Goal: Task Accomplishment & Management: Manage account settings

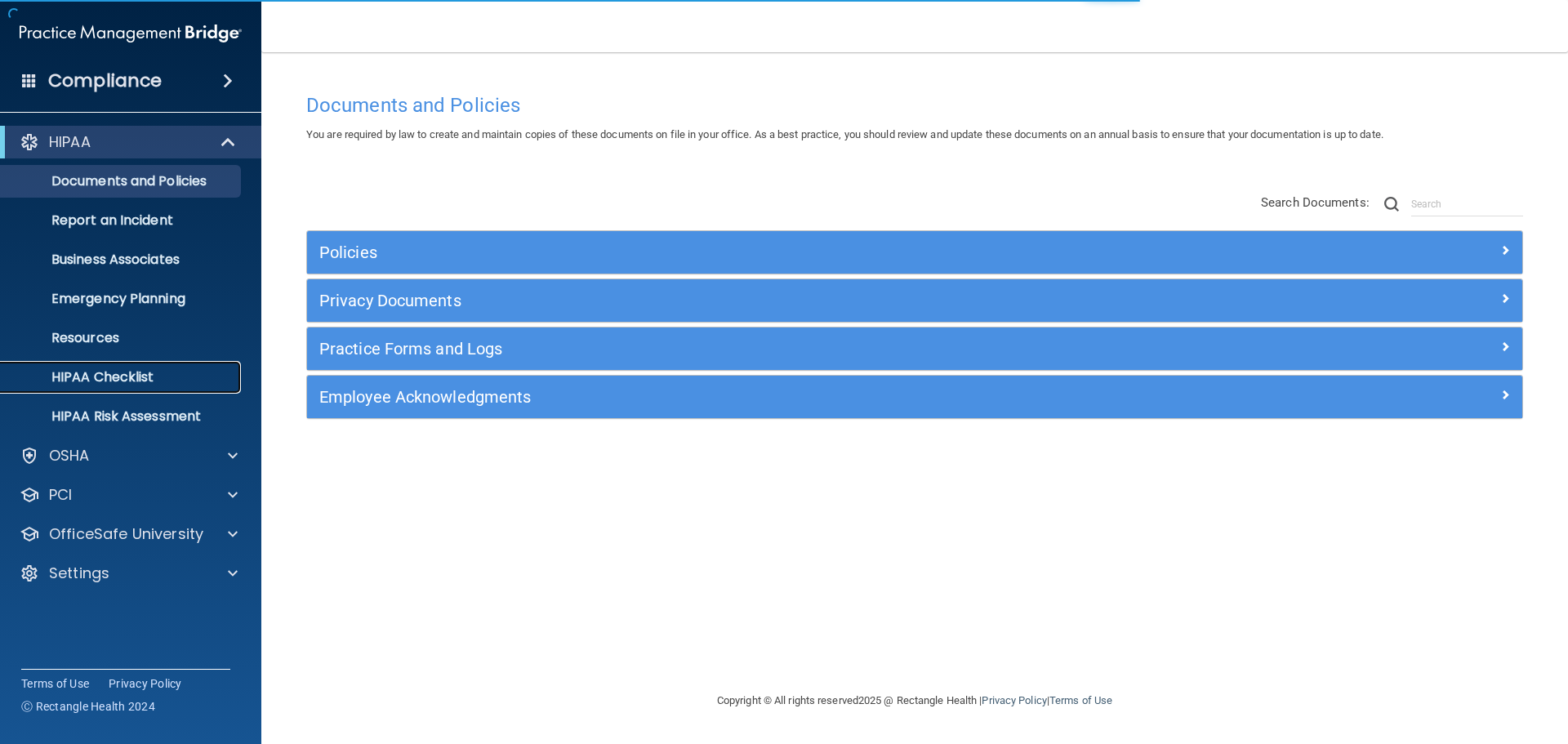
click at [143, 380] on p "HIPAA Checklist" at bounding box center [122, 377] width 223 height 16
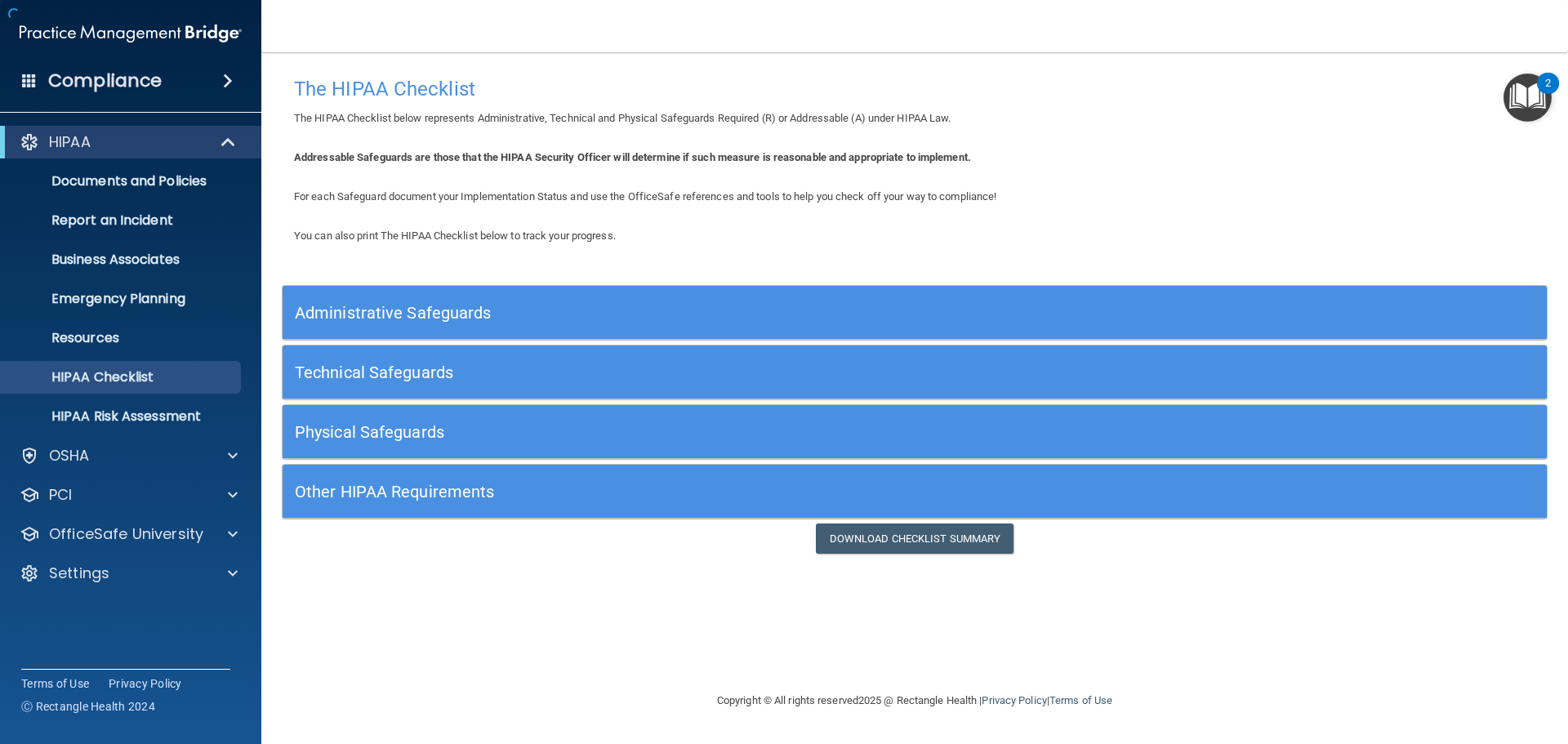
click at [398, 396] on div "Technical Safeguards" at bounding box center [914, 372] width 1264 height 54
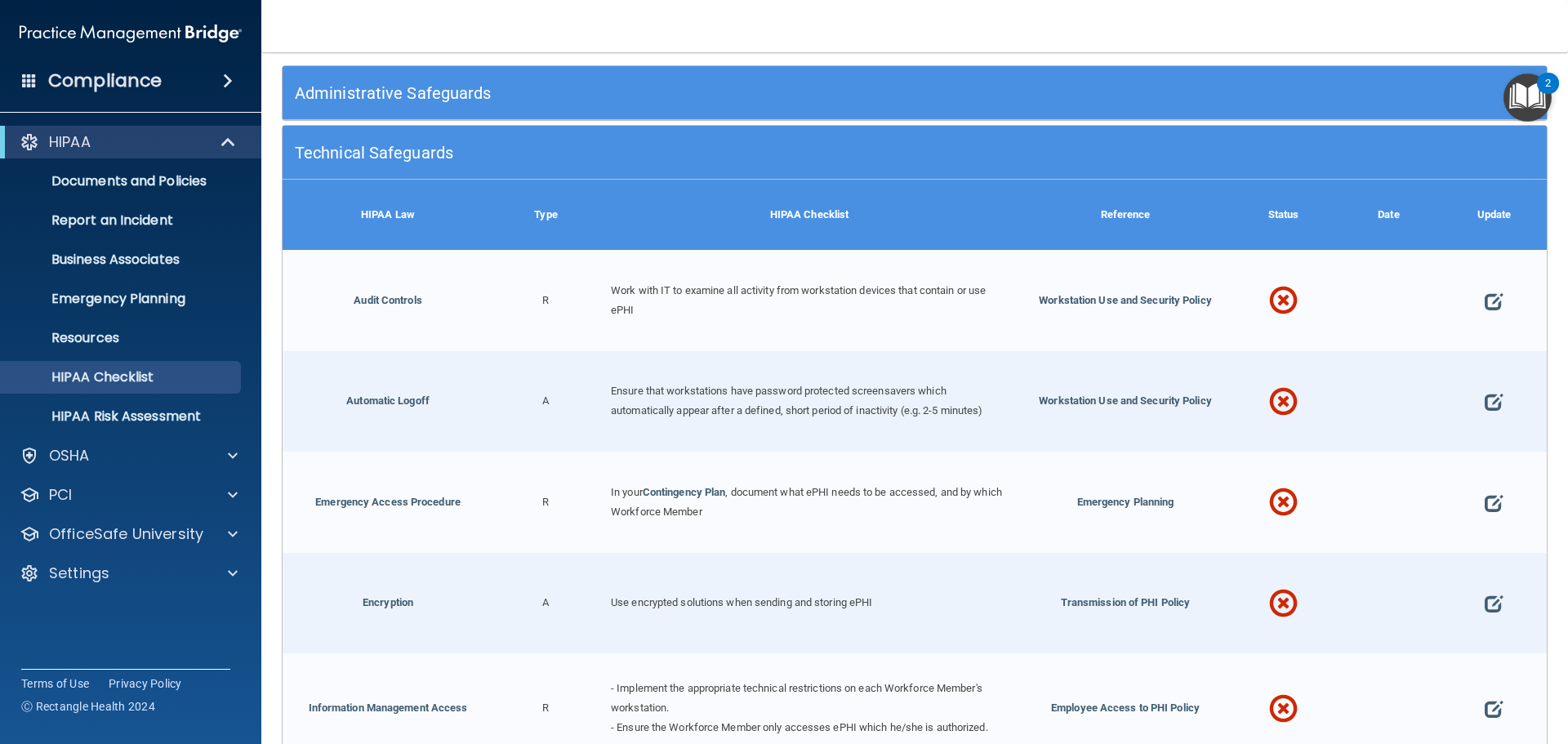
scroll to position [224, 0]
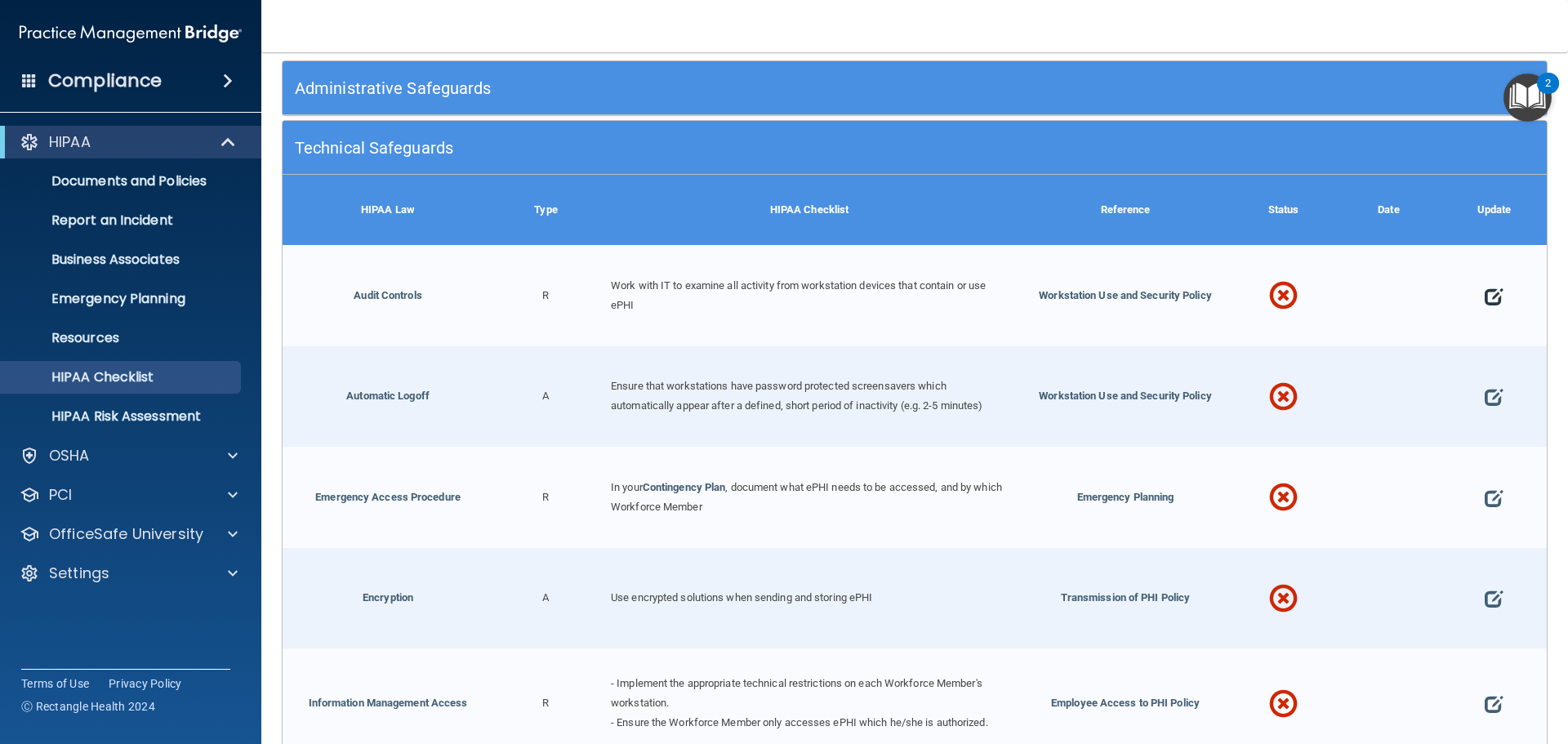
click at [1484, 291] on span at bounding box center [1493, 296] width 18 height 51
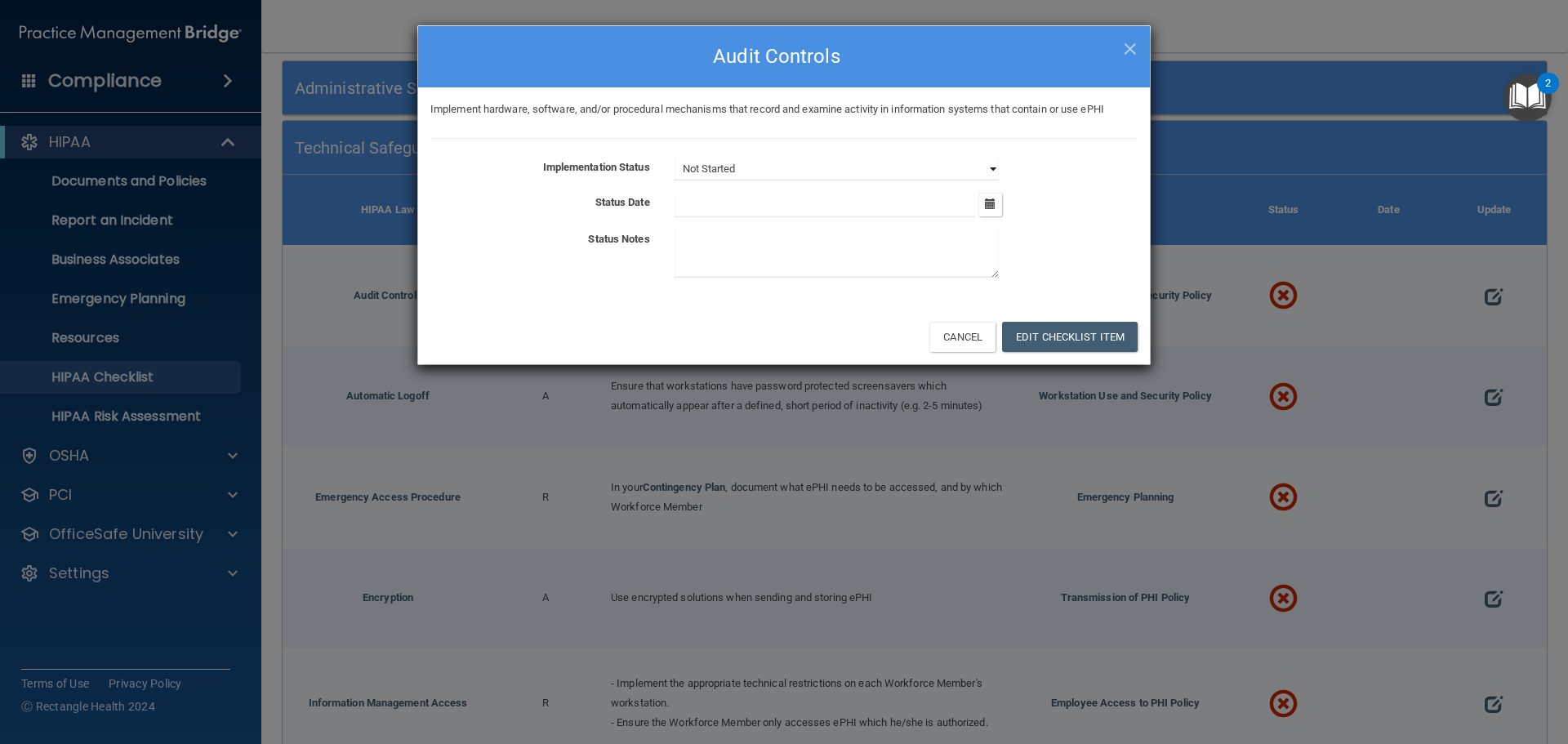
click at [745, 169] on select "Not Started In Progress Completed" at bounding box center [836, 169] width 324 height 23
select select "completed"
click at [674, 158] on select "Not Started In Progress Completed" at bounding box center [836, 169] width 324 height 23
click at [703, 209] on input "text" at bounding box center [825, 205] width 301 height 25
type input "0"
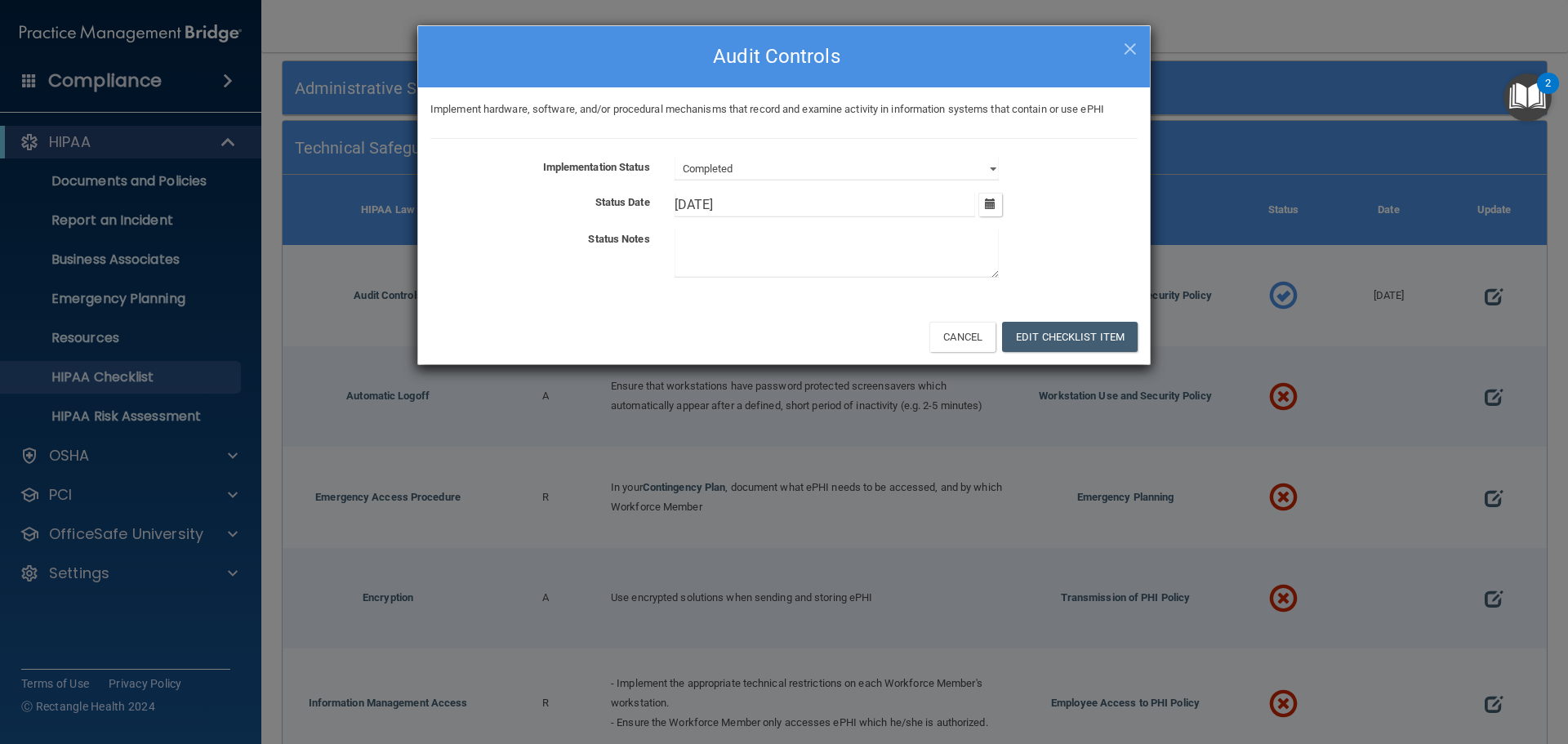
type input "10/1/2025"
click at [694, 248] on textarea at bounding box center [836, 253] width 324 height 48
click at [805, 241] on textarea "Workstations are paswword protected." at bounding box center [836, 253] width 324 height 48
click at [915, 244] on textarea "Workstations are password protected." at bounding box center [836, 253] width 324 height 48
type textarea "Workstations are password protected. Staff has individual logins"
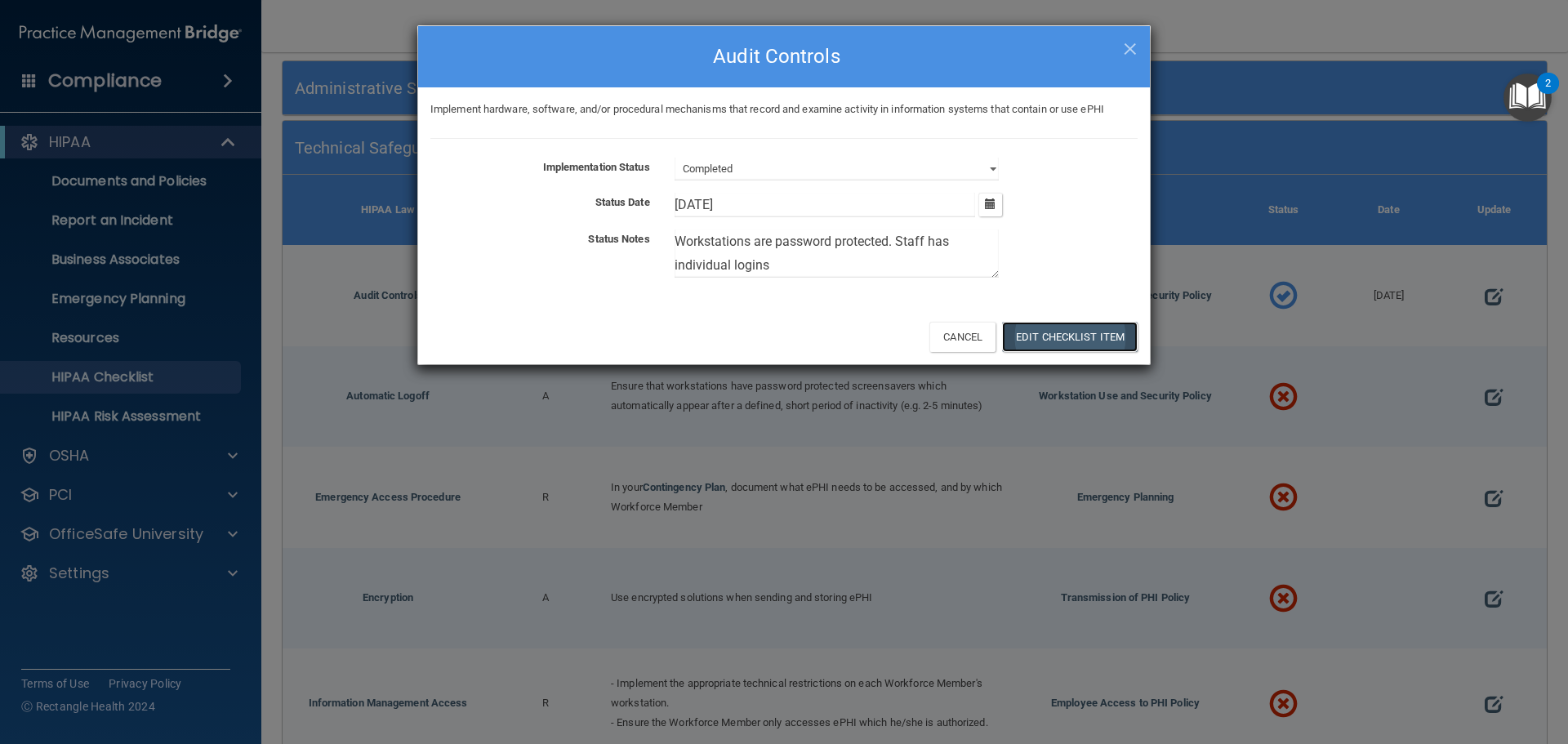
click at [1075, 339] on button "Edit Checklist Item" at bounding box center [1070, 336] width 135 height 30
type input "10/1/25"
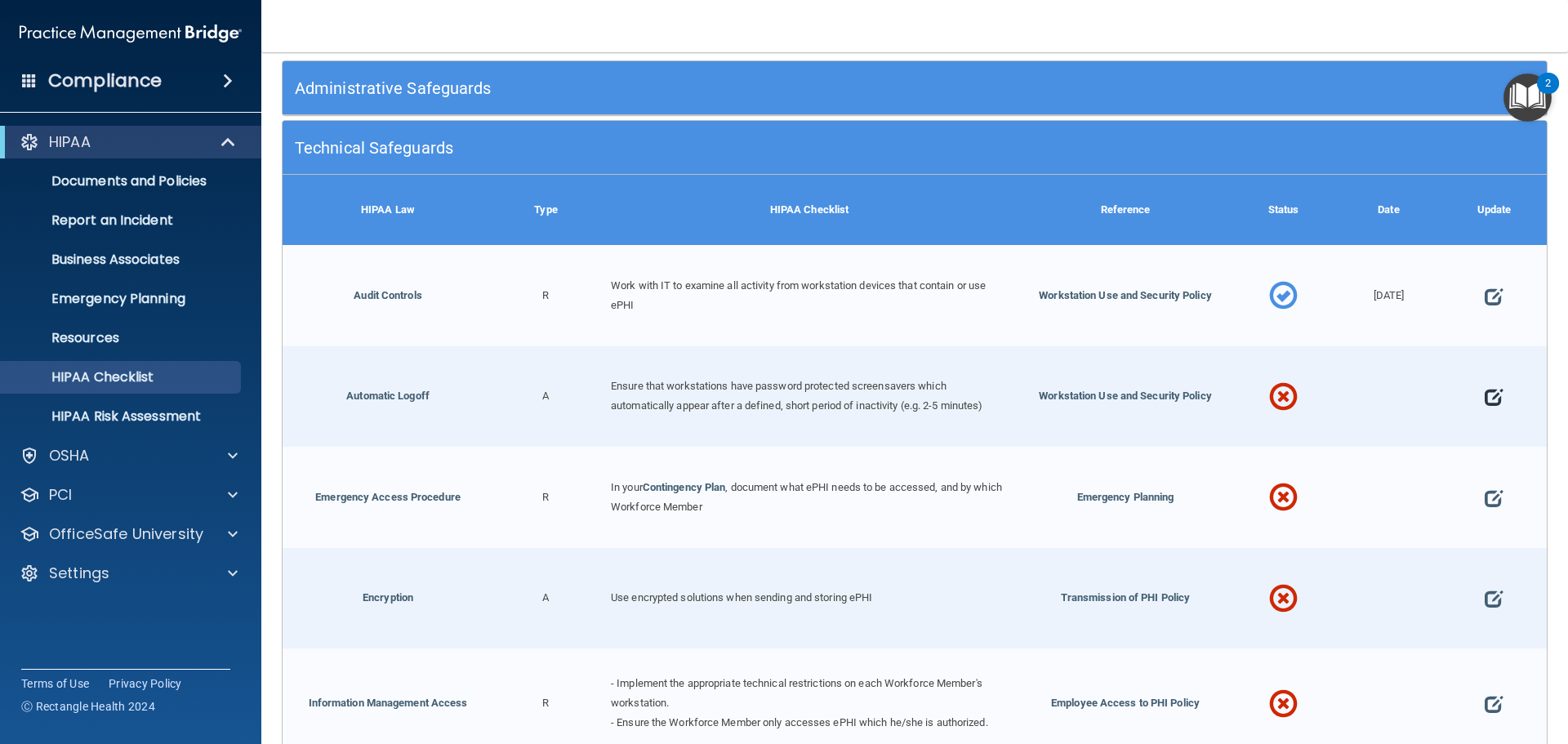
click at [1489, 393] on span at bounding box center [1493, 397] width 18 height 51
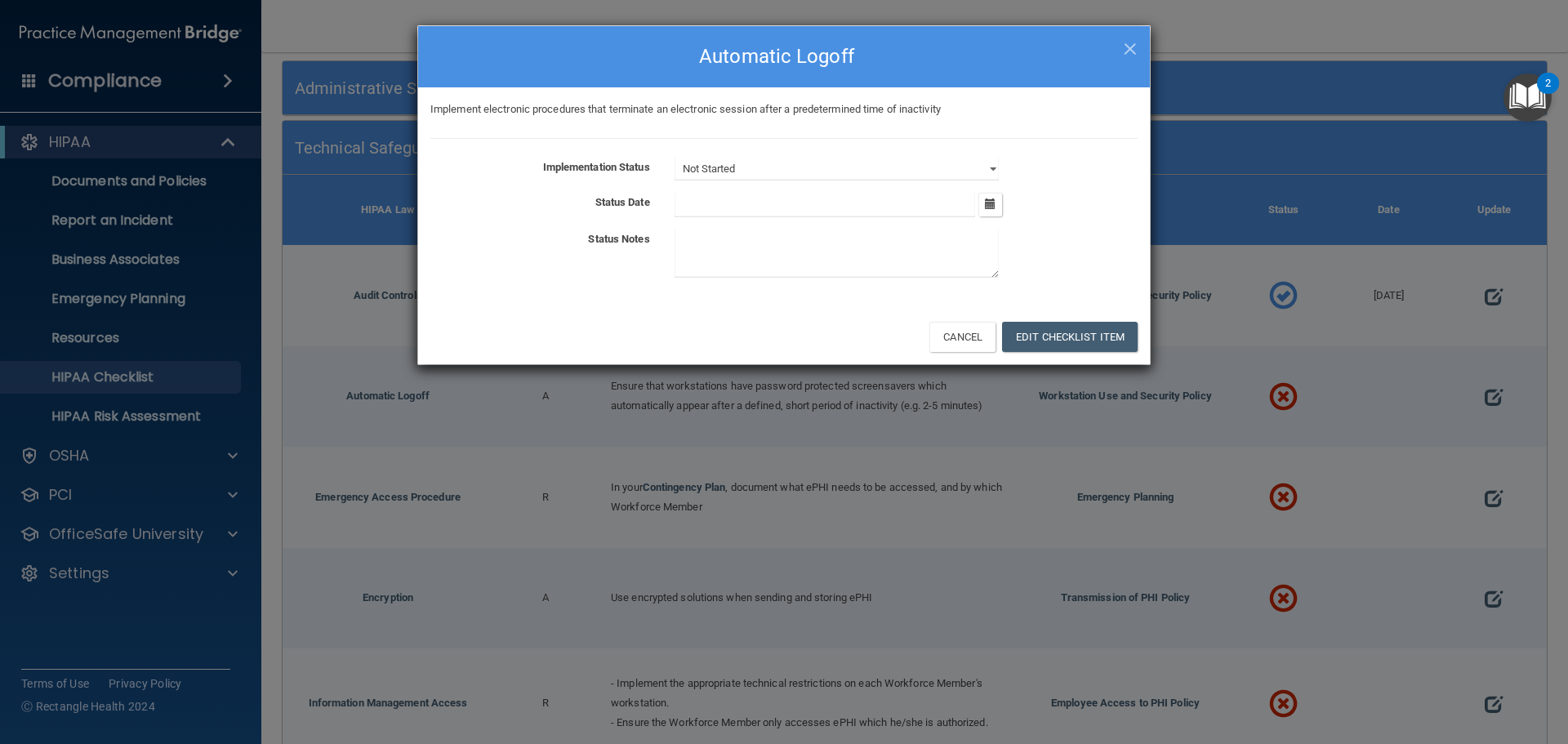
click at [710, 201] on input "text" at bounding box center [825, 205] width 301 height 25
type input "10/1/2025"
click at [691, 251] on textarea at bounding box center [836, 253] width 324 height 48
click at [749, 169] on select "Not Started In Progress Completed" at bounding box center [836, 169] width 324 height 23
select select "completed"
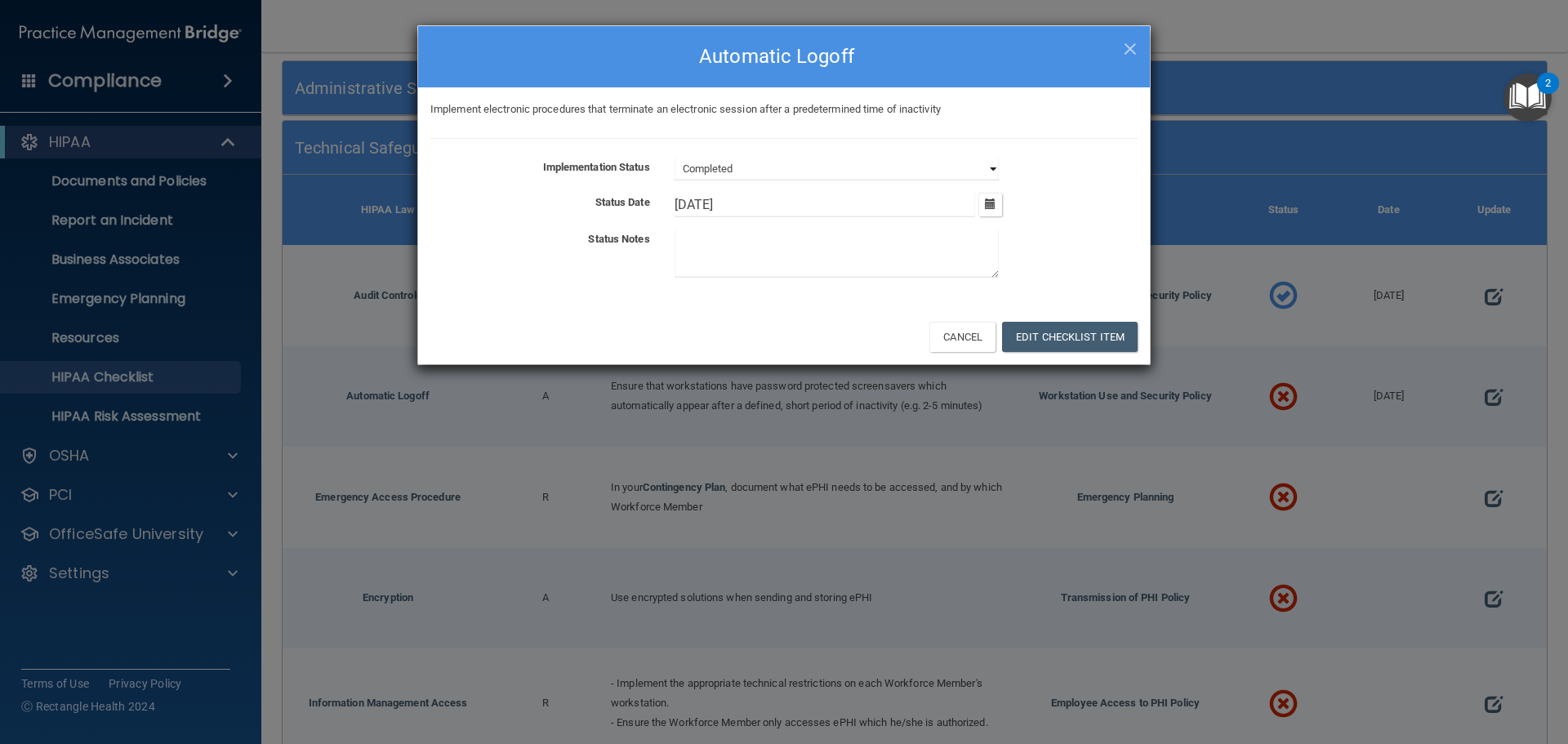
click at [674, 158] on select "Not Started In Progress Completed" at bounding box center [836, 169] width 324 height 23
click at [730, 256] on textarea at bounding box center [836, 253] width 324 height 48
type textarea "L"
type textarea "Auto log off after 10 min"
click at [1047, 333] on button "Edit Checklist Item" at bounding box center [1070, 336] width 135 height 30
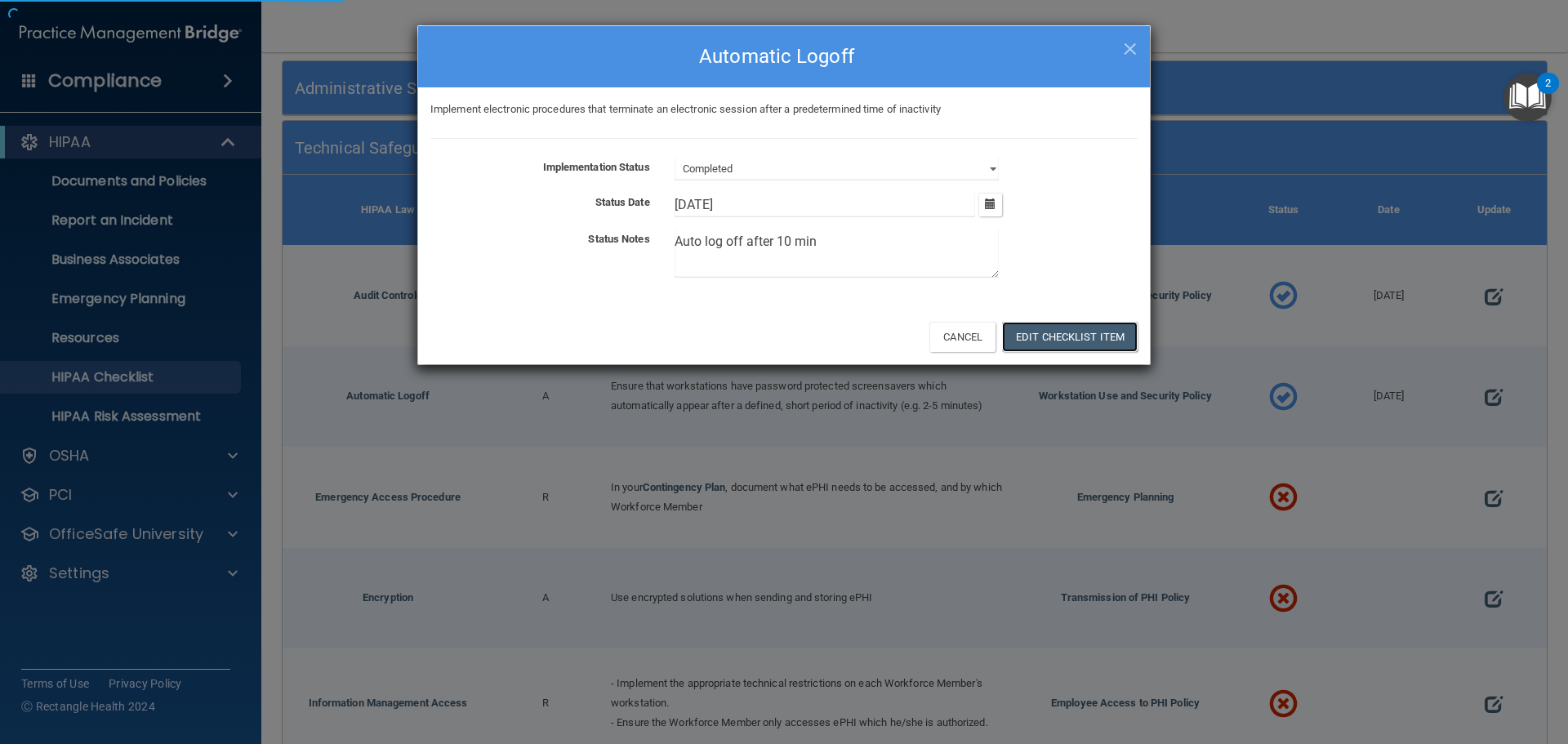
type input "10/1/25"
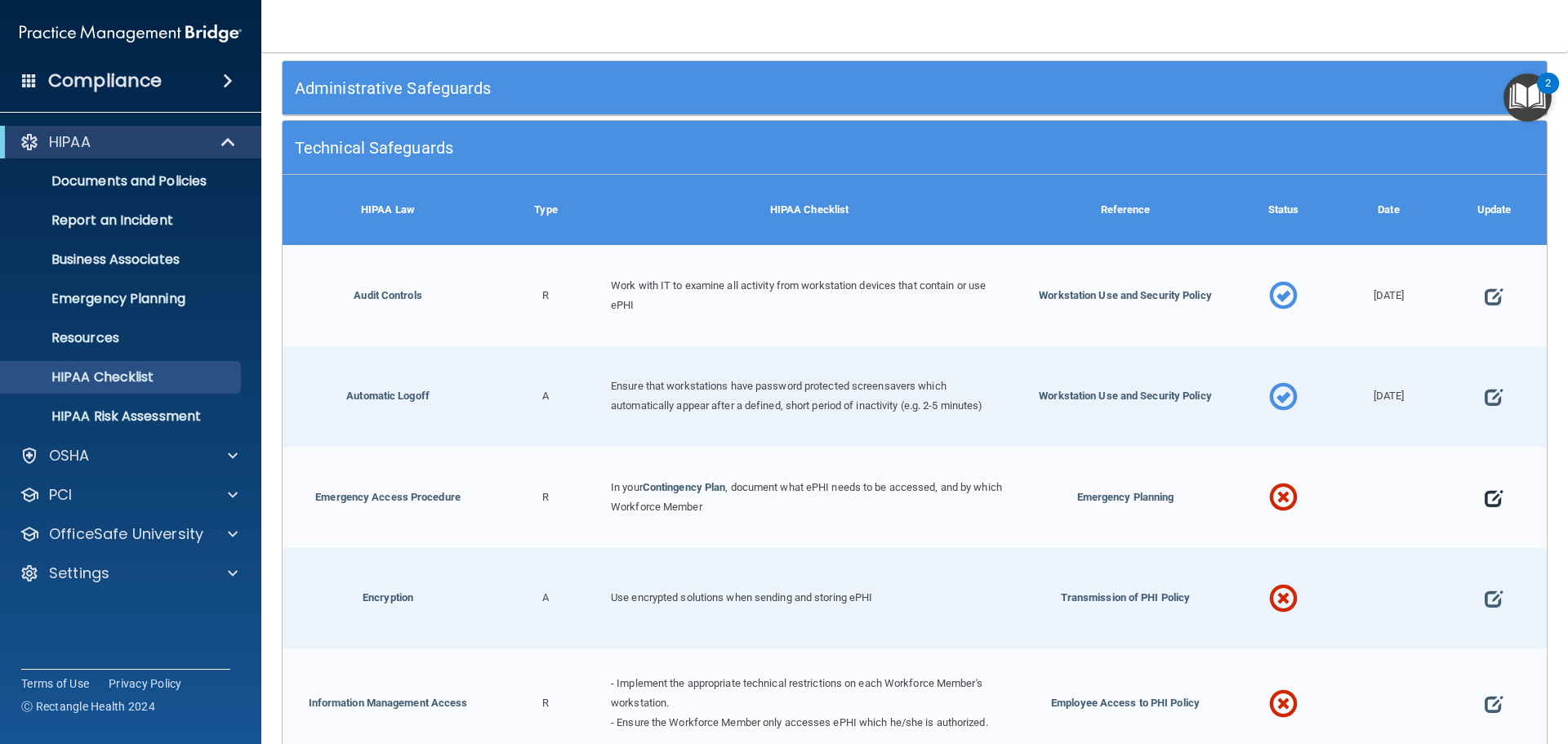
click at [1484, 502] on span at bounding box center [1493, 497] width 18 height 51
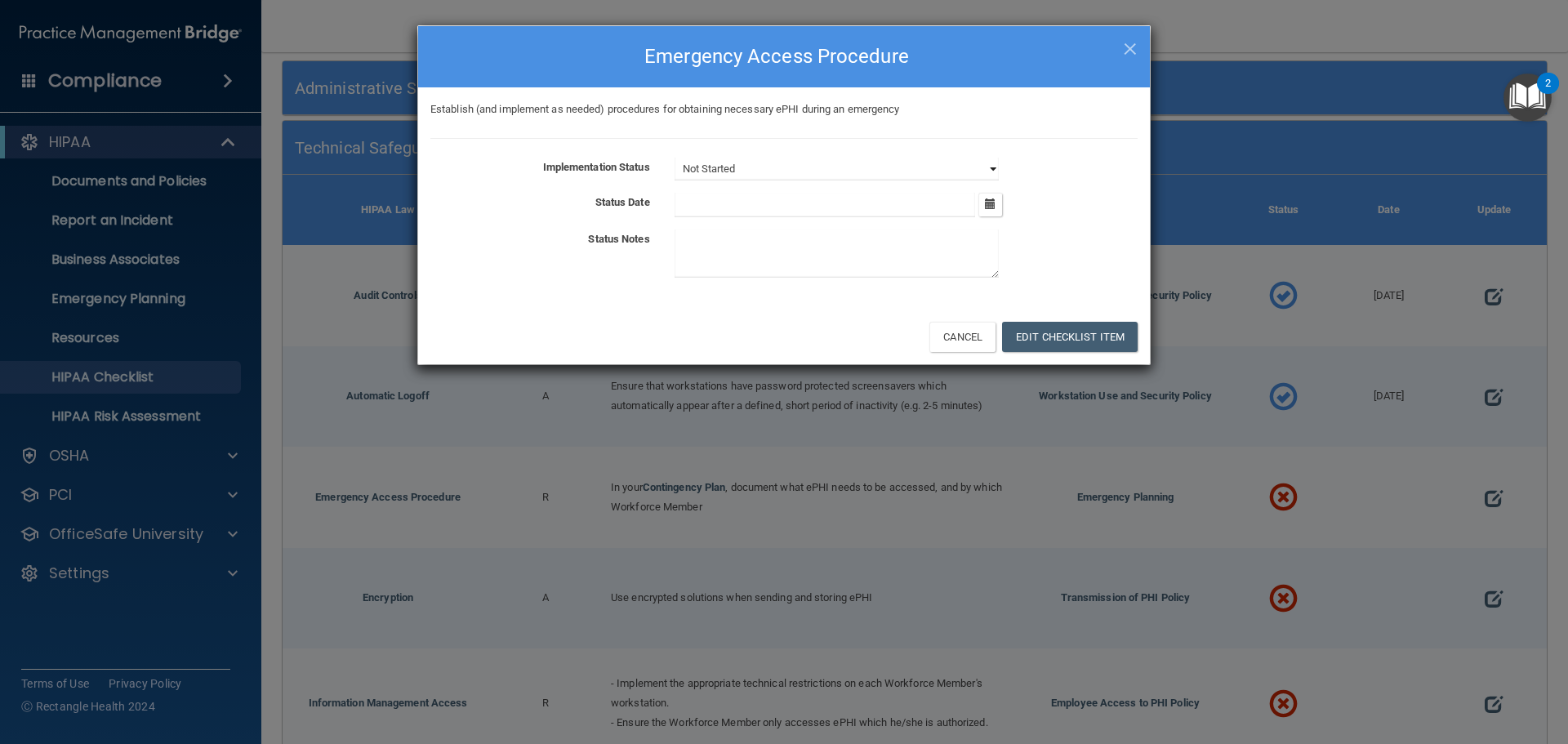
click at [779, 163] on select "Not Started In Progress Completed" at bounding box center [836, 169] width 324 height 23
select select "completed"
click at [674, 158] on select "Not Started In Progress Completed" at bounding box center [836, 169] width 324 height 23
click at [702, 202] on input "text" at bounding box center [825, 205] width 301 height 25
type input "1-/0/1/2025"
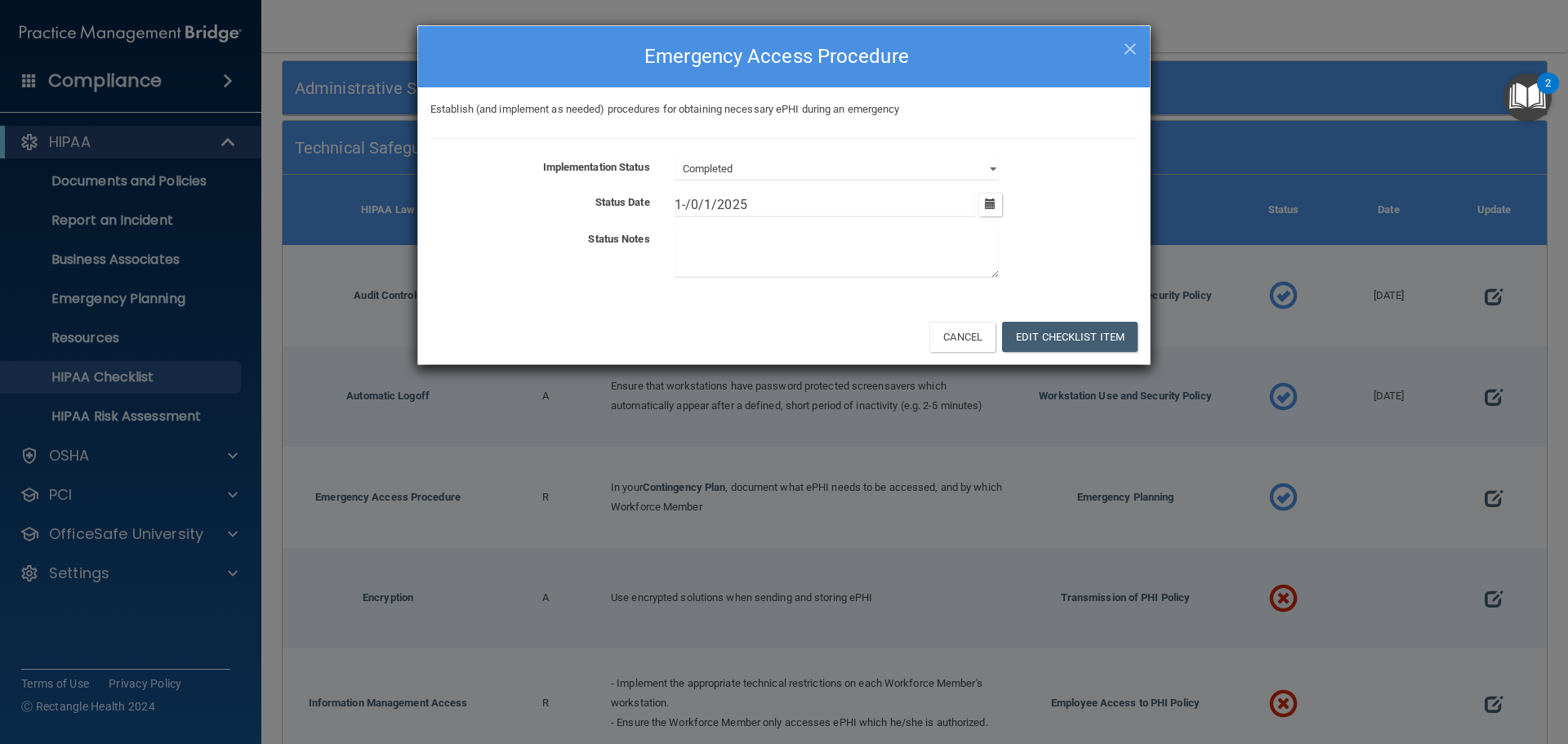
click at [1013, 353] on div "Cancel Edit Checklist Item" at bounding box center [783, 336] width 732 height 56
click at [1075, 343] on button "Edit Checklist Item" at bounding box center [1070, 336] width 135 height 30
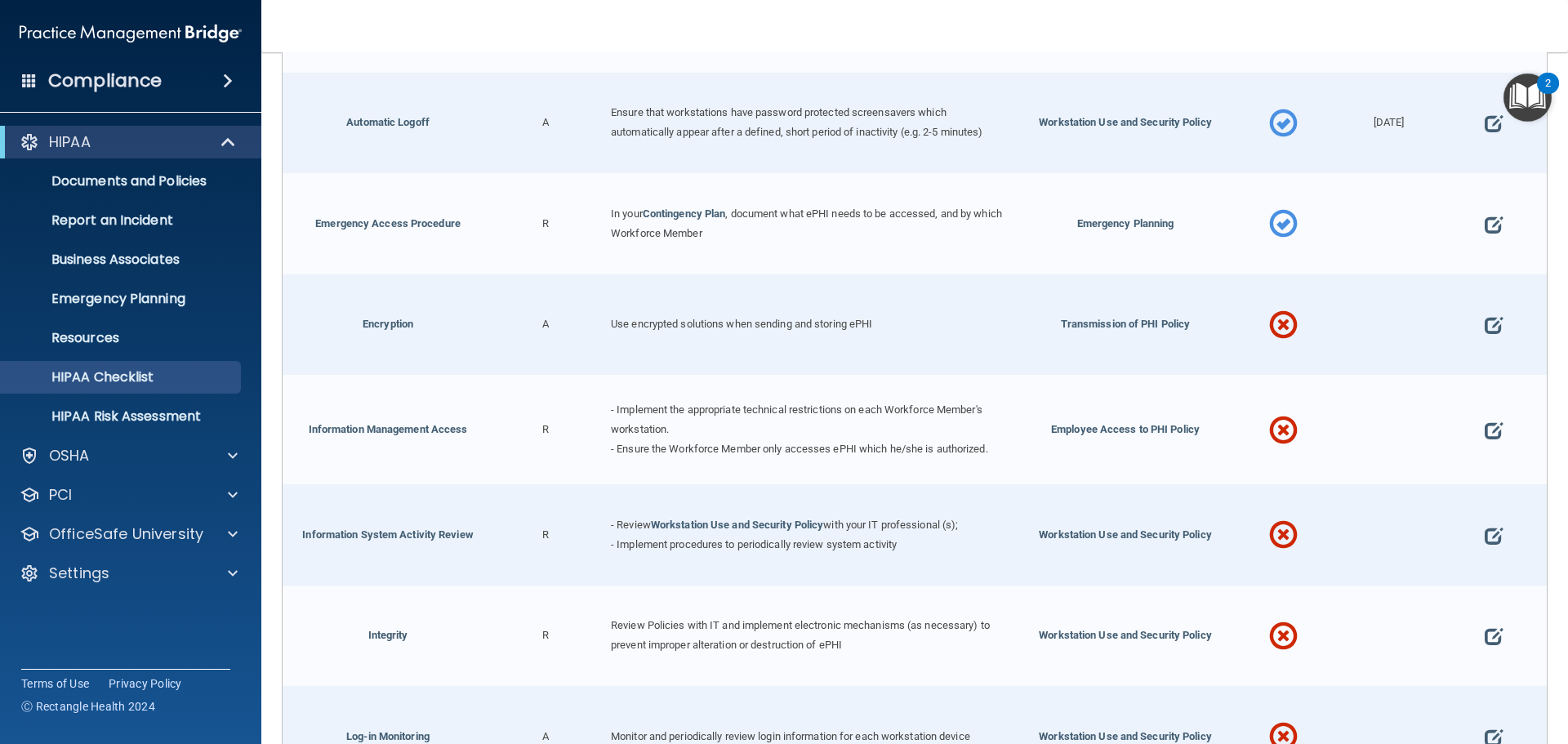
scroll to position [493, 0]
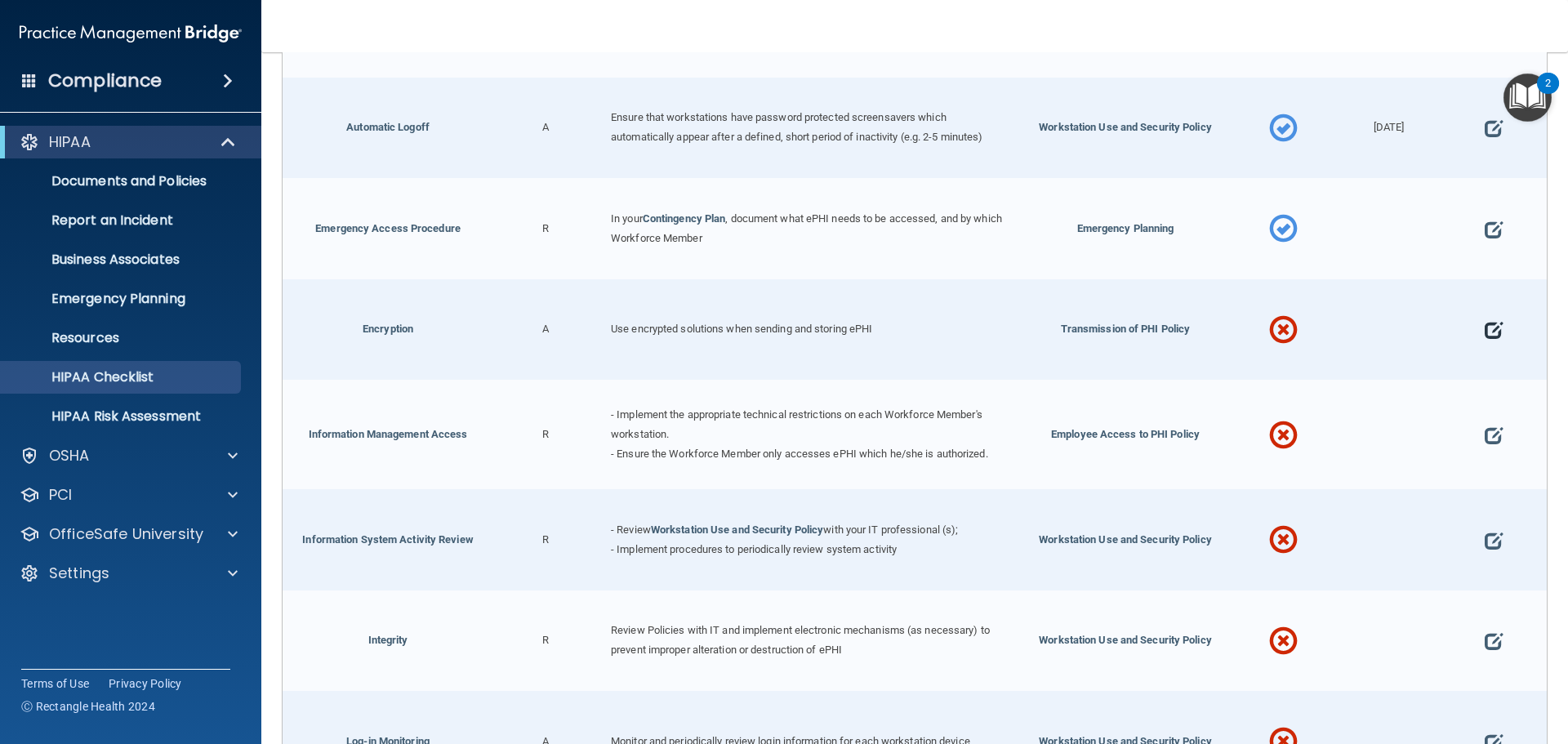
click at [1484, 325] on span at bounding box center [1493, 330] width 18 height 51
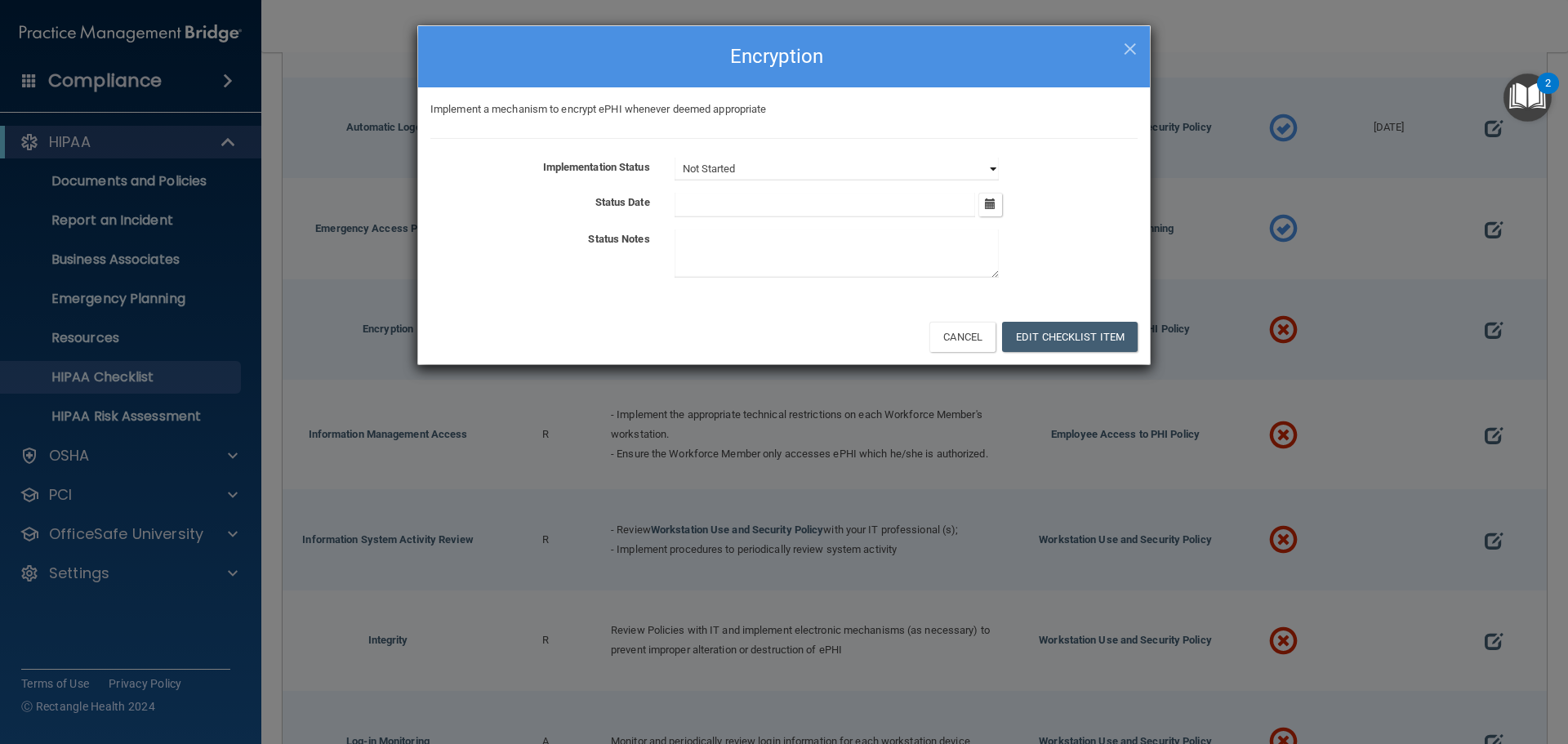
click at [785, 172] on select "Not Started In Progress Completed" at bounding box center [836, 169] width 324 height 23
select select "completed"
click at [674, 158] on select "Not Started In Progress Completed" at bounding box center [836, 169] width 324 height 23
click at [695, 202] on input "text" at bounding box center [825, 205] width 301 height 25
click at [1054, 333] on button "Edit Checklist Item" at bounding box center [1070, 336] width 135 height 30
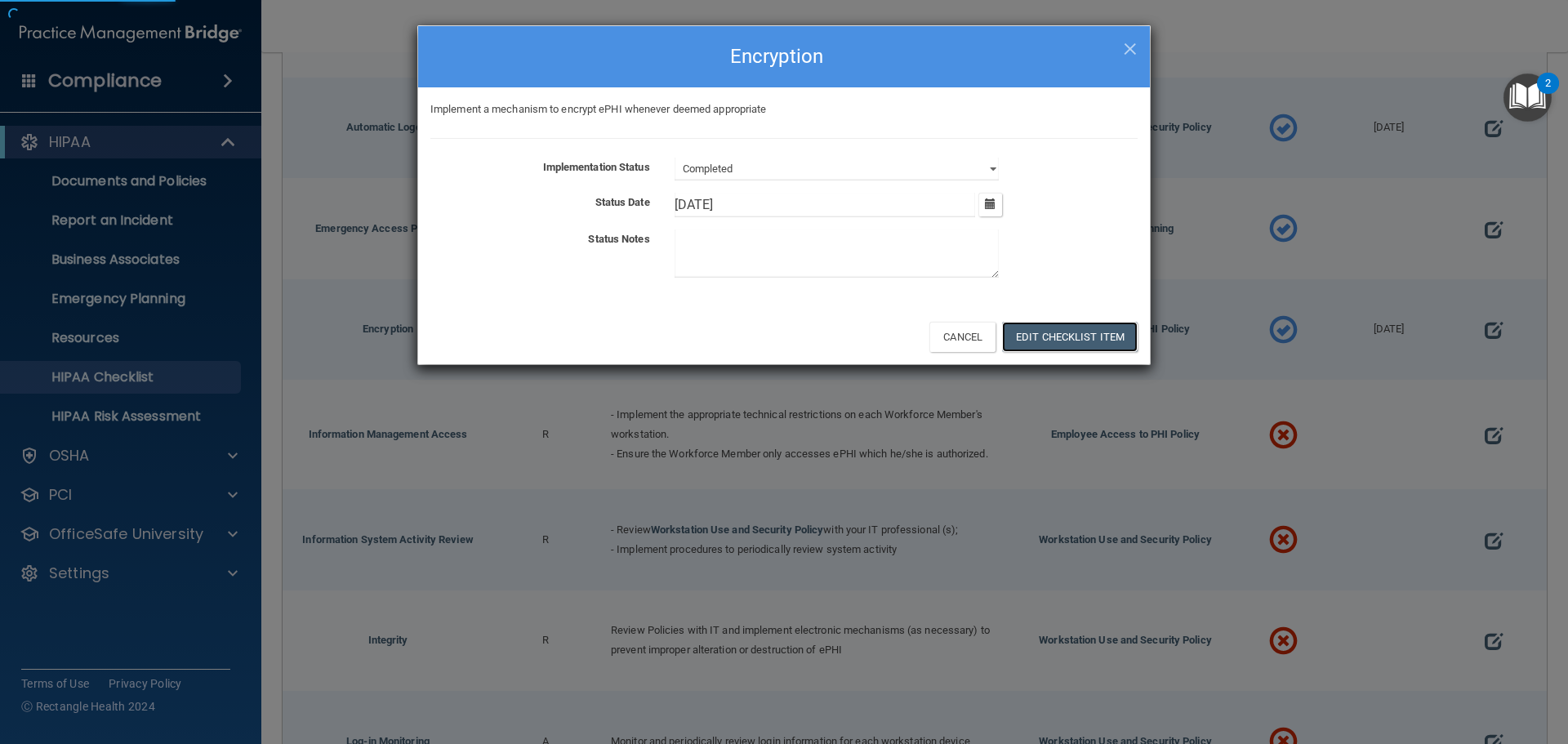
type input "10/1/25"
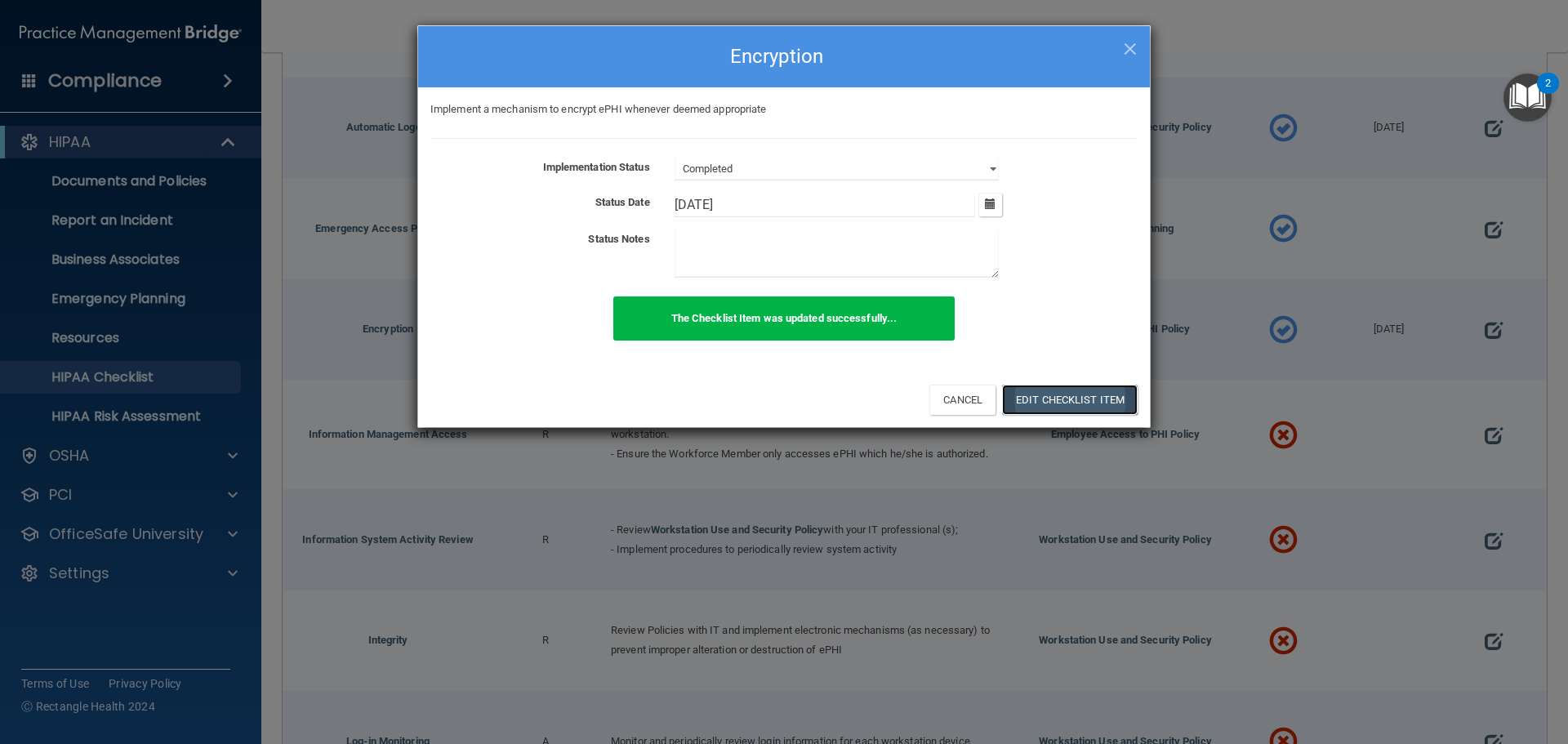
click at [1048, 398] on button "Edit Checklist Item" at bounding box center [1070, 399] width 135 height 30
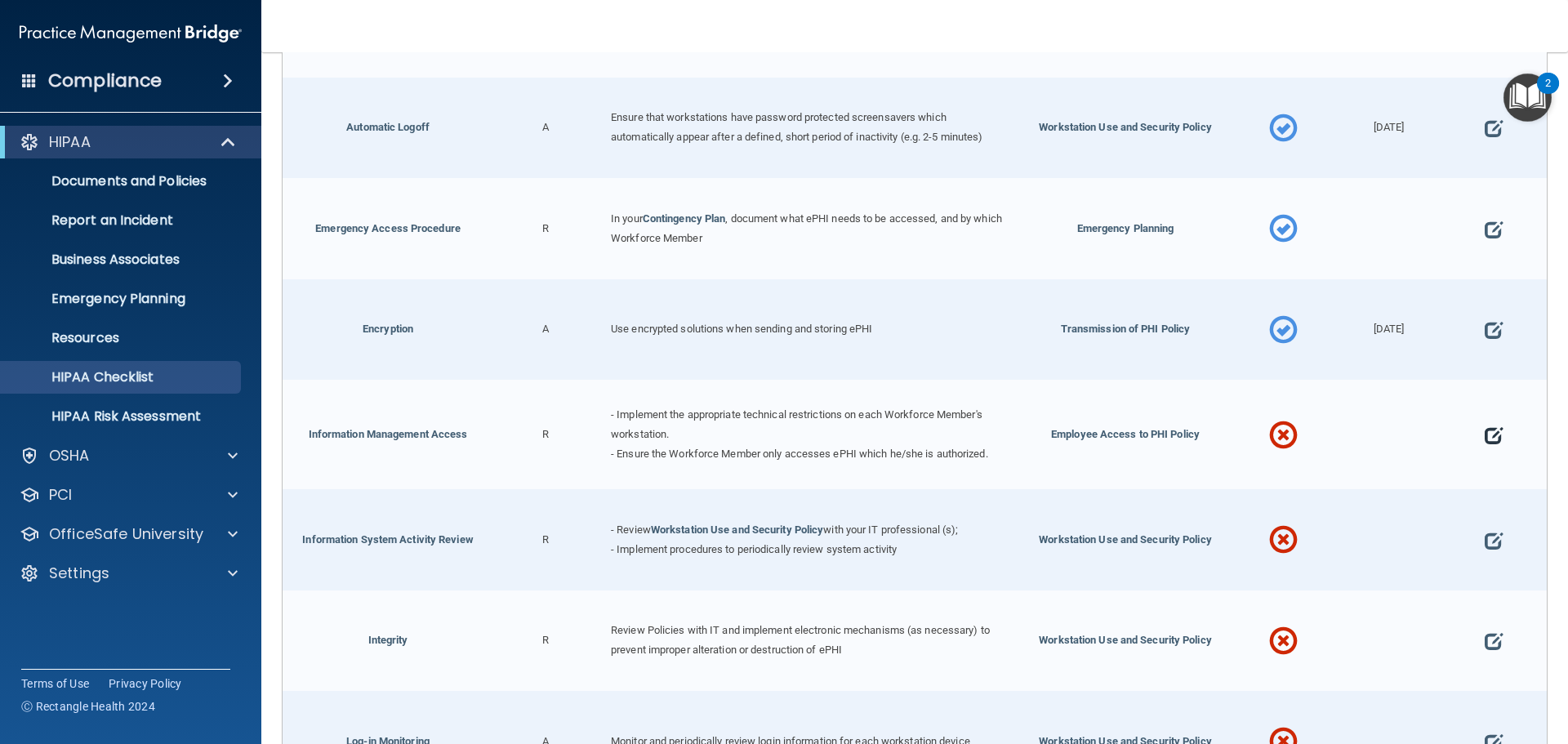
click at [1484, 430] on span at bounding box center [1493, 435] width 18 height 51
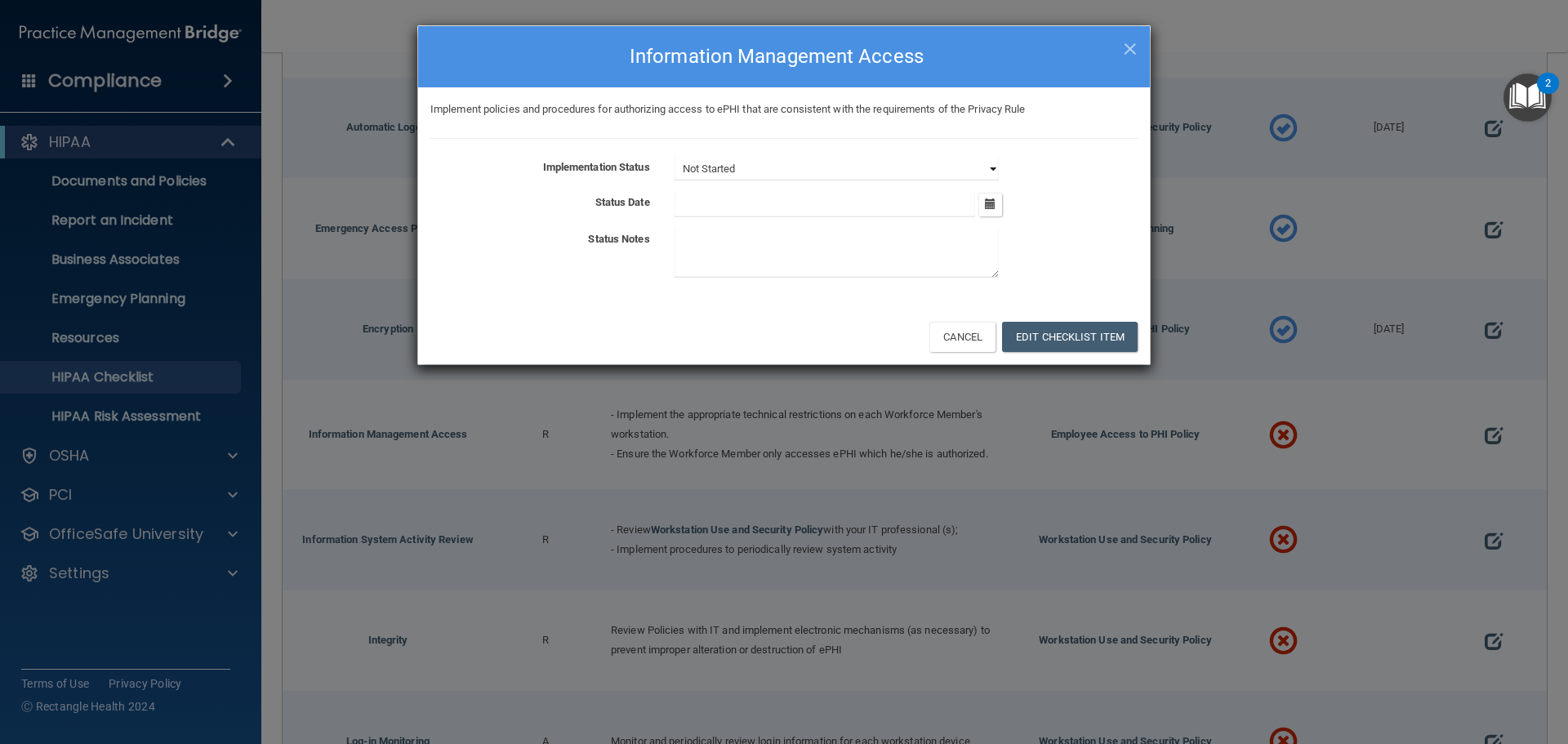
click at [791, 171] on select "Not Started In Progress Completed" at bounding box center [836, 169] width 324 height 23
select select "completed"
click at [674, 158] on select "Not Started In Progress Completed" at bounding box center [836, 169] width 324 height 23
click at [719, 196] on input "text" at bounding box center [825, 205] width 301 height 25
type input "10/1/2025"
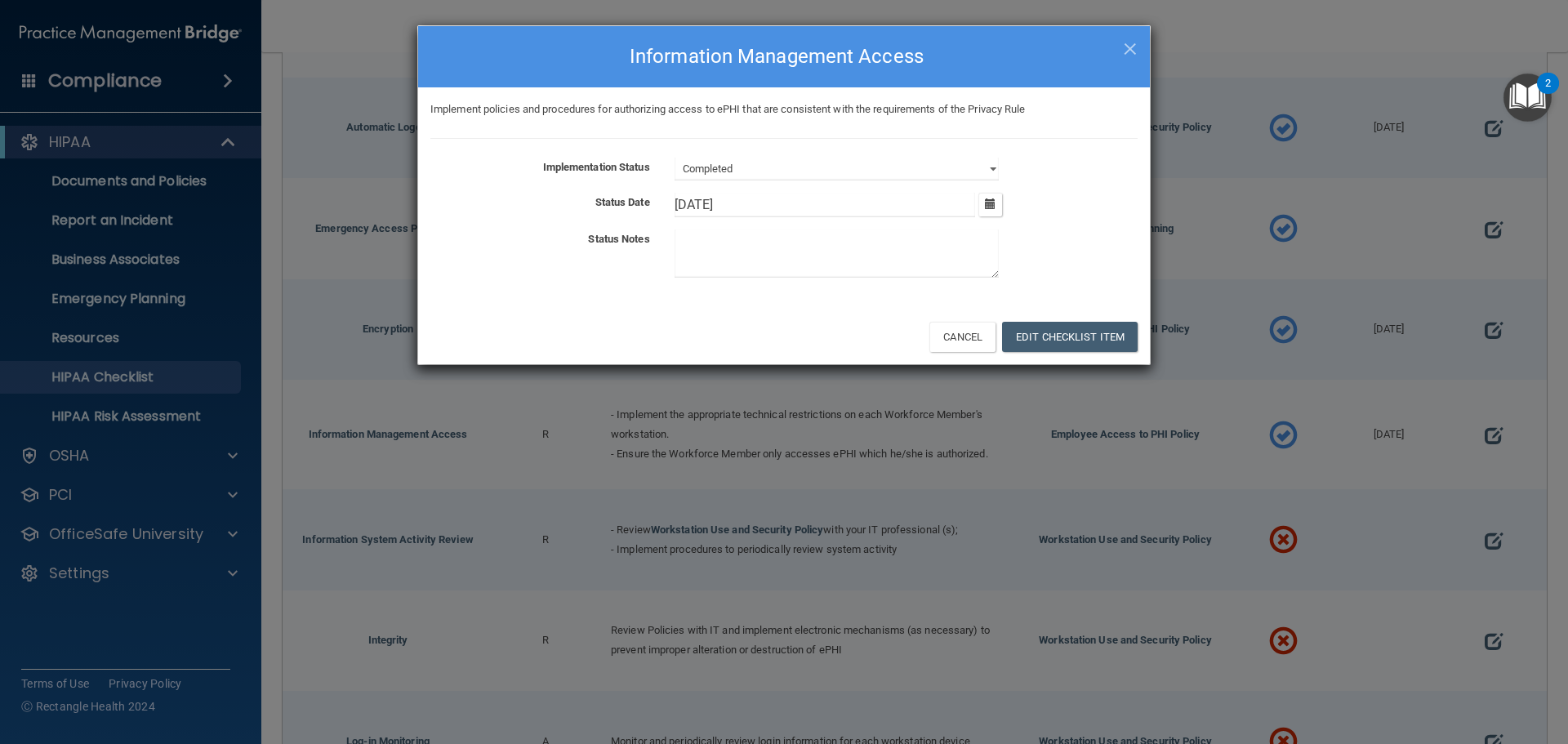
click at [704, 246] on textarea at bounding box center [836, 253] width 324 height 48
click at [713, 246] on textarea "Admistrative rights limited by job function" at bounding box center [836, 253] width 324 height 48
click at [702, 240] on textarea "Admirative rights limited by job function" at bounding box center [836, 253] width 324 height 48
click at [710, 241] on textarea "Admirative rights limited by job function" at bounding box center [836, 253] width 324 height 48
click at [705, 241] on textarea "Admirative rights limited by job function" at bounding box center [836, 253] width 324 height 48
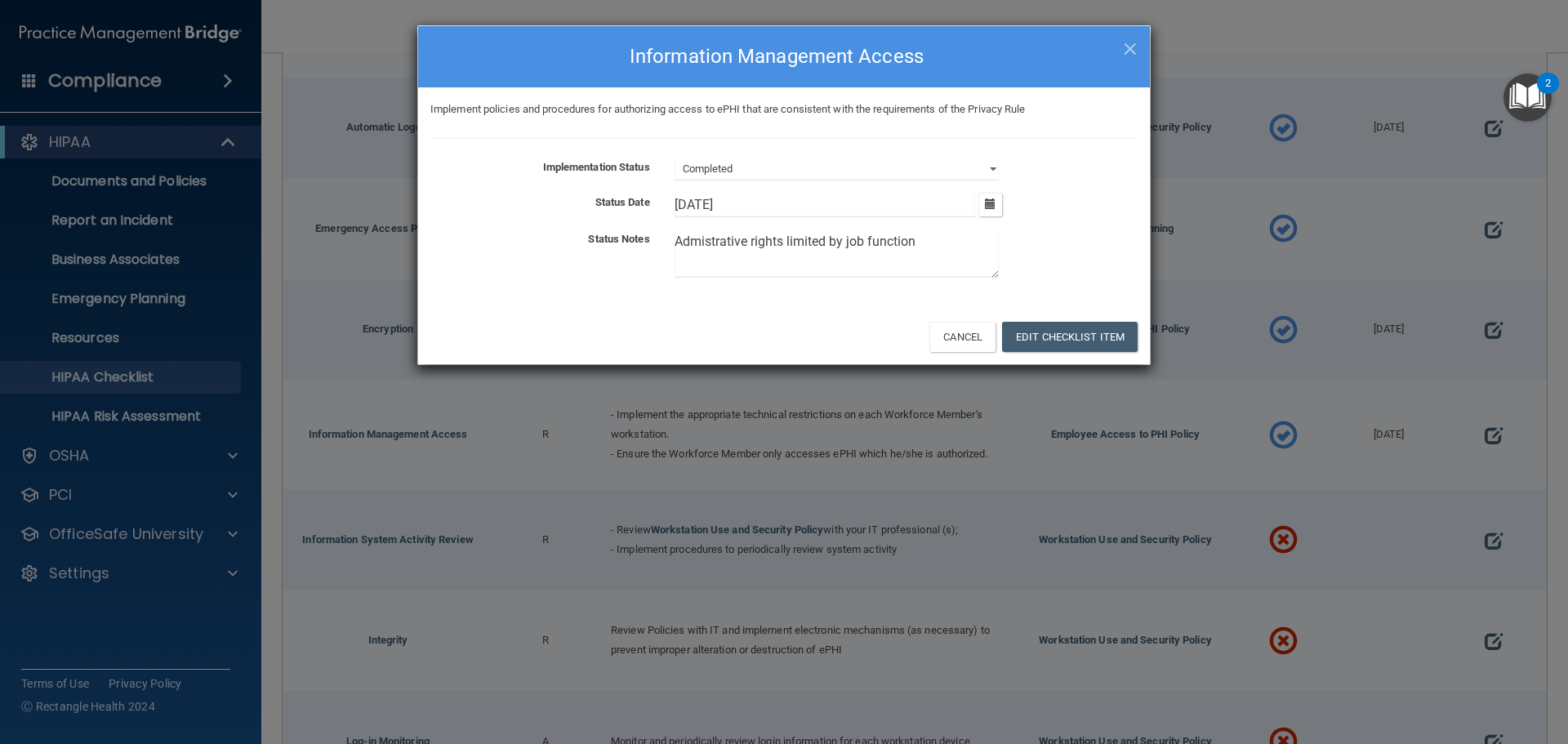
click at [871, 265] on textarea "Admistrative rights limited by job function" at bounding box center [836, 253] width 324 height 48
drag, startPoint x: 755, startPoint y: 241, endPoint x: 644, endPoint y: 257, distance: 112.1
click at [644, 257] on div "Status Notes Admistrative rights limited by job function" at bounding box center [783, 257] width 732 height 55
type textarea "Rights limited by job function"
click at [1077, 332] on button "Edit Checklist Item" at bounding box center [1070, 336] width 135 height 30
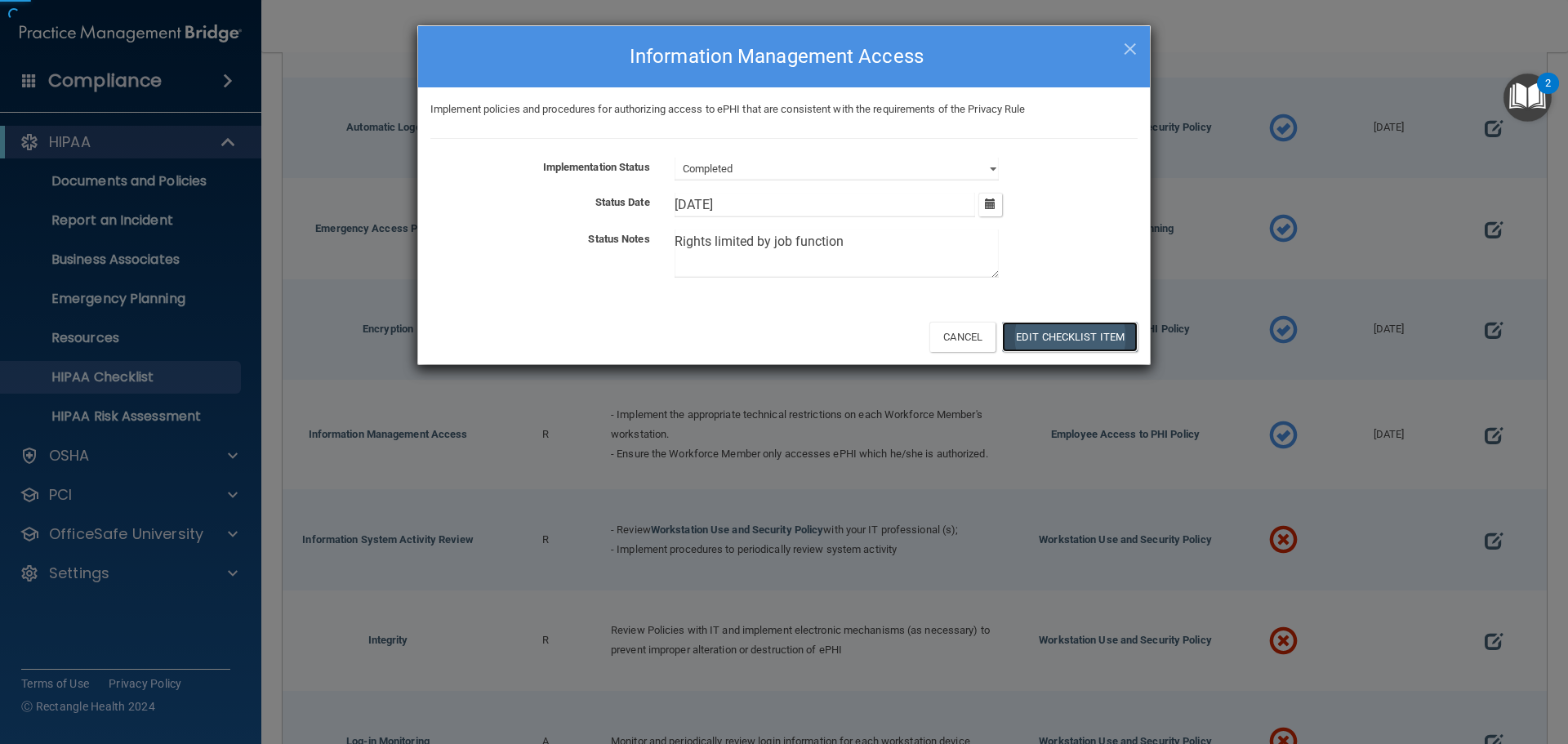
click at [1077, 332] on button "Edit Checklist Item" at bounding box center [1070, 336] width 135 height 30
type input "10/1/25"
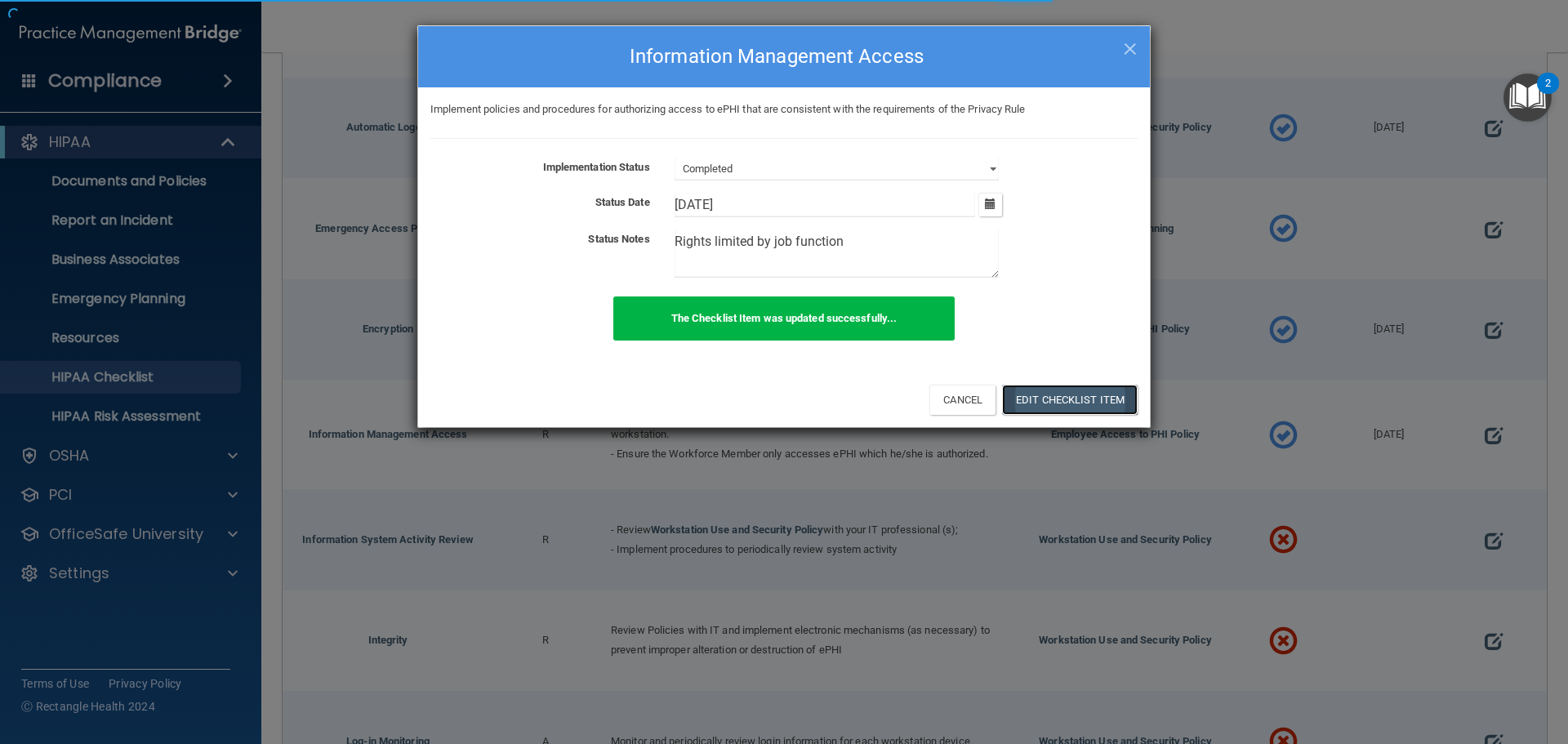
click at [1048, 404] on button "Edit Checklist Item" at bounding box center [1070, 399] width 135 height 30
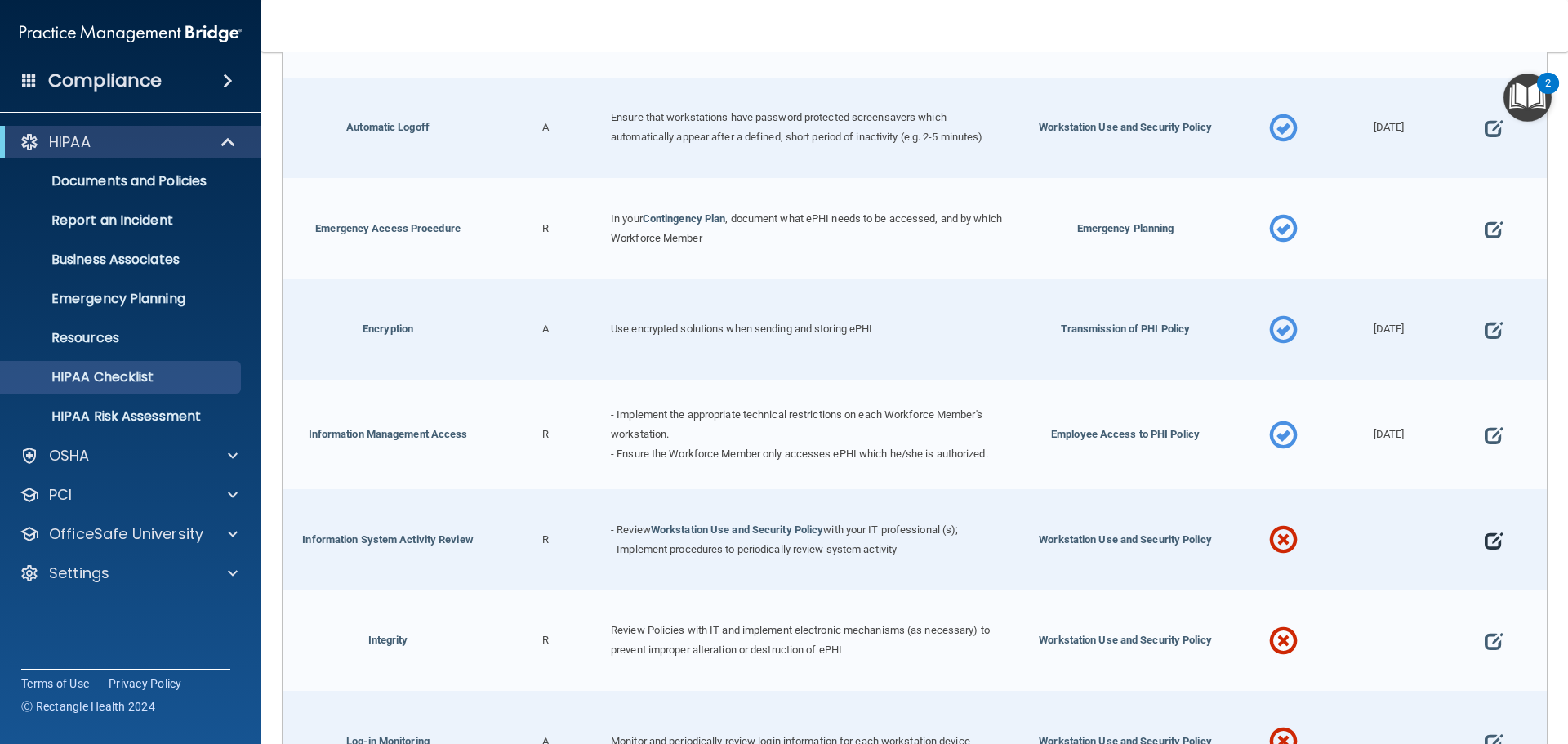
click at [1484, 529] on span at bounding box center [1493, 540] width 18 height 51
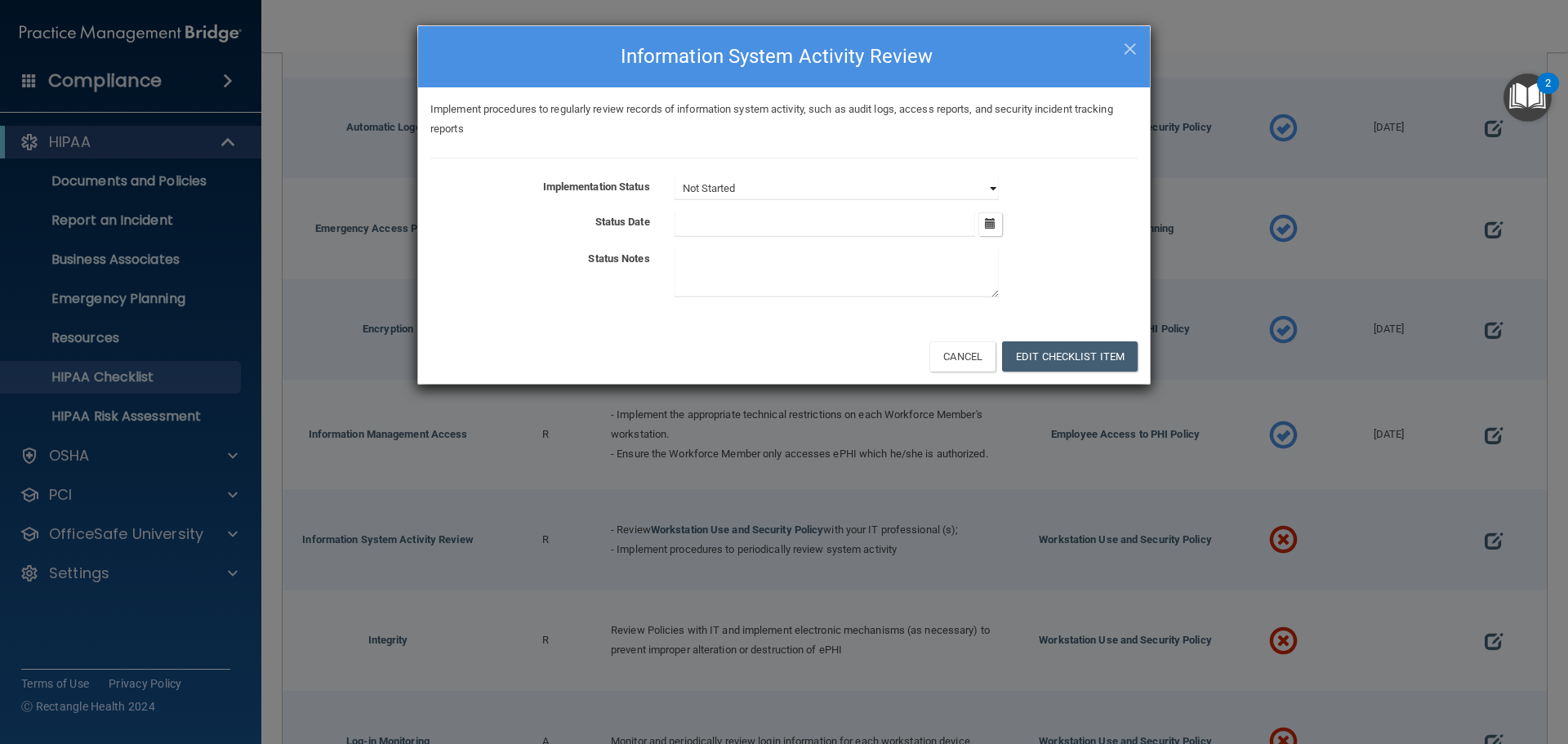
click at [747, 198] on select "Not Started In Progress Completed" at bounding box center [836, 188] width 324 height 23
click at [674, 177] on select "Not Started In Progress Completed" at bounding box center [836, 188] width 324 height 23
click at [734, 190] on select "Not Started In Progress Completed" at bounding box center [836, 188] width 324 height 23
select select "completed"
click at [674, 177] on select "Not Started In Progress Completed" at bounding box center [836, 188] width 324 height 23
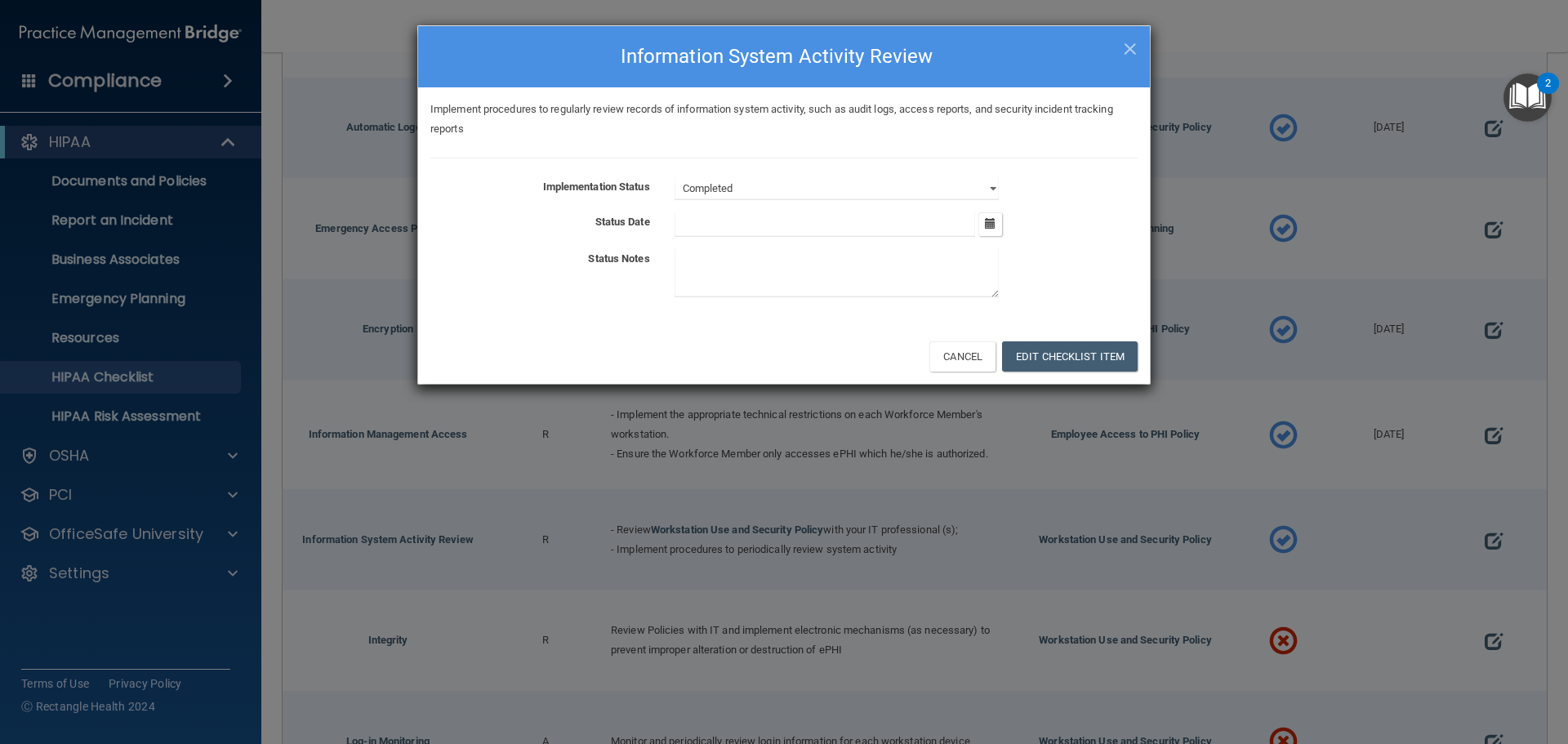
click at [708, 230] on input "text" at bounding box center [825, 224] width 301 height 25
type input "10/1/2025"
click at [720, 283] on textarea at bounding box center [836, 273] width 324 height 48
type textarea "Security monitored by DataShur"
click at [1072, 357] on button "Edit Checklist Item" at bounding box center [1070, 356] width 135 height 30
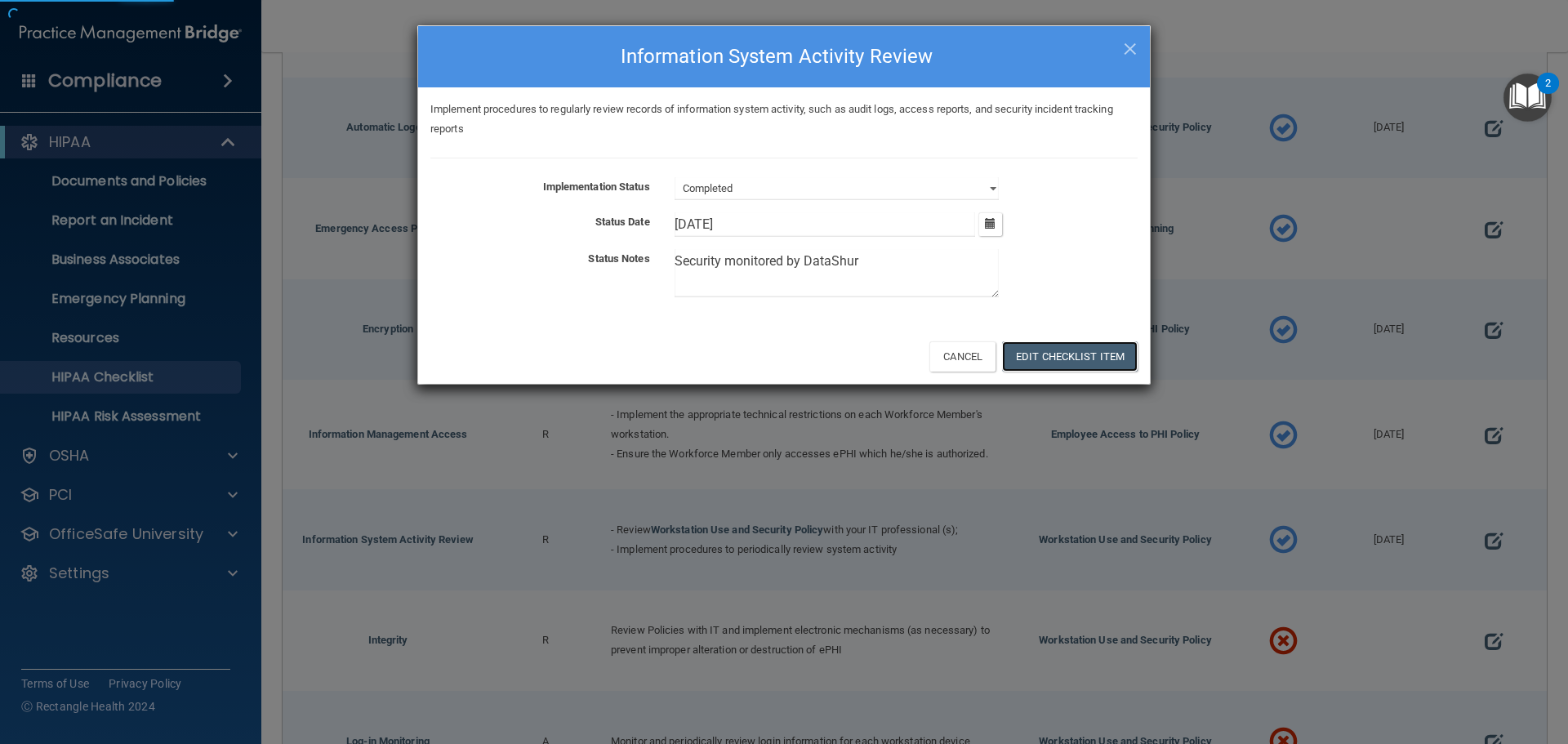
type input "10/1/25"
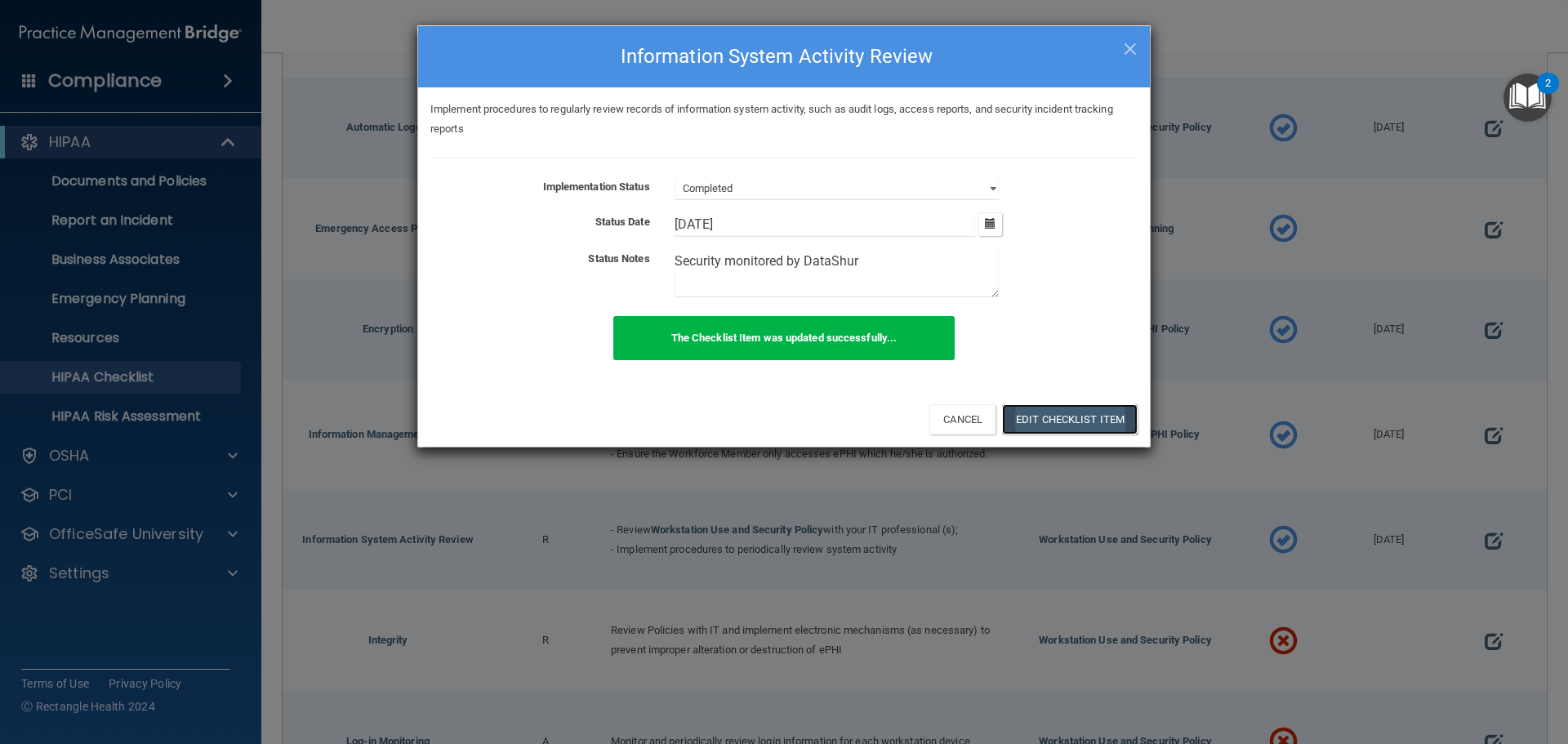
click at [1115, 418] on button "Edit Checklist Item" at bounding box center [1070, 419] width 135 height 30
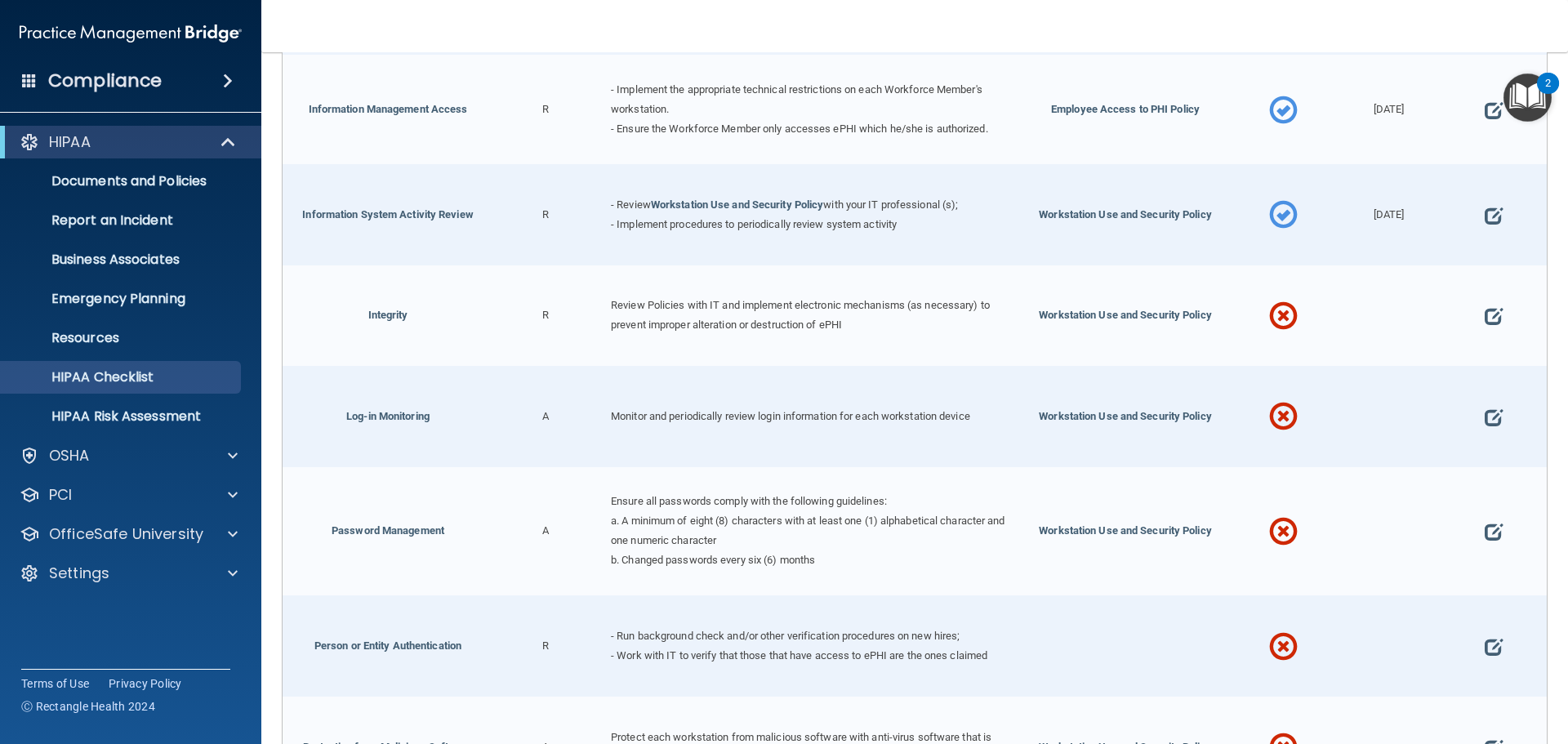
scroll to position [824, 0]
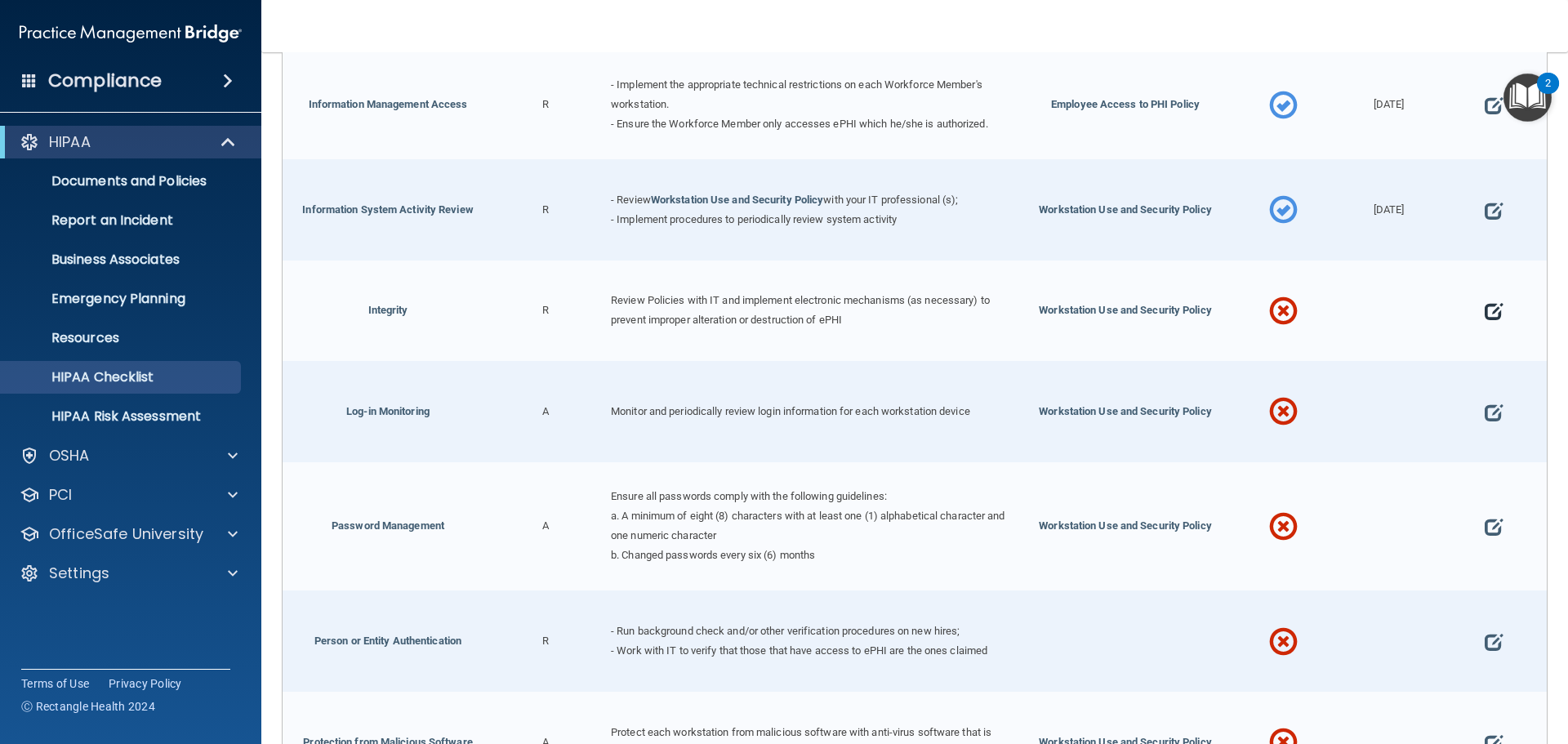
click at [1484, 298] on span at bounding box center [1493, 311] width 18 height 51
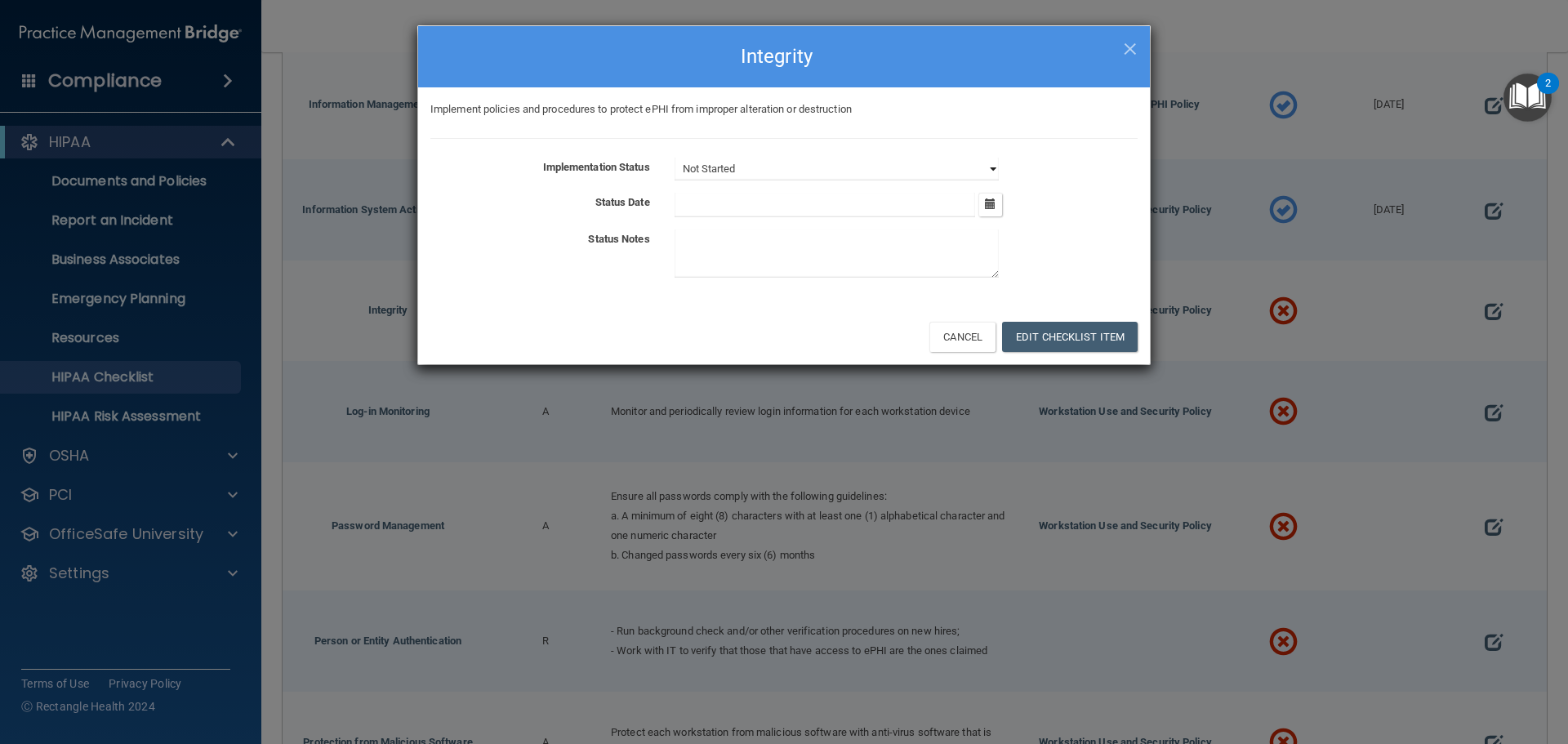
click at [729, 158] on select "Not Started In Progress Completed" at bounding box center [836, 169] width 324 height 23
select select "completed"
click at [674, 158] on select "Not Started In Progress Completed" at bounding box center [836, 169] width 324 height 23
click at [690, 201] on input "text" at bounding box center [825, 205] width 301 height 25
click at [1066, 337] on button "Edit Checklist Item" at bounding box center [1070, 336] width 135 height 30
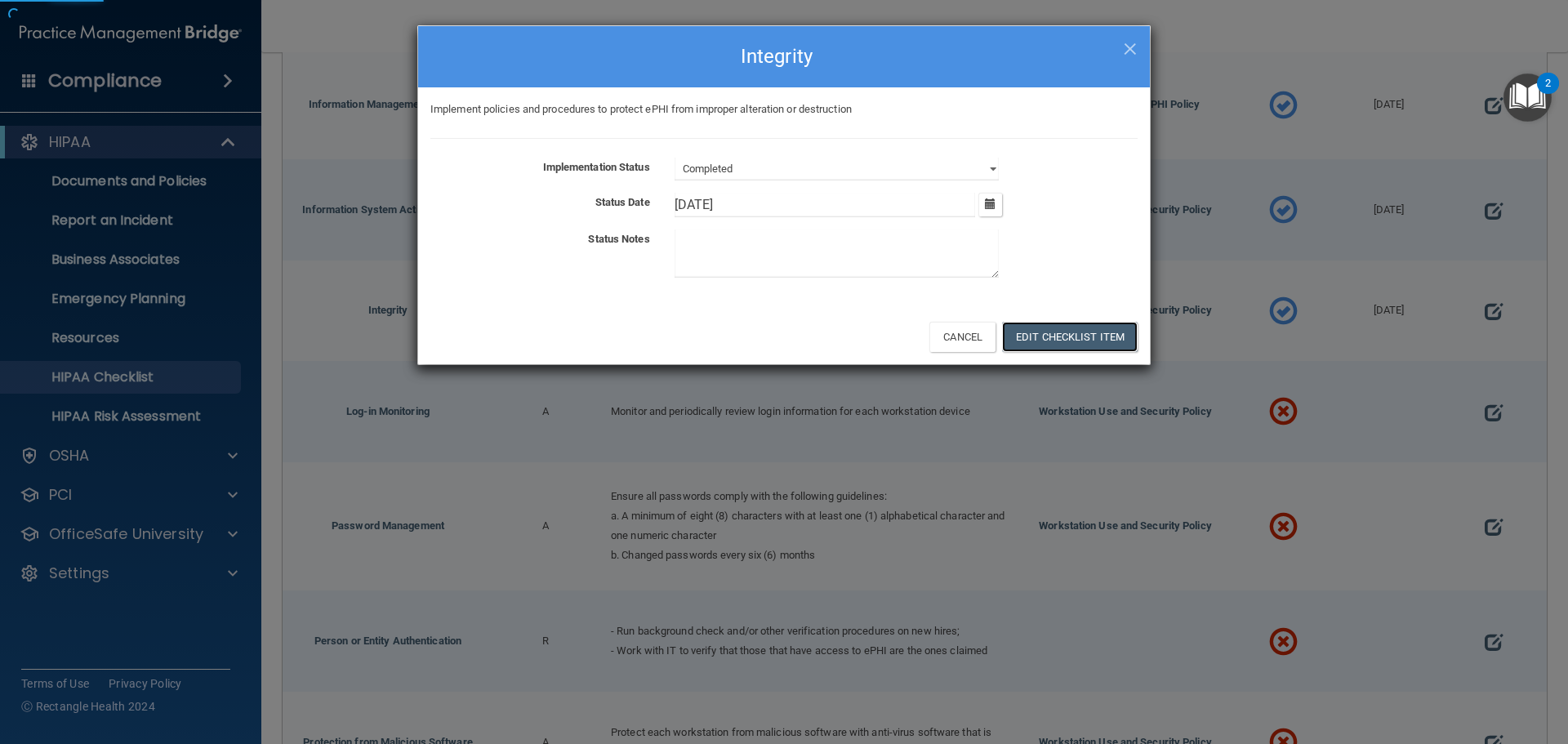
type input "10/1/25"
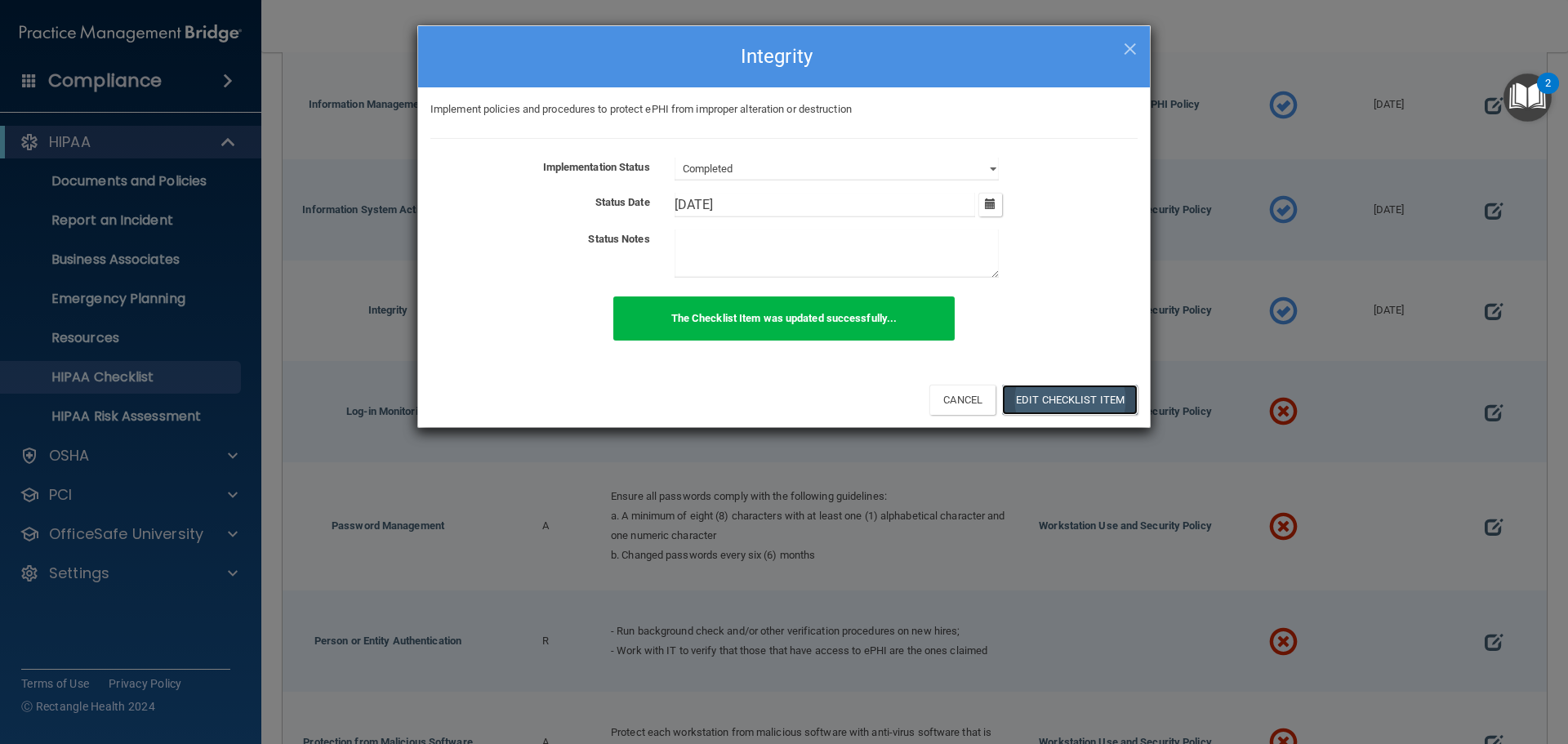
click at [1105, 397] on button "Edit Checklist Item" at bounding box center [1070, 399] width 135 height 30
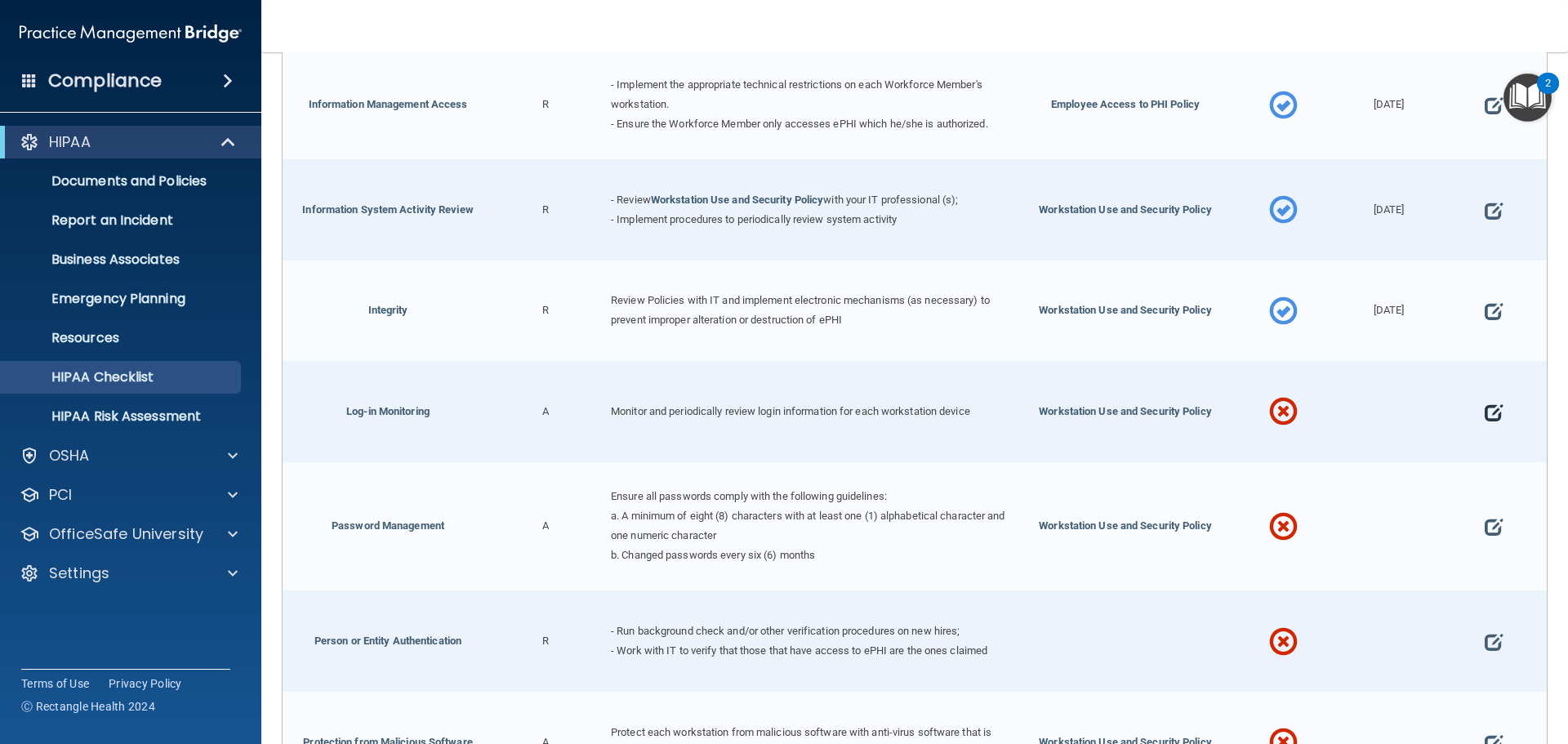
click at [1488, 394] on span at bounding box center [1493, 412] width 18 height 51
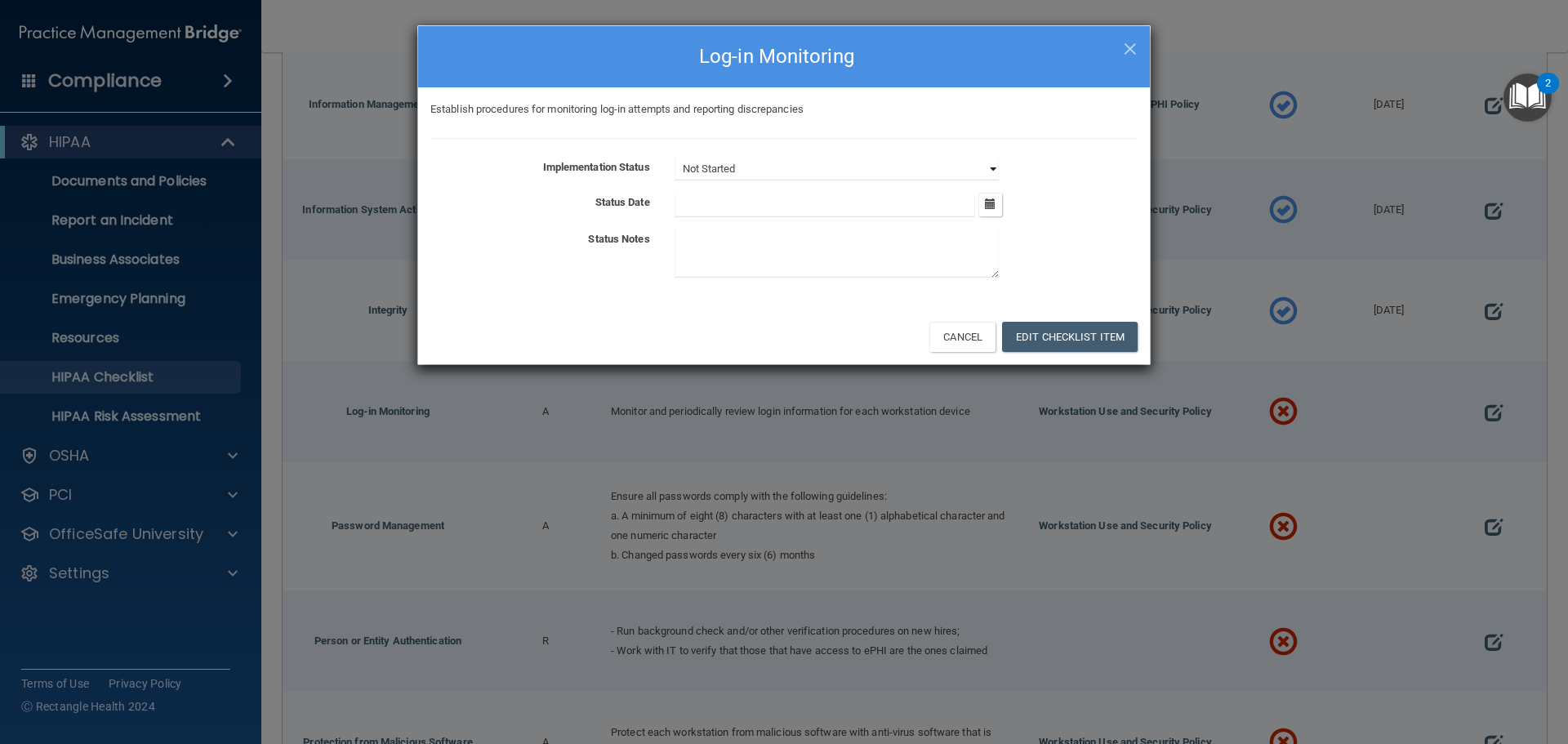
click at [751, 171] on select "Not Started In Progress Completed" at bounding box center [836, 169] width 324 height 23
select select "in_progress"
click at [674, 158] on select "Not Started In Progress Completed" at bounding box center [836, 169] width 324 height 23
click at [702, 205] on input "text" at bounding box center [825, 205] width 301 height 25
click at [720, 253] on textarea at bounding box center [836, 253] width 324 height 48
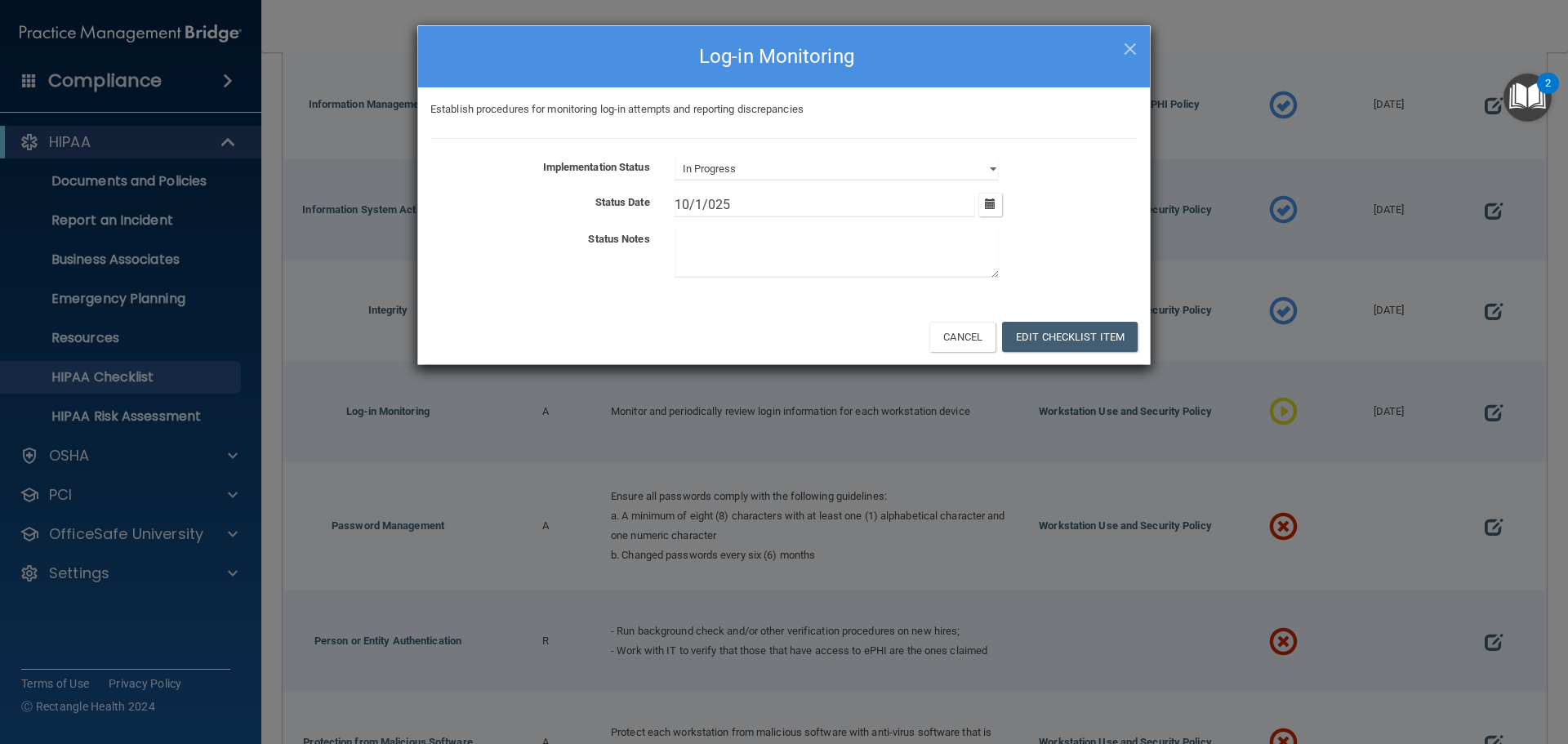
click at [708, 205] on input "10/1/025" at bounding box center [825, 205] width 301 height 25
type input "10/1/2025"
click at [694, 254] on textarea at bounding box center [836, 253] width 324 height 48
type textarea "audit trails run by Dr Kretsch"
click at [1084, 341] on button "Edit Checklist Item" at bounding box center [1070, 336] width 135 height 30
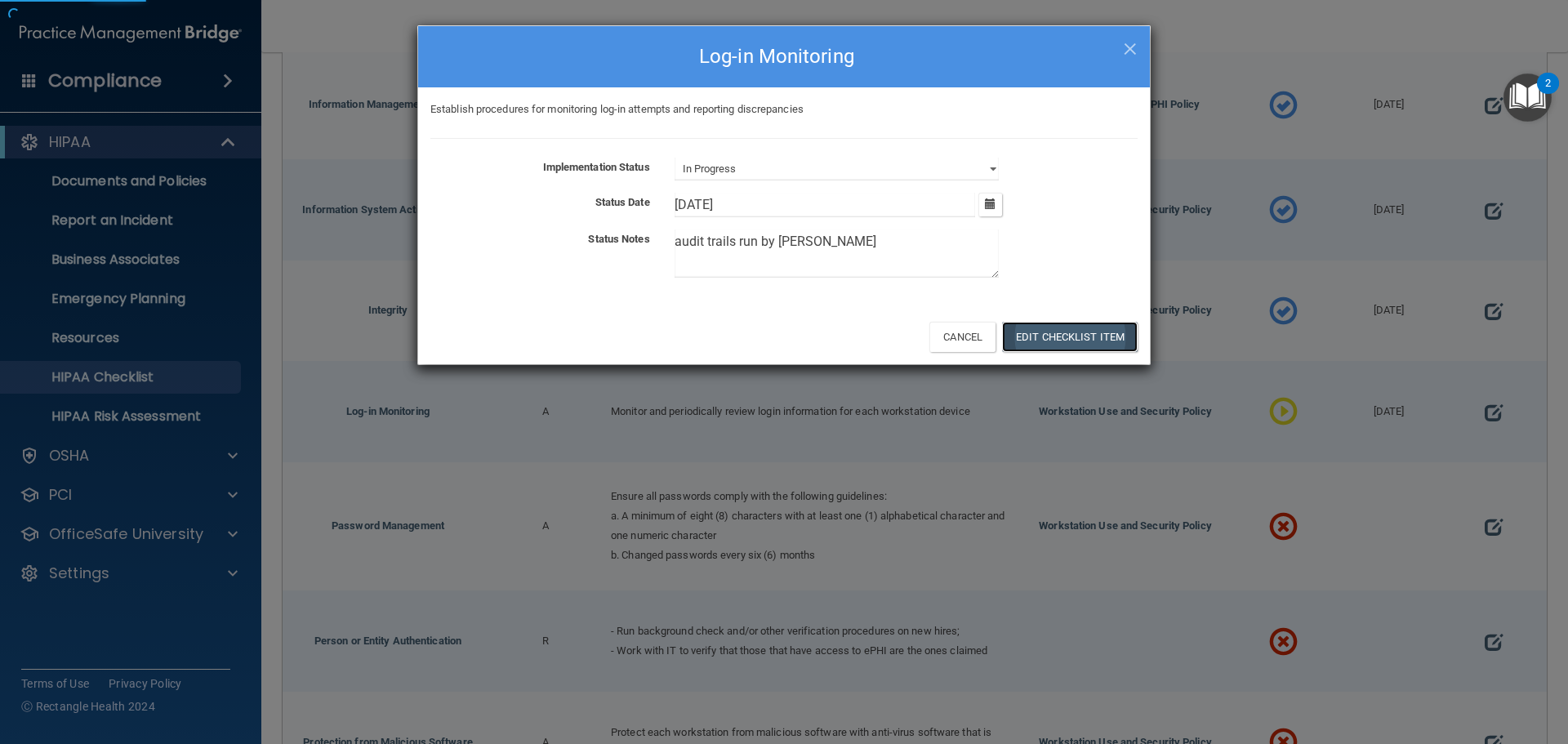
type input "10/1/25"
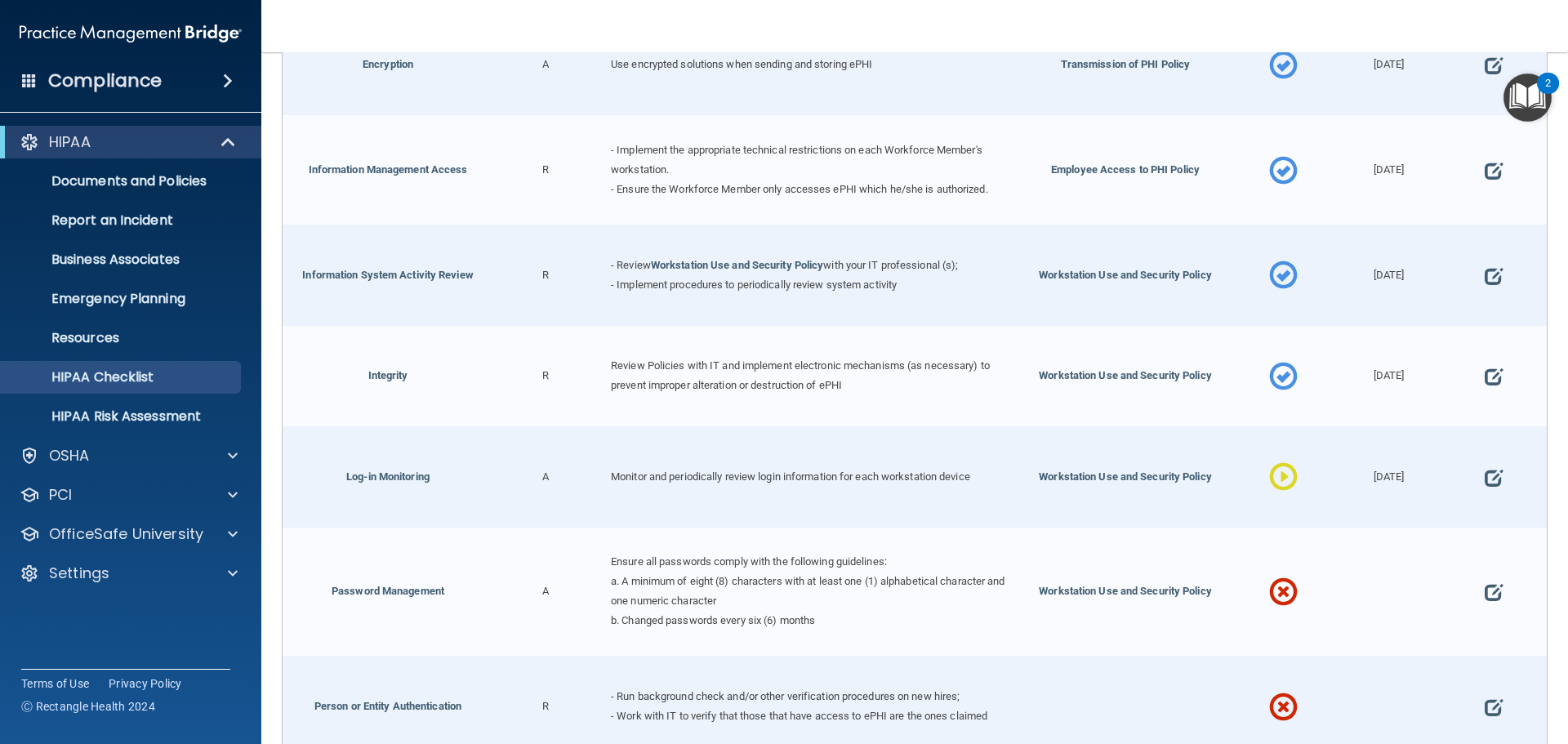
scroll to position [729, 0]
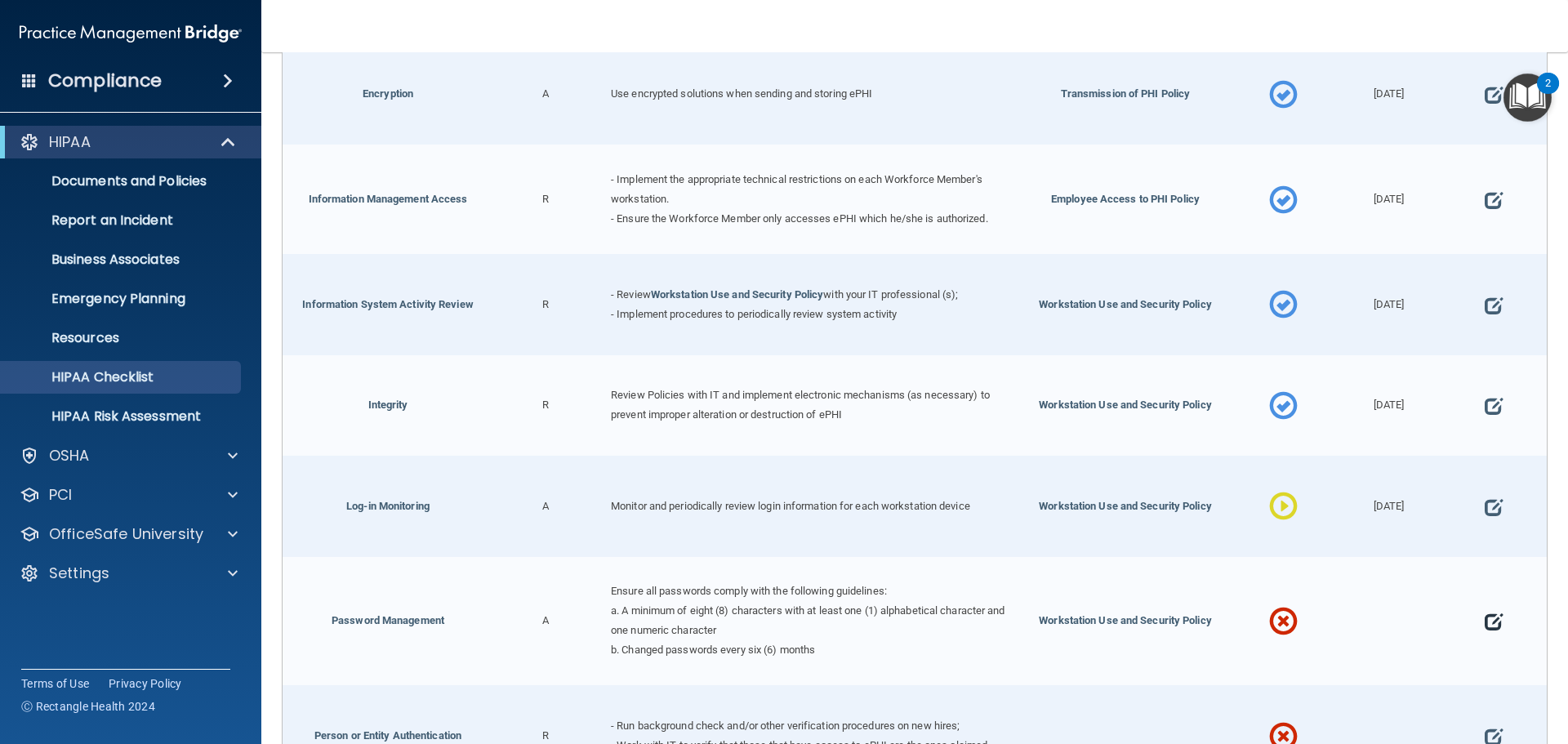
click at [1484, 614] on span at bounding box center [1493, 622] width 18 height 51
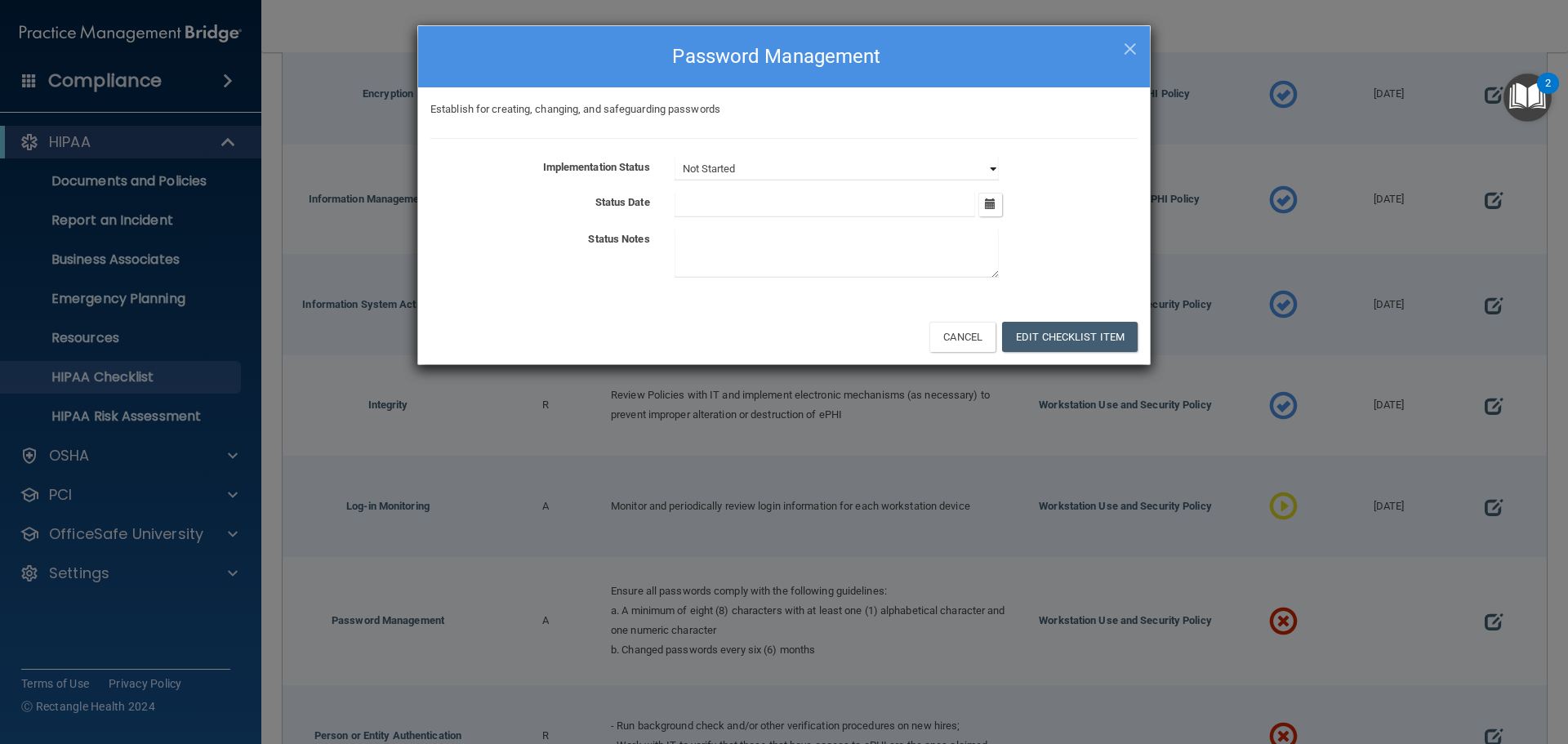
click at [764, 181] on select "Not Started In Progress Completed" at bounding box center [836, 169] width 324 height 23
select select "completed"
click at [674, 158] on select "Not Started In Progress Completed" at bounding box center [836, 169] width 324 height 23
click at [702, 204] on input "text" at bounding box center [825, 205] width 301 height 25
type input "10/1/2025"
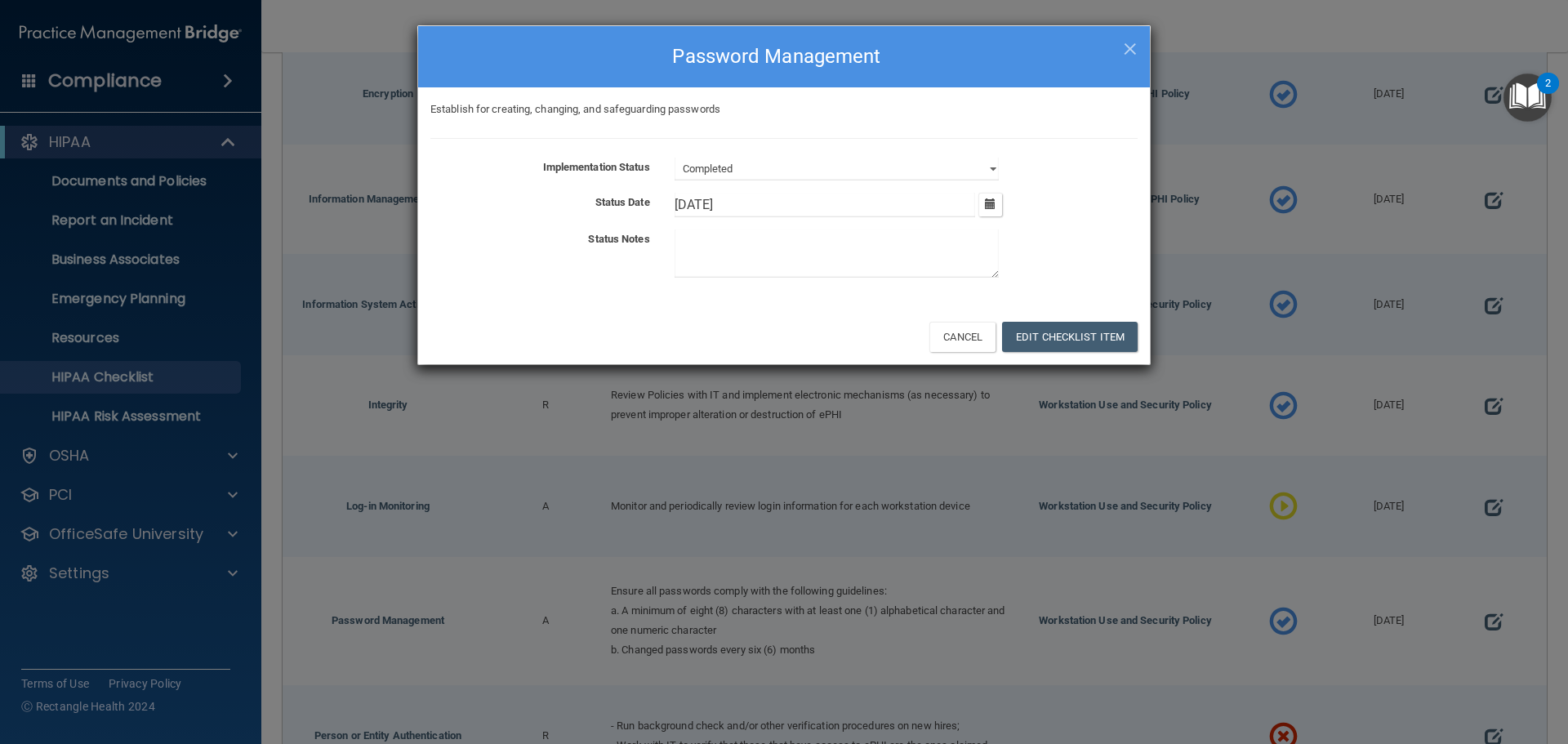
click at [699, 248] on textarea at bounding box center [836, 253] width 324 height 48
click at [704, 238] on textarea "Paswwords expire every 90 days" at bounding box center [836, 253] width 324 height 48
type textarea "Passwords expire every 90 days"
click at [1065, 330] on button "Edit Checklist Item" at bounding box center [1070, 336] width 135 height 30
type input "10/1/25"
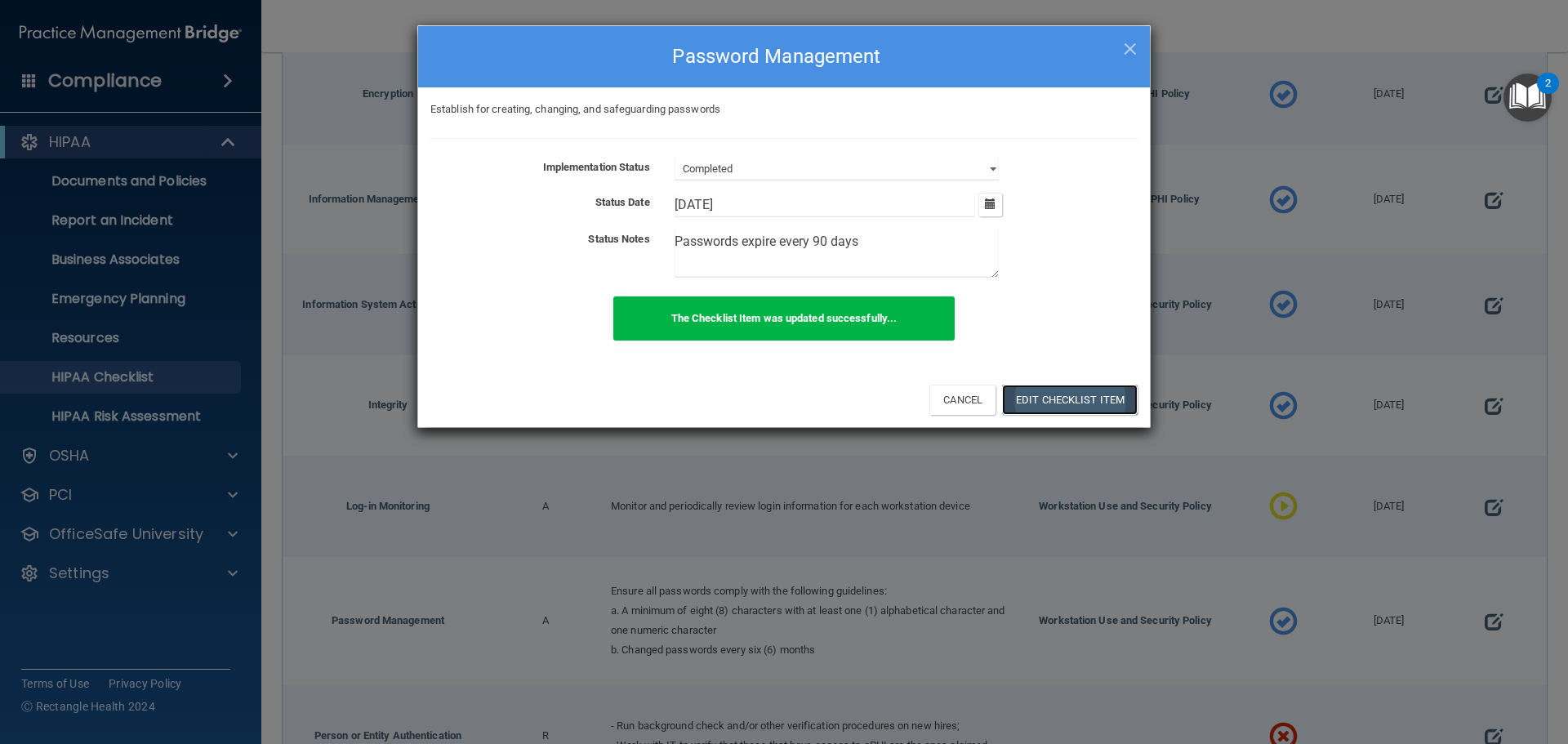
click at [1113, 387] on button "Edit Checklist Item" at bounding box center [1070, 399] width 135 height 30
drag, startPoint x: 1565, startPoint y: 398, endPoint x: 1557, endPoint y: 528, distance: 130.2
click at [1557, 528] on div "× Close Password Management Establish for creating, changing, and safeguarding …" at bounding box center [784, 372] width 1568 height 744
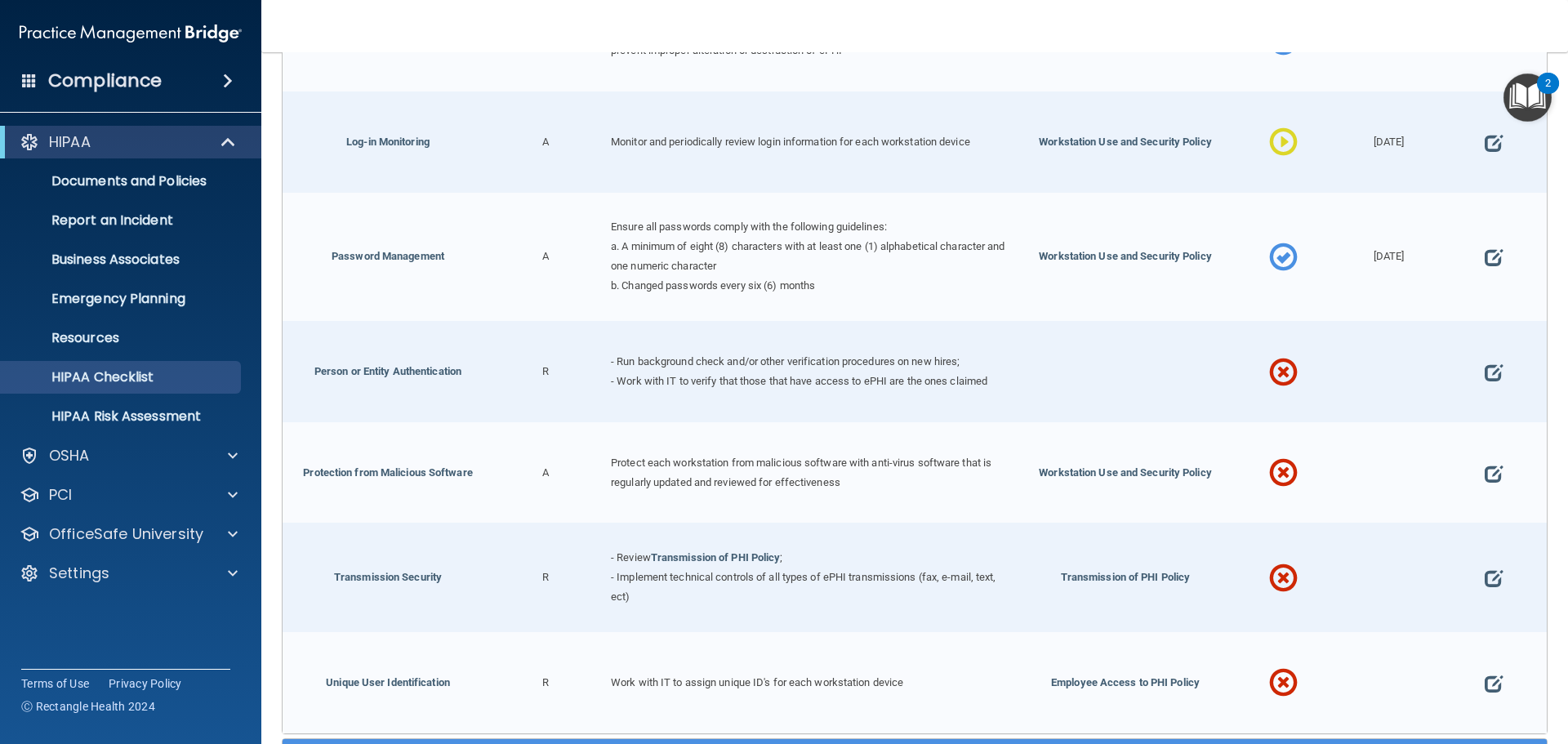
scroll to position [1091, 0]
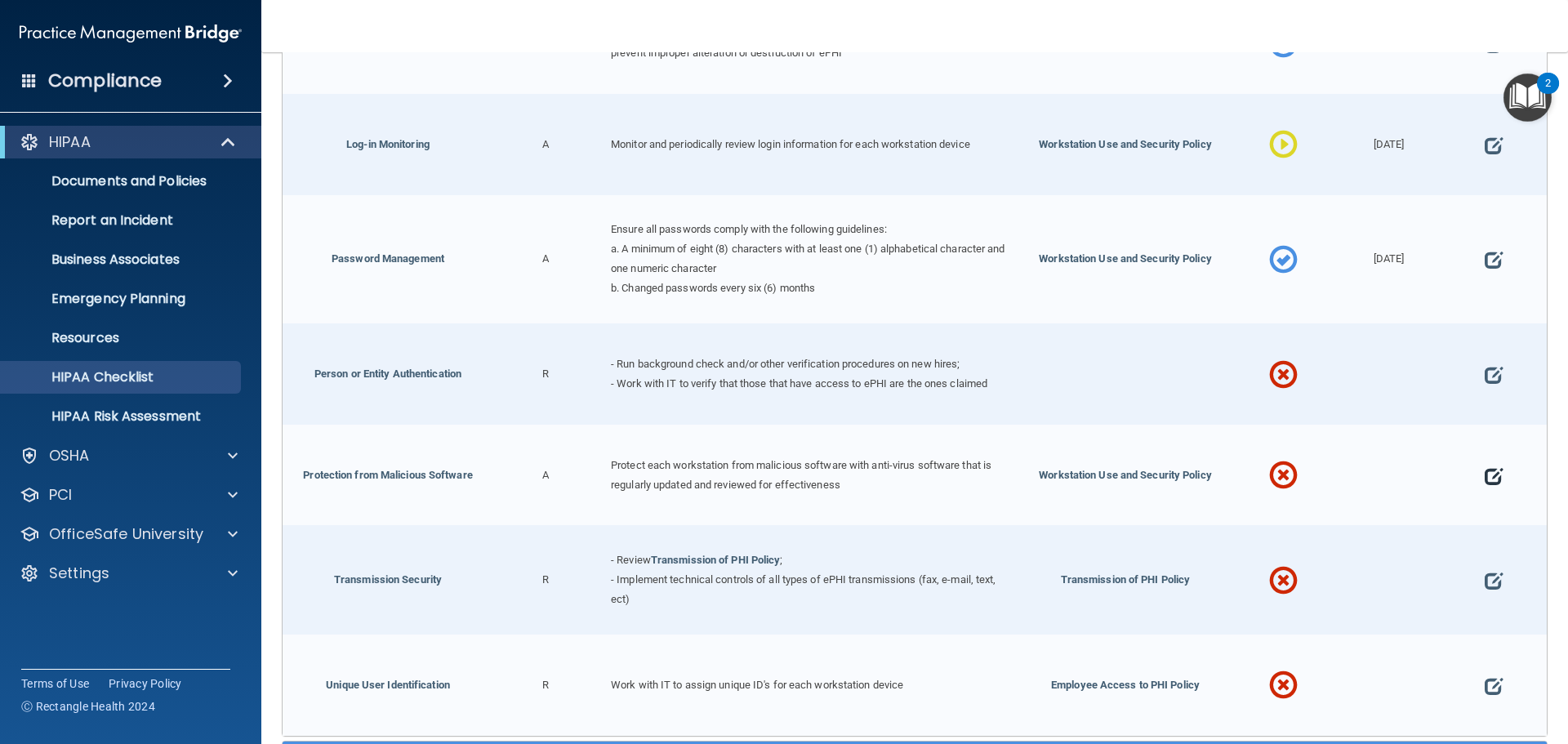
click at [1484, 468] on span at bounding box center [1493, 476] width 18 height 51
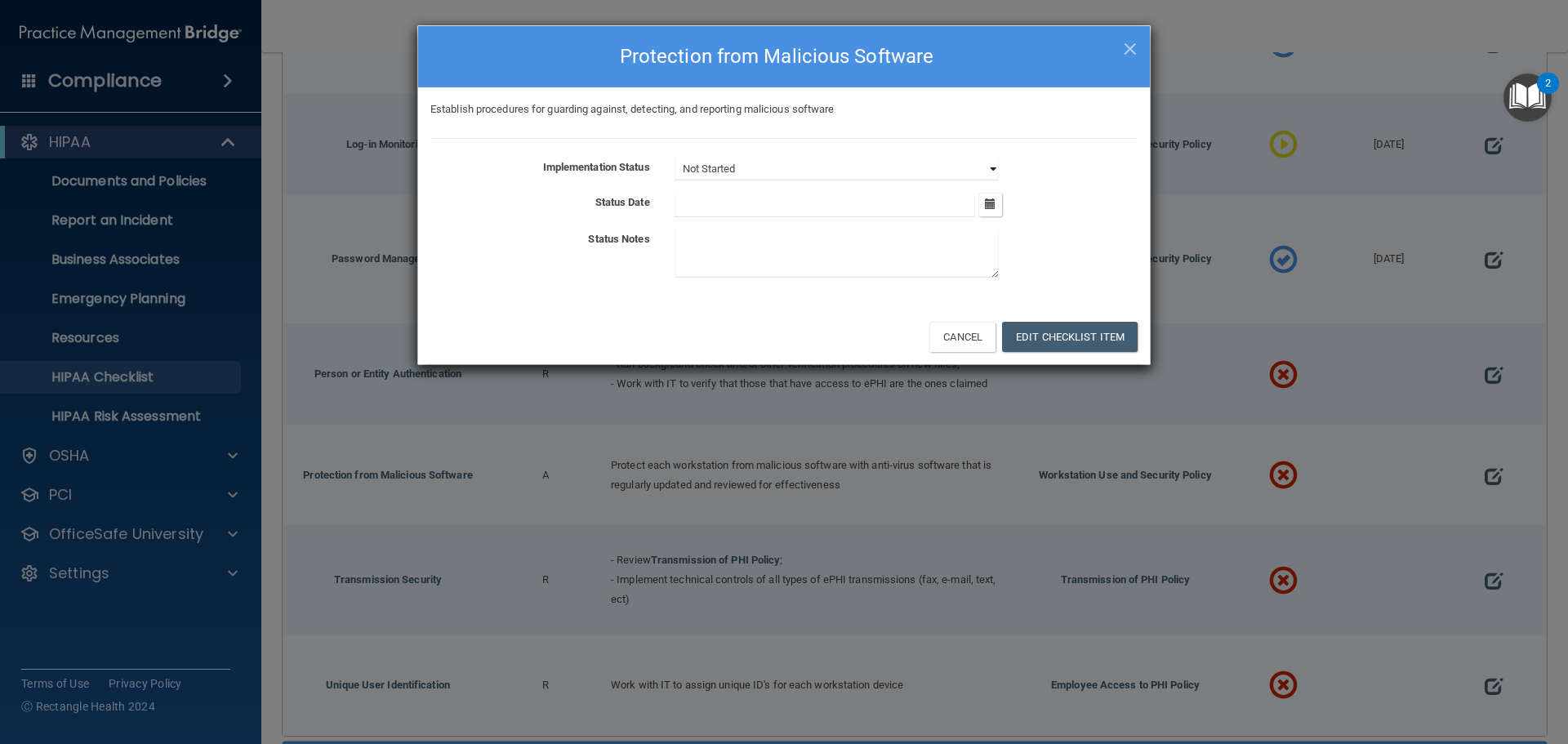
click at [778, 174] on select "Not Started In Progress Completed" at bounding box center [836, 169] width 324 height 23
select select "completed"
click at [674, 158] on select "Not Started In Progress Completed" at bounding box center [836, 169] width 324 height 23
click at [749, 227] on div "Implementation Status Not Started In Progress Completed Status Date October 202…" at bounding box center [784, 221] width 707 height 127
click at [724, 207] on input "text" at bounding box center [825, 205] width 301 height 25
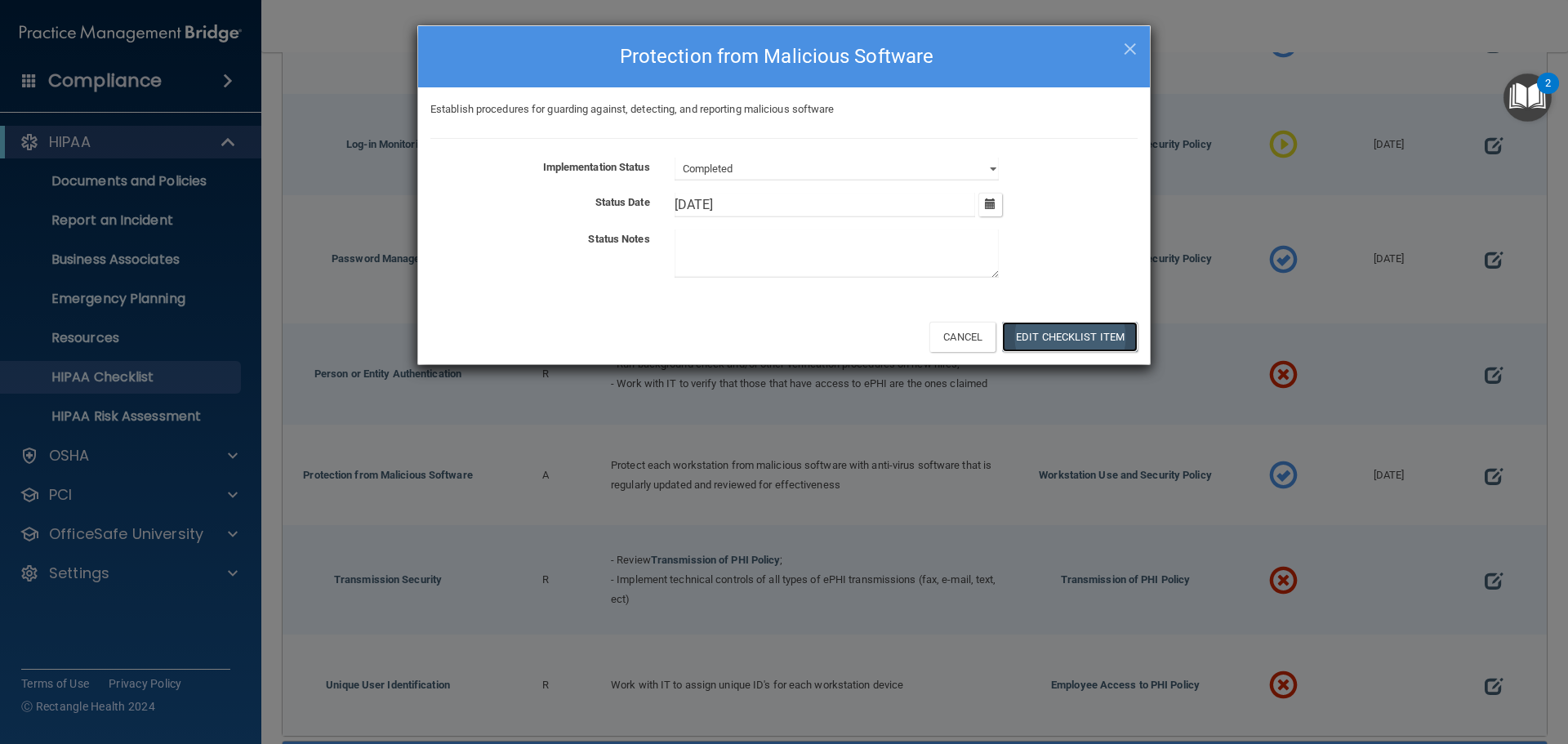
click at [1123, 341] on button "Edit Checklist Item" at bounding box center [1070, 336] width 135 height 30
type input "10/1/25"
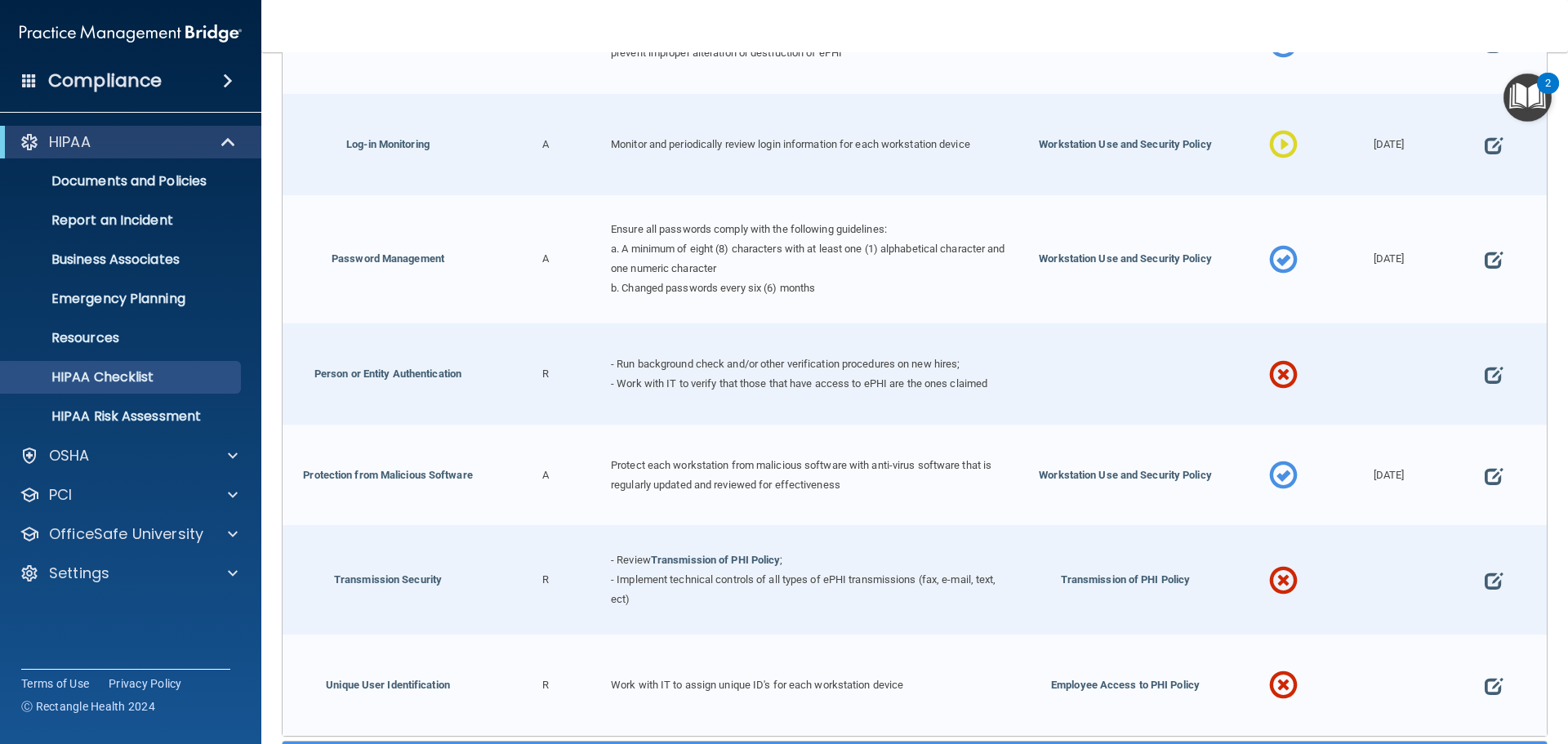
scroll to position [1290, 0]
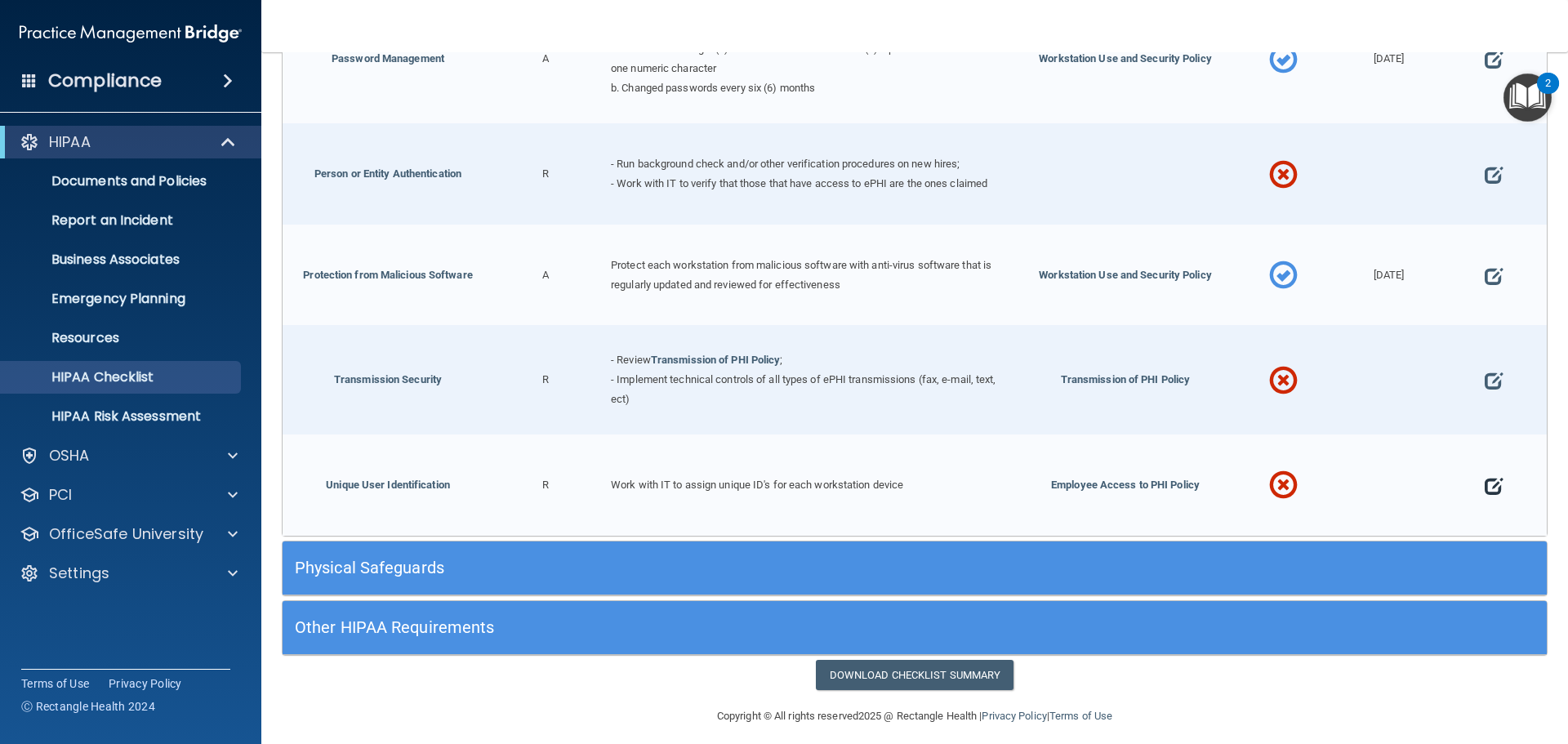
click at [1484, 467] on span at bounding box center [1493, 485] width 18 height 51
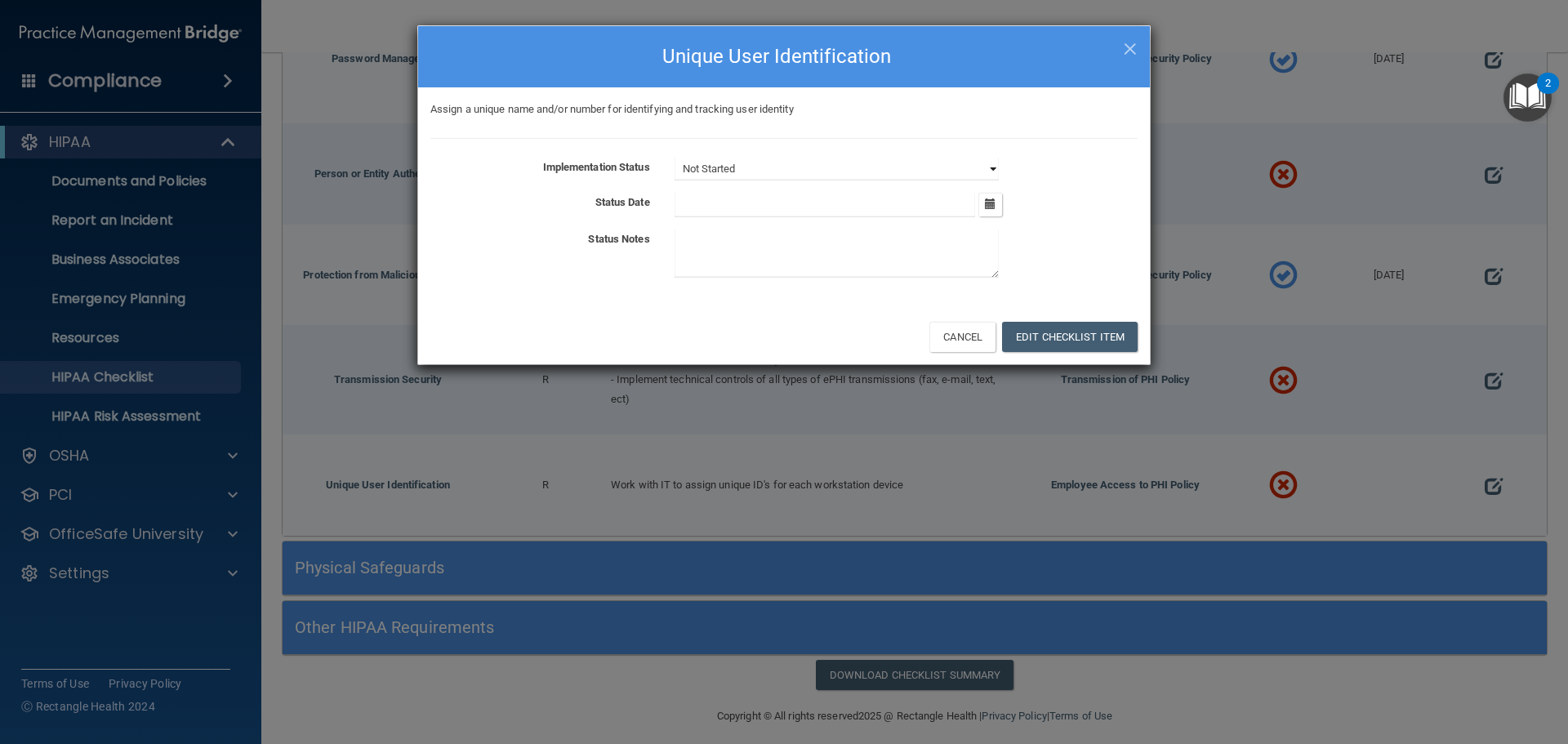
click at [790, 166] on select "Not Started In Progress Completed" at bounding box center [836, 169] width 324 height 23
select select "completed"
click at [674, 158] on select "Not Started In Progress Completed" at bounding box center [836, 169] width 324 height 23
click at [720, 212] on input "text" at bounding box center [825, 205] width 301 height 25
click at [1035, 344] on button "Edit Checklist Item" at bounding box center [1070, 336] width 135 height 30
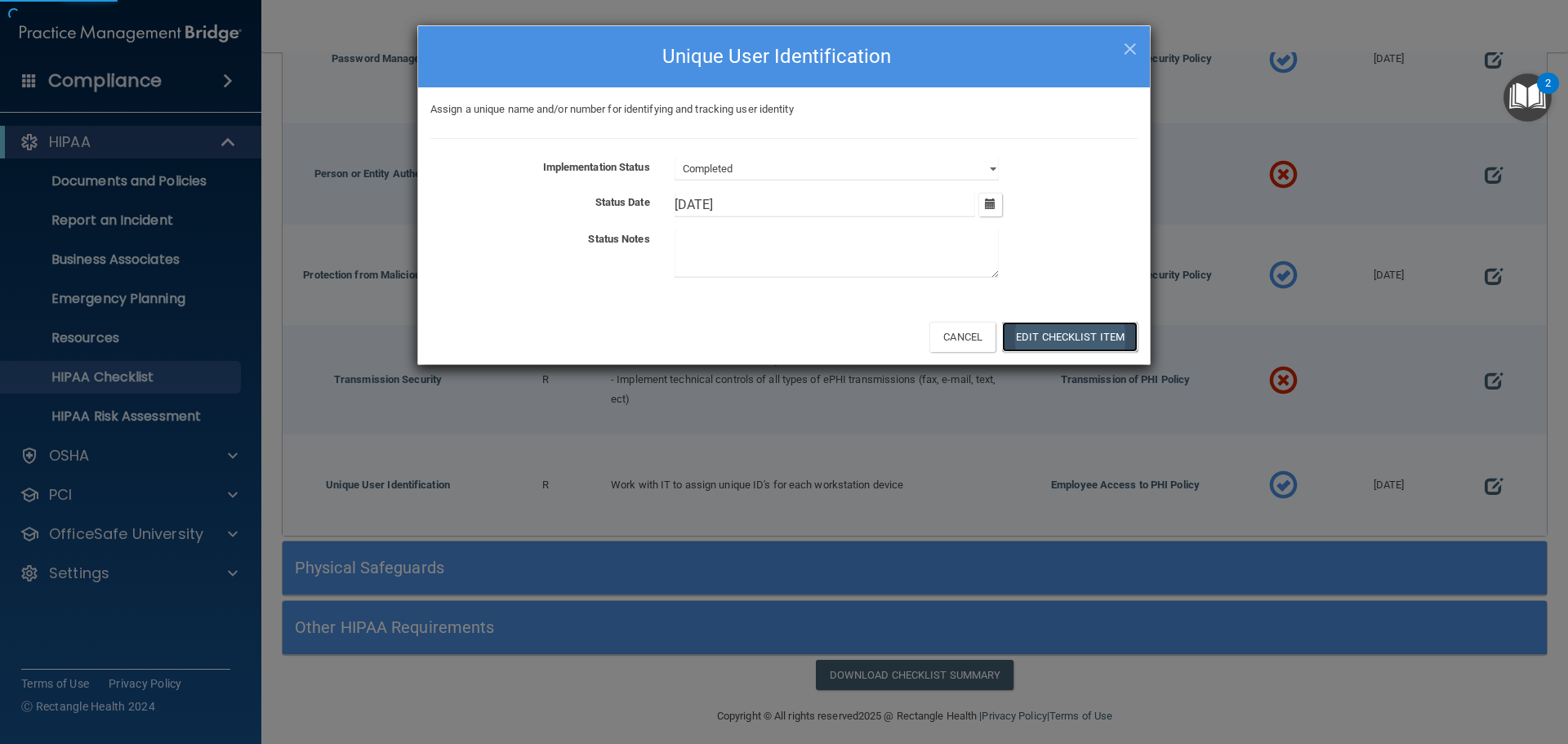
type input "10/1/25"
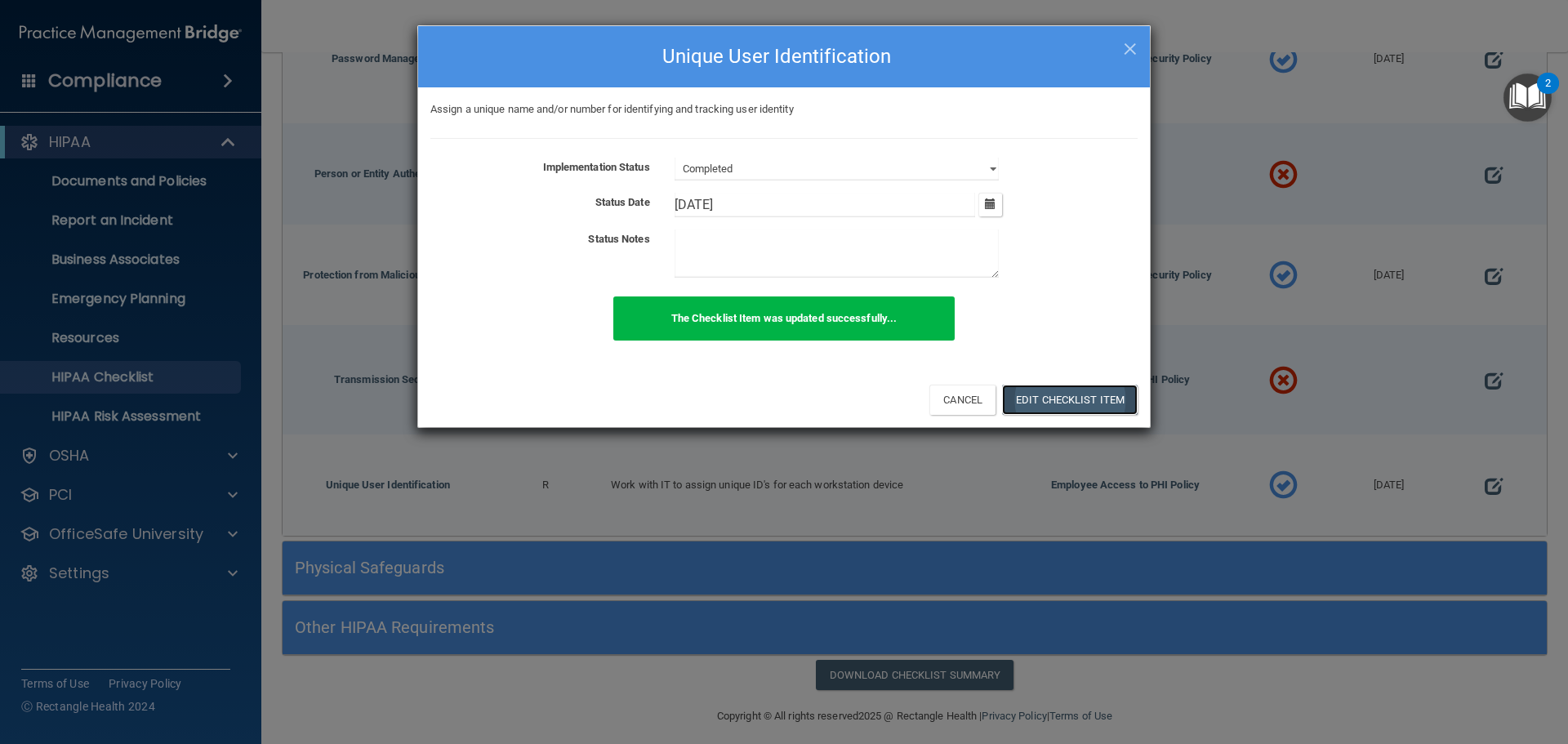
click at [1051, 396] on button "Edit Checklist Item" at bounding box center [1070, 399] width 135 height 30
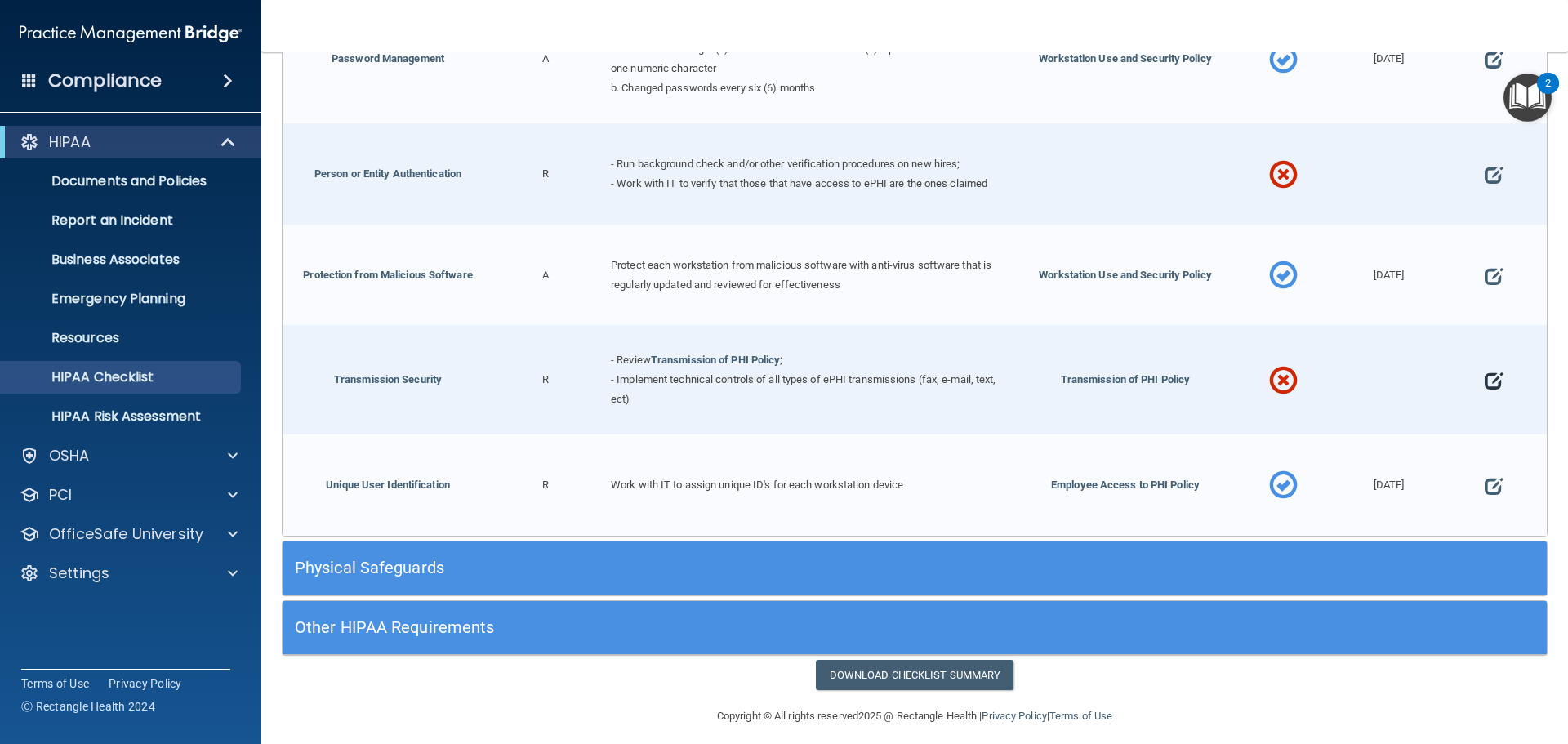
click at [1484, 370] on span at bounding box center [1493, 380] width 18 height 51
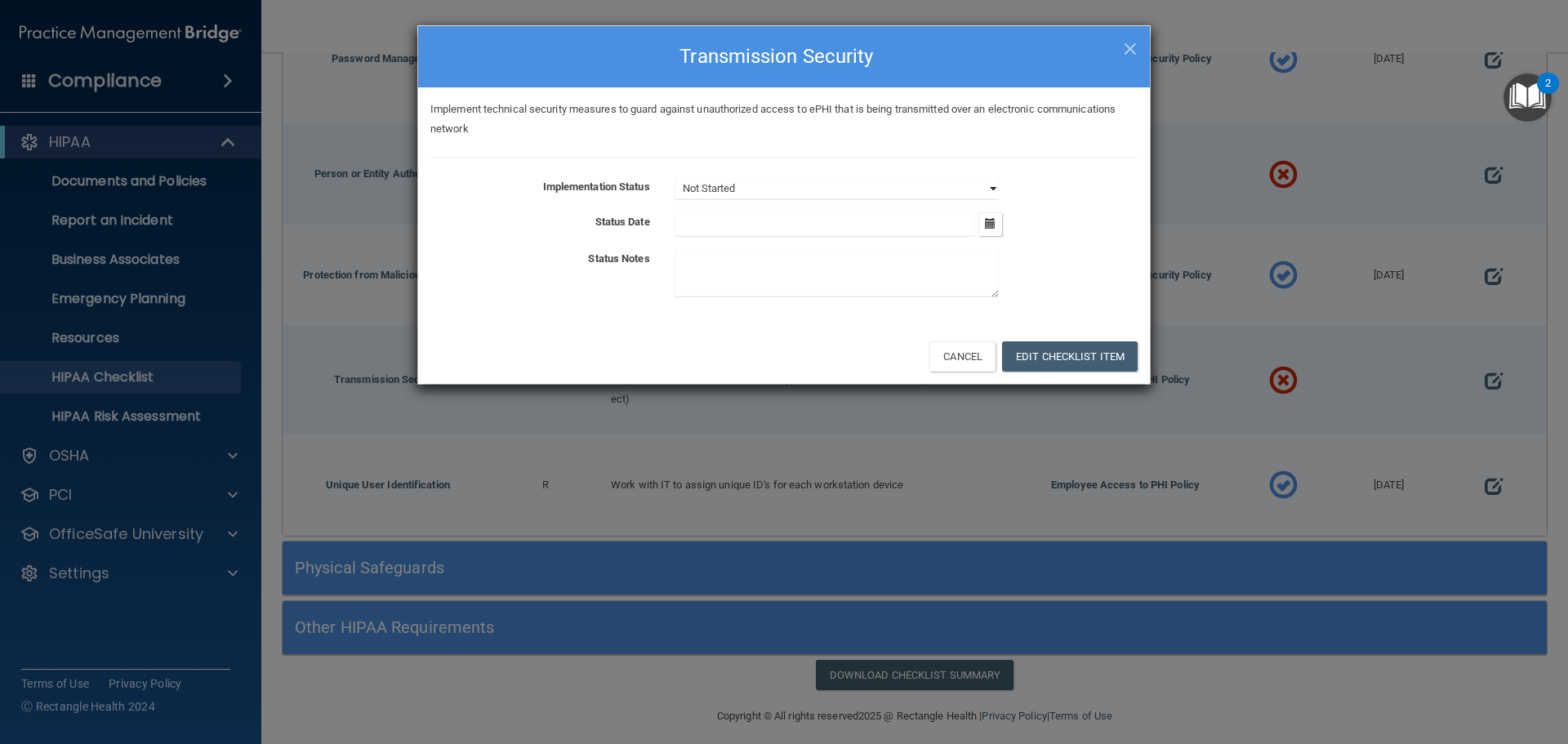
click at [754, 181] on select "Not Started In Progress Completed" at bounding box center [836, 188] width 324 height 23
select select "completed"
click at [674, 177] on select "Not Started In Progress Completed" at bounding box center [836, 188] width 324 height 23
click at [704, 222] on input "text" at bounding box center [825, 224] width 301 height 25
type input "10/1/2025"
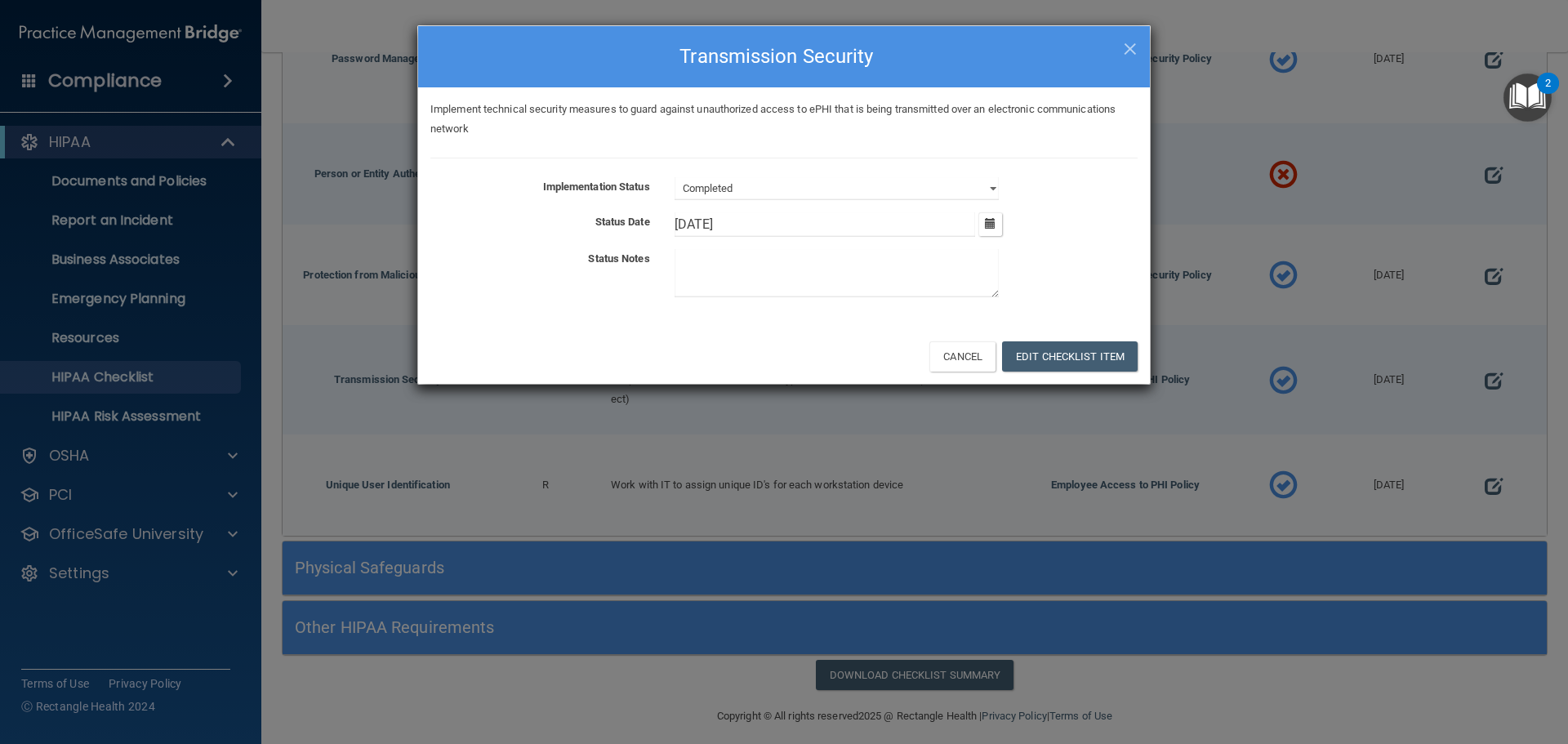
click at [706, 265] on textarea at bounding box center [836, 273] width 324 height 48
click at [755, 262] on textarea "Encrypted stystems for email and fax" at bounding box center [836, 273] width 324 height 48
click at [894, 265] on textarea "Encrypted systems for email and fax" at bounding box center [836, 273] width 324 height 48
click at [687, 276] on textarea "Encrypted systems for email and fax and texting." at bounding box center [836, 273] width 324 height 48
type textarea "Encrypted systems for email and fax and texting."
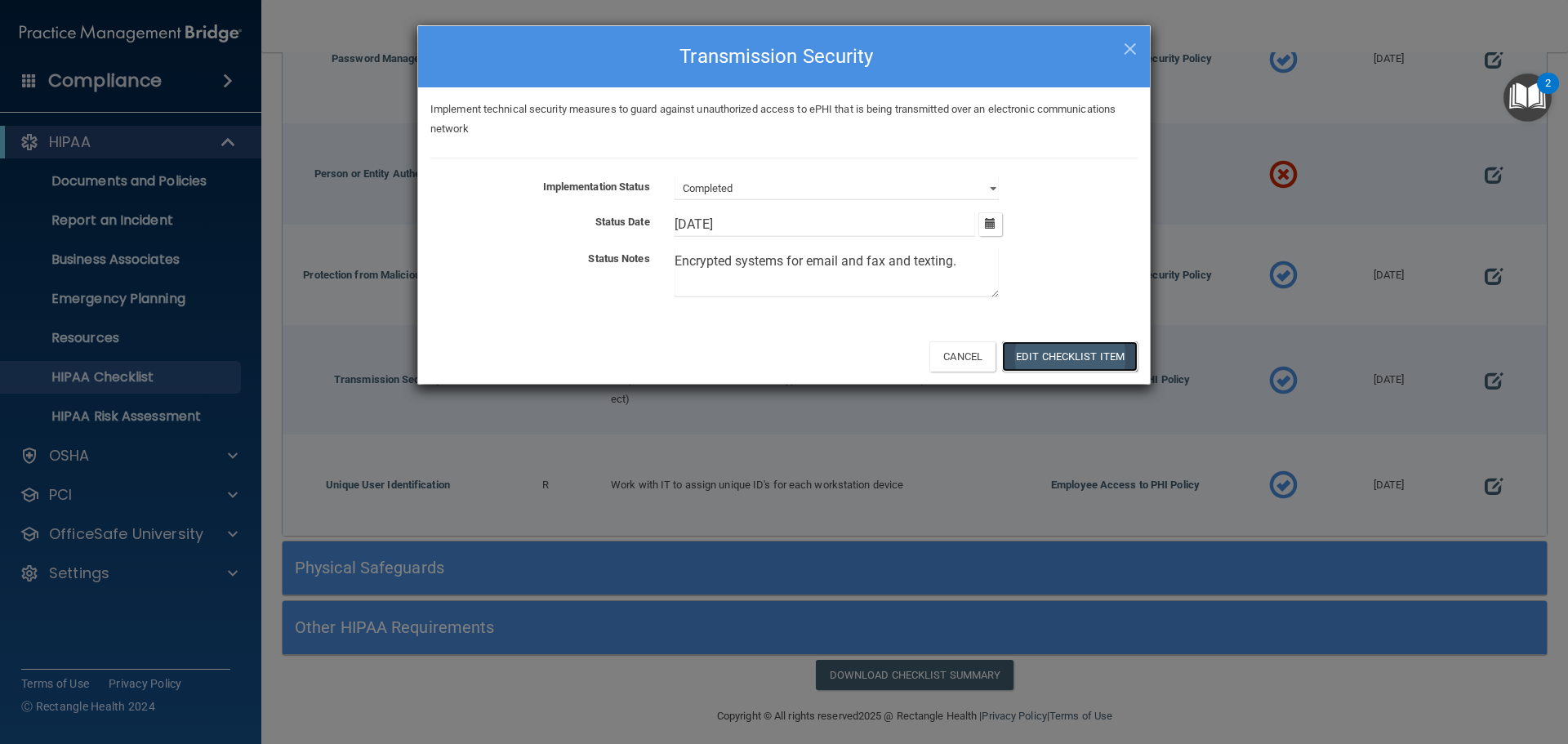
click at [1048, 363] on button "Edit Checklist Item" at bounding box center [1070, 356] width 135 height 30
type input "10/1/25"
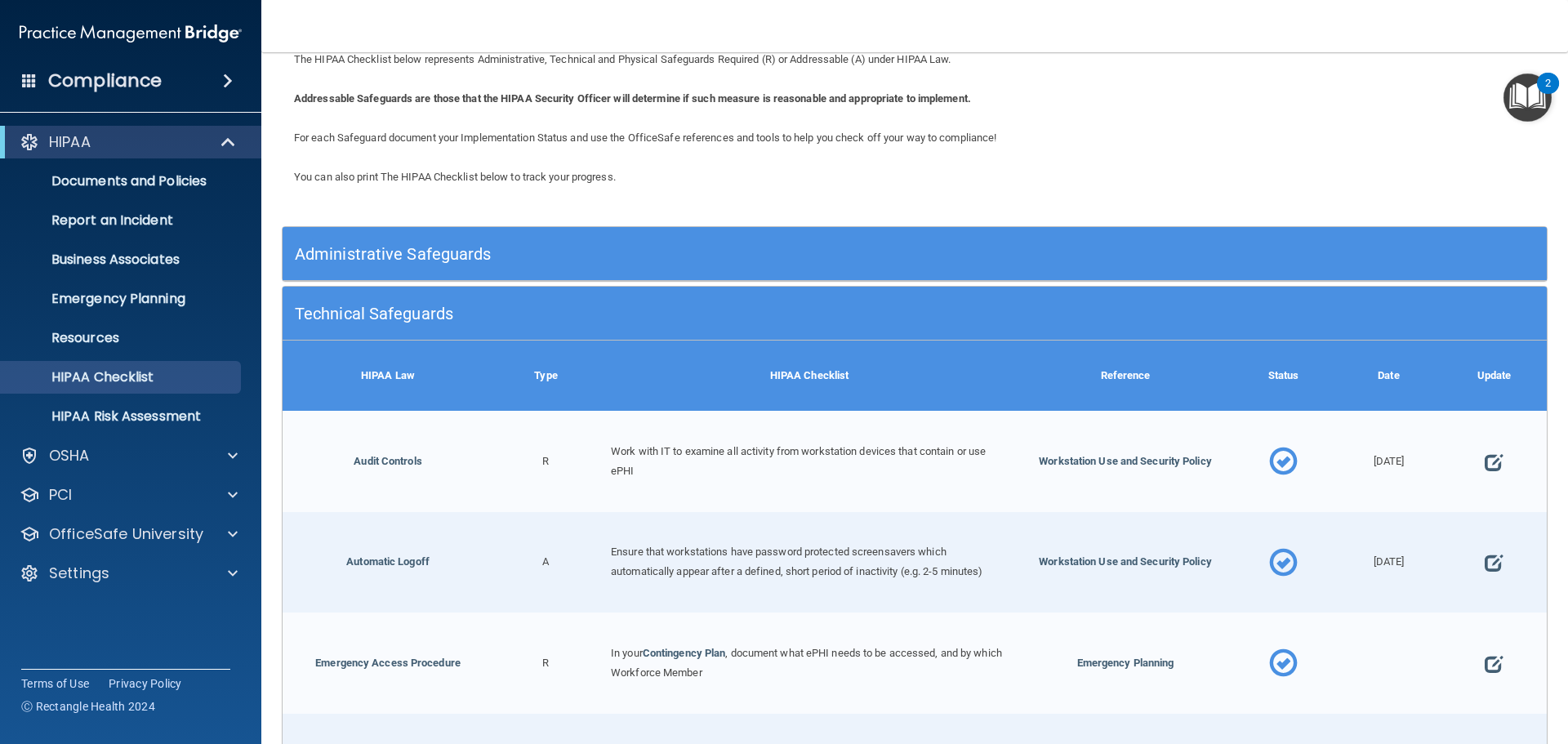
scroll to position [0, 0]
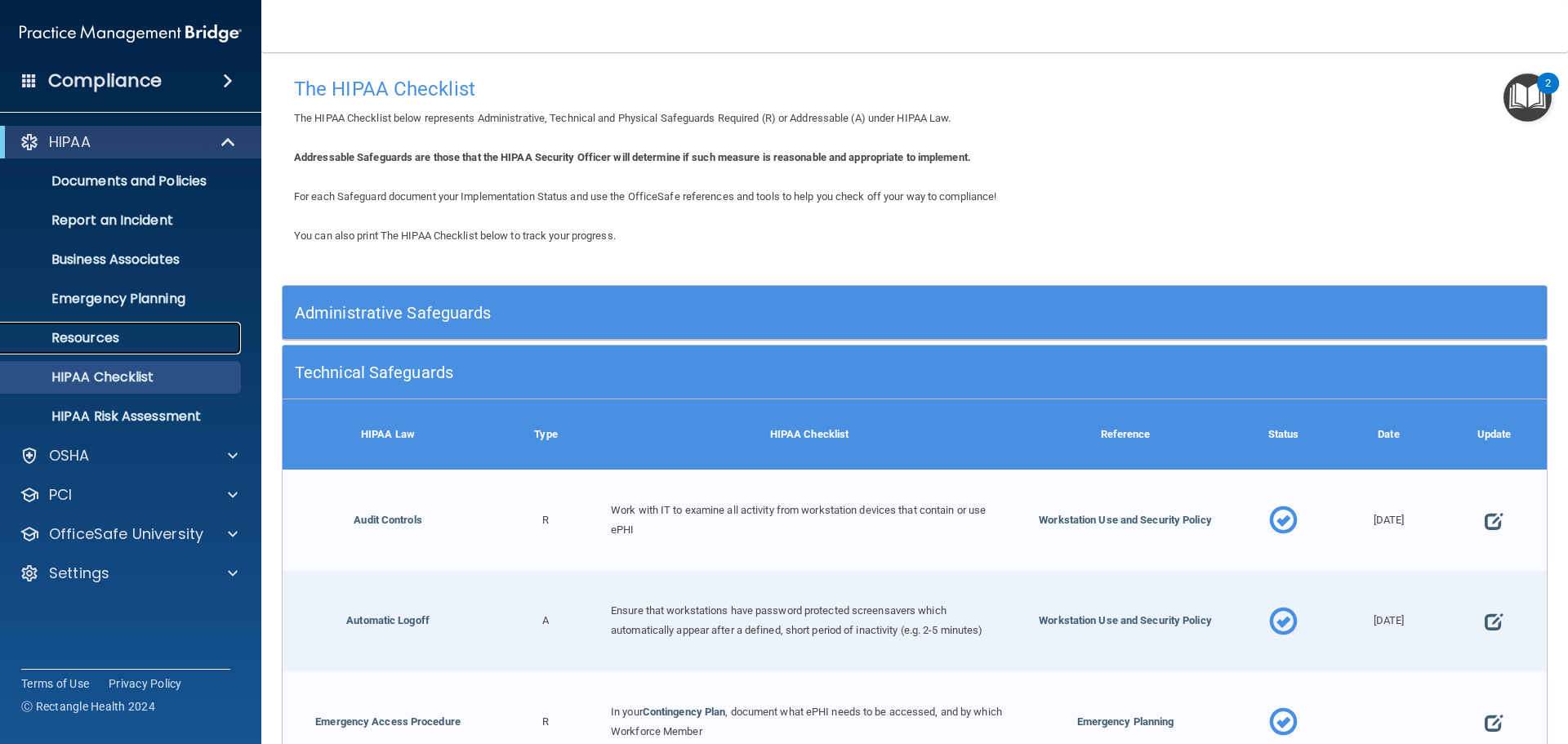
click at [138, 342] on p "Resources" at bounding box center [122, 337] width 223 height 16
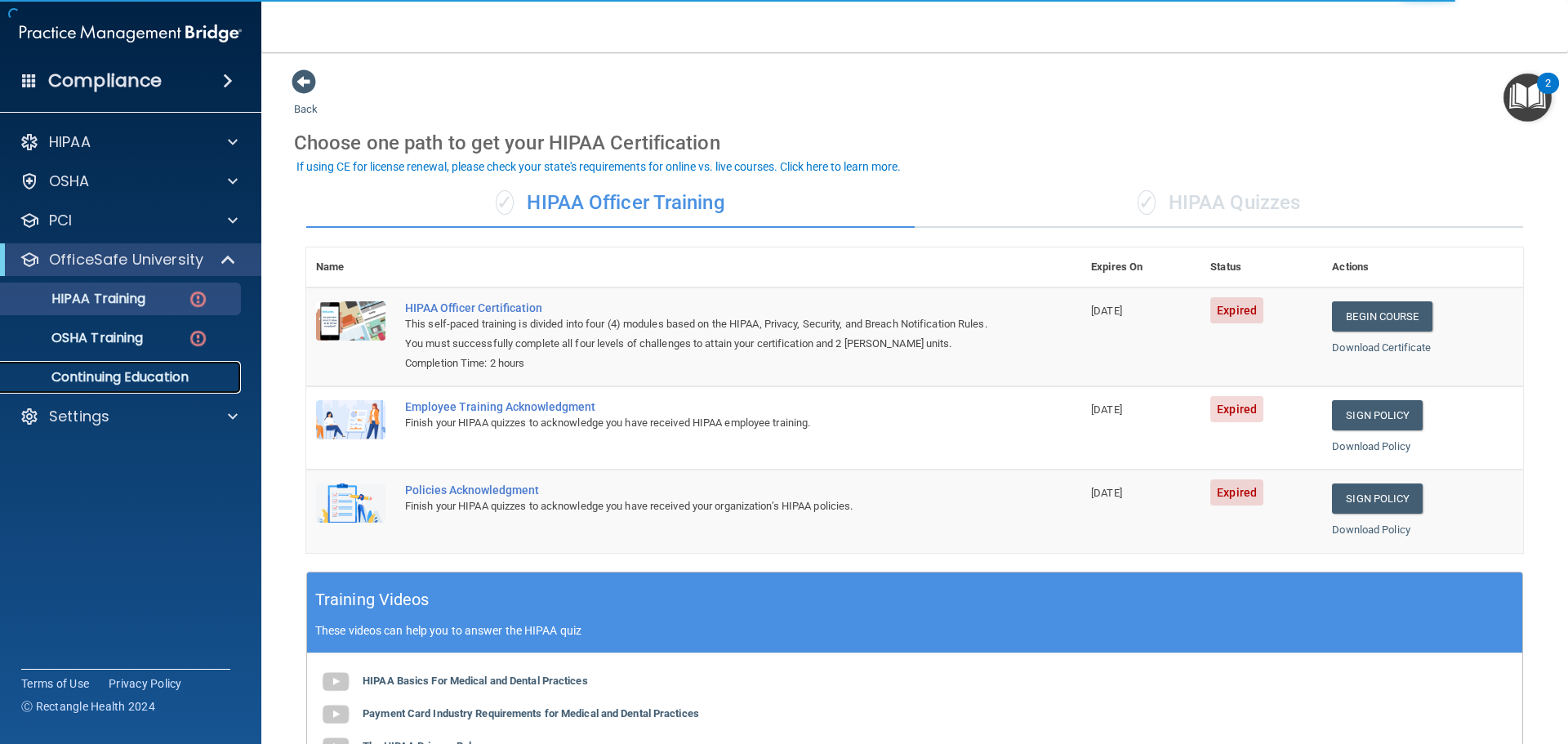
click at [113, 380] on p "Continuing Education" at bounding box center [122, 377] width 223 height 16
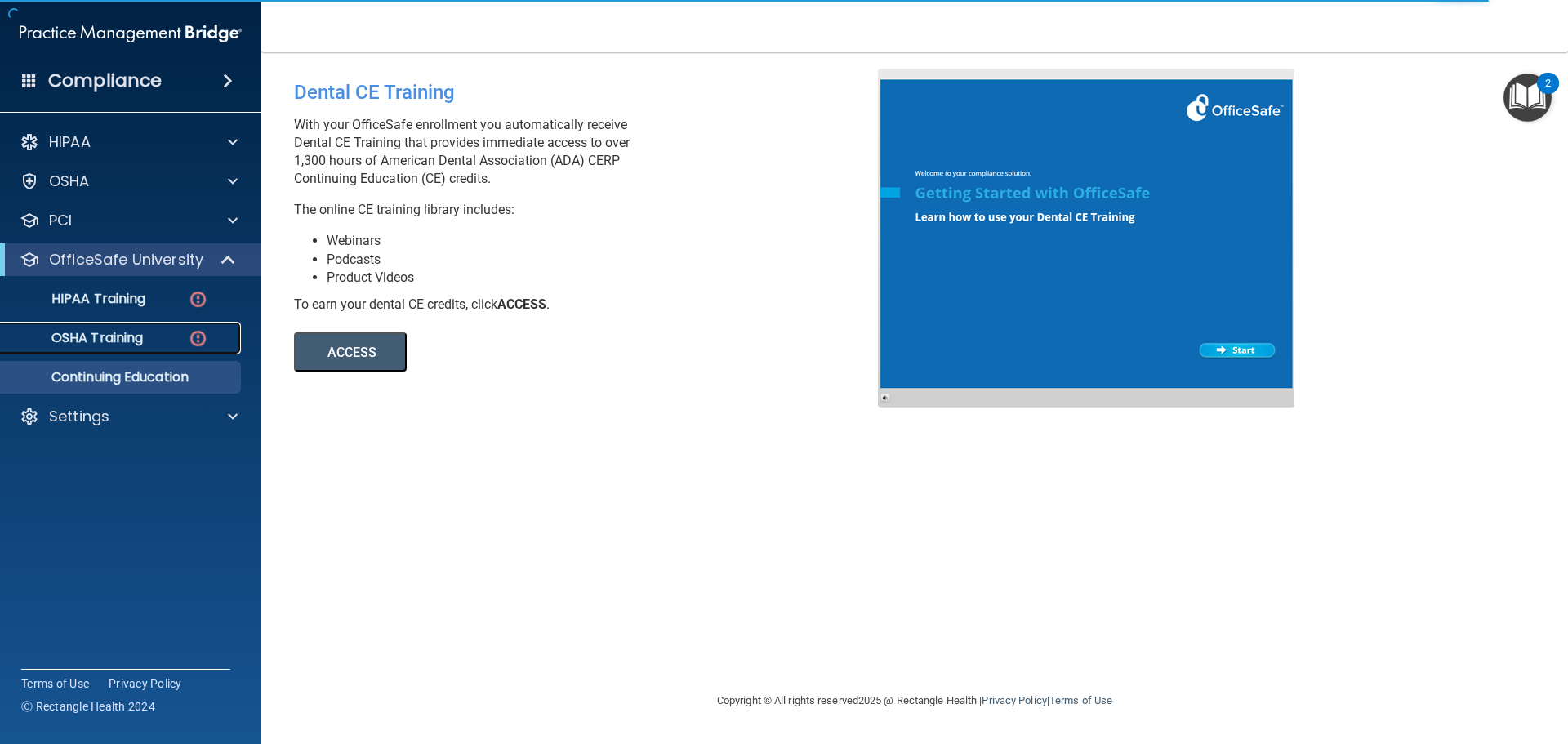
click at [112, 341] on p "OSHA Training" at bounding box center [76, 337] width 133 height 16
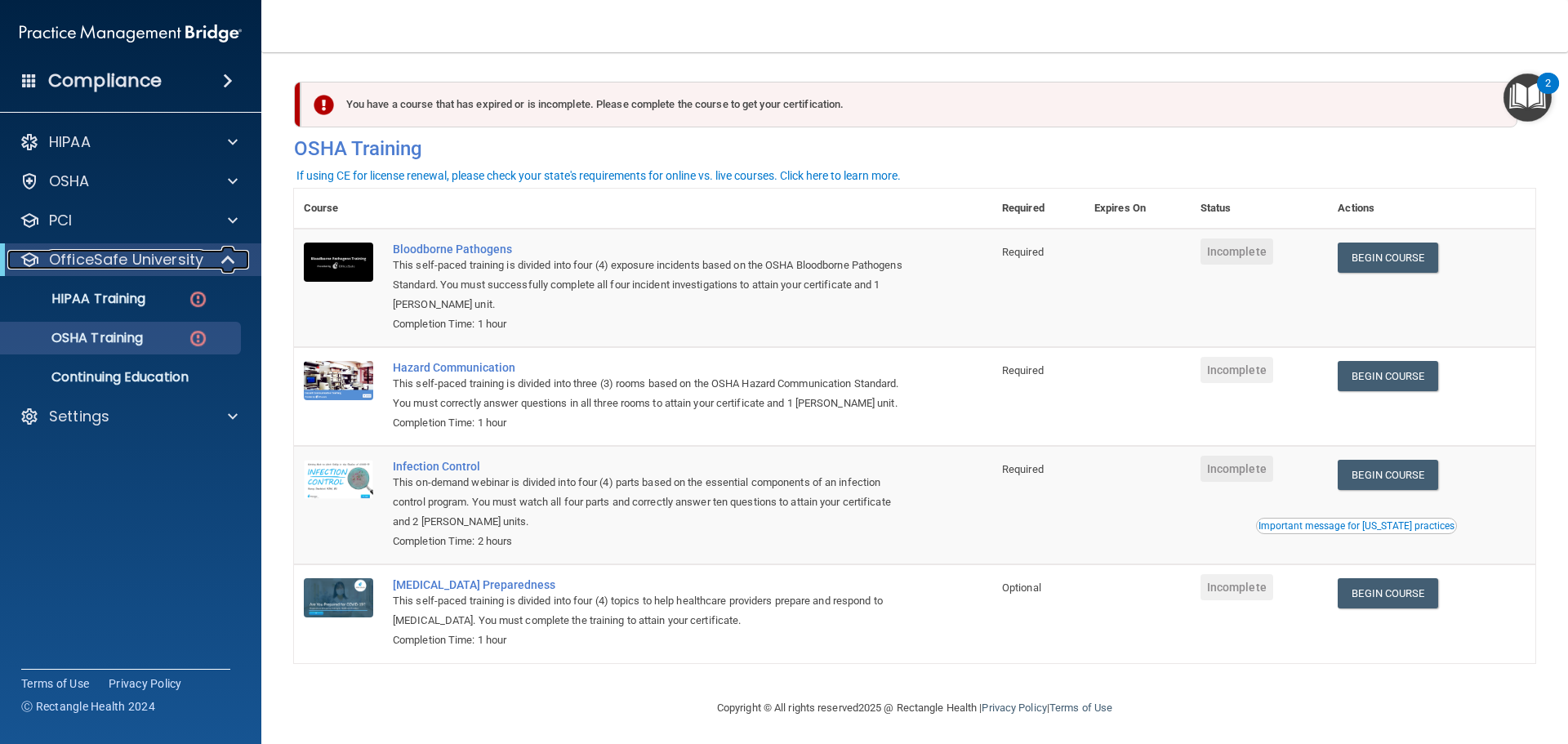
click at [113, 258] on p "OfficeSafe University" at bounding box center [126, 259] width 154 height 20
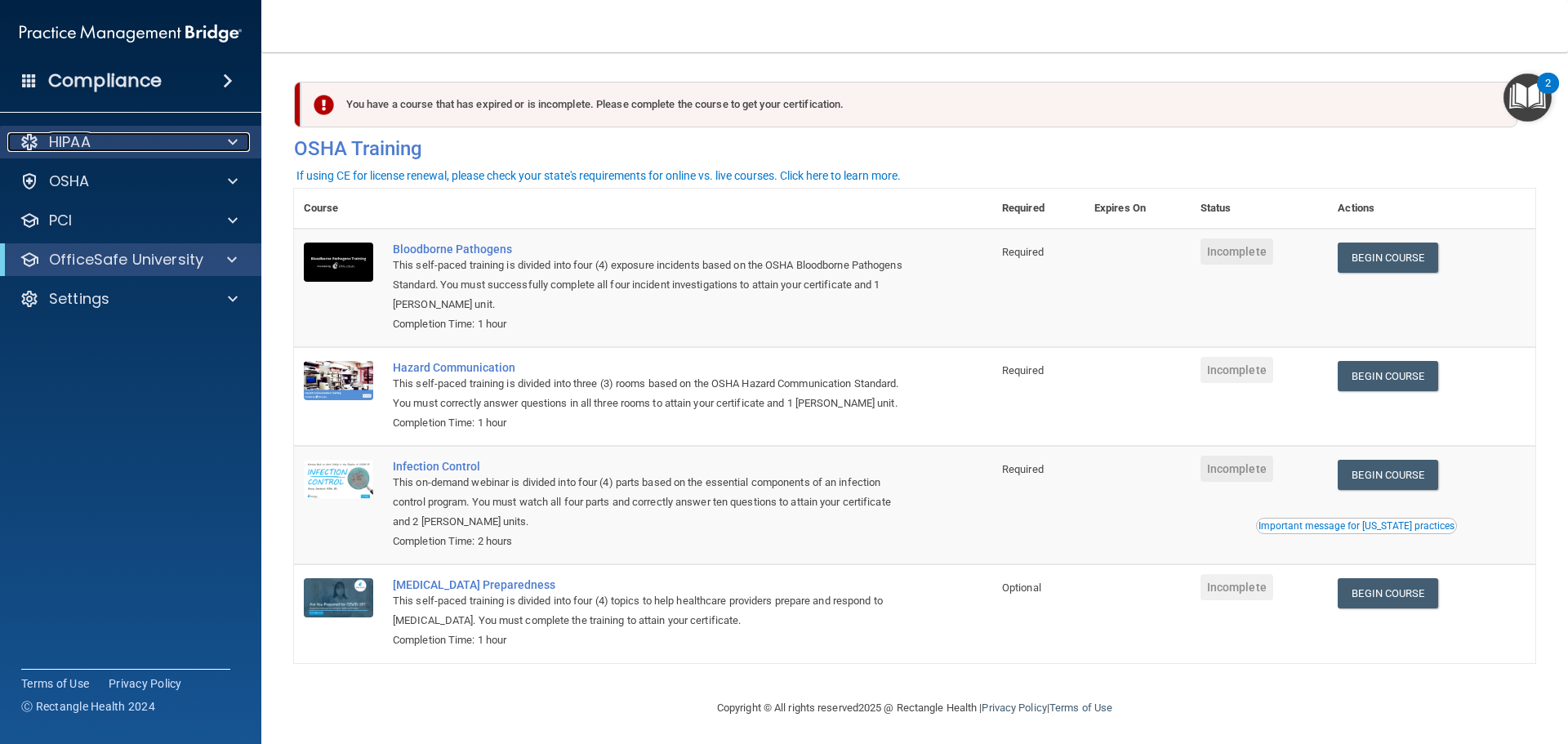
click at [214, 136] on div at bounding box center [230, 142] width 41 height 20
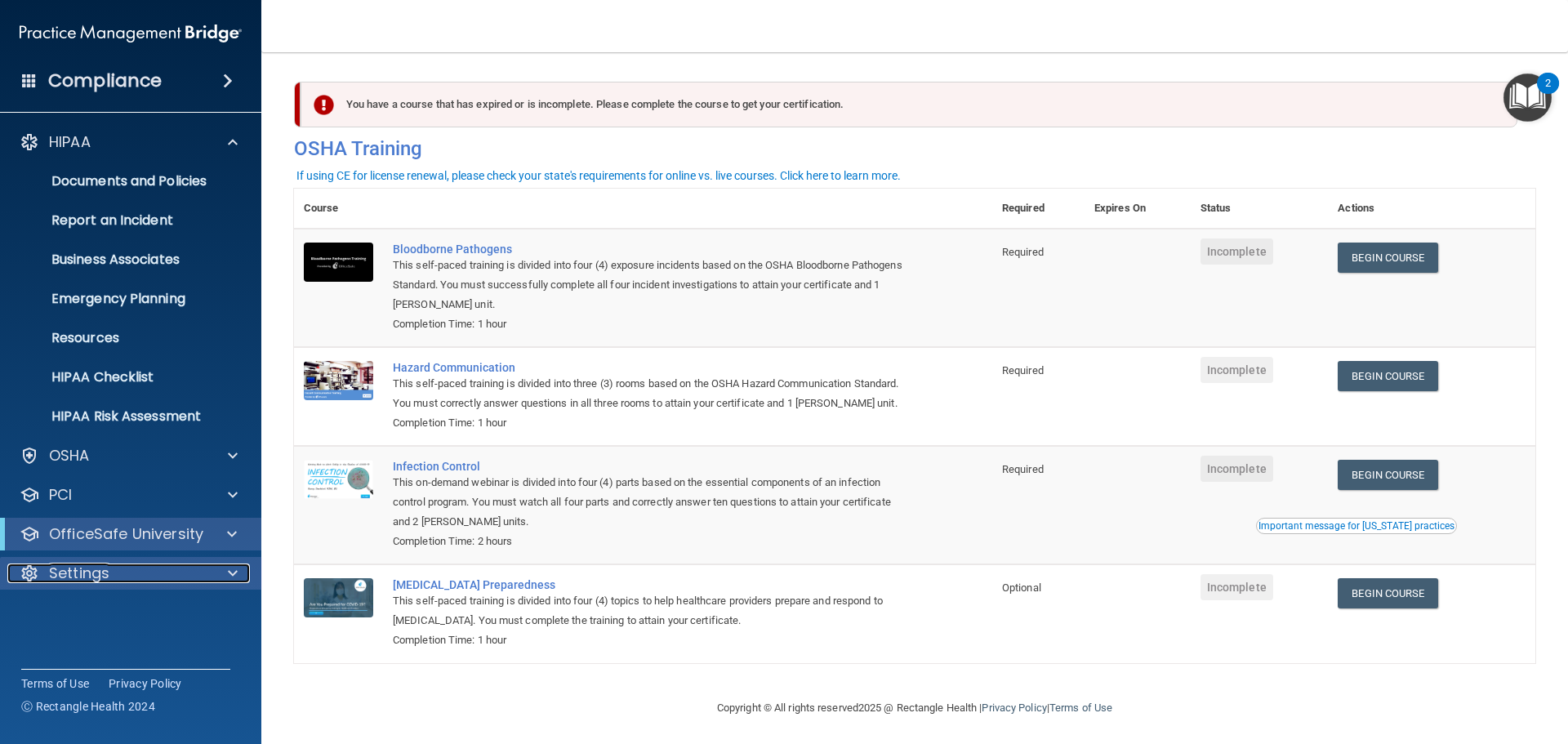
click at [135, 574] on div "Settings" at bounding box center [109, 573] width 203 height 20
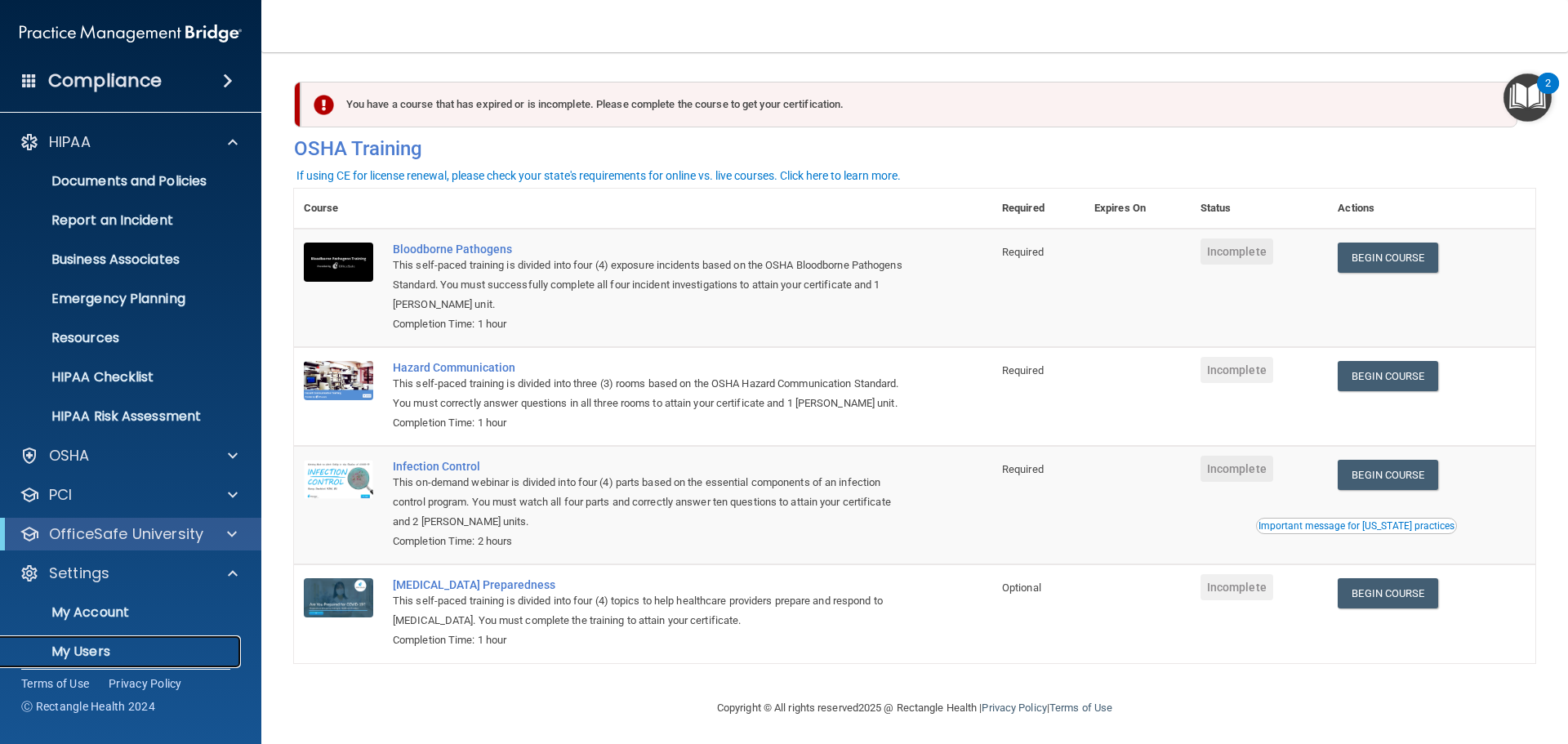
click at [117, 659] on p "My Users" at bounding box center [122, 652] width 223 height 16
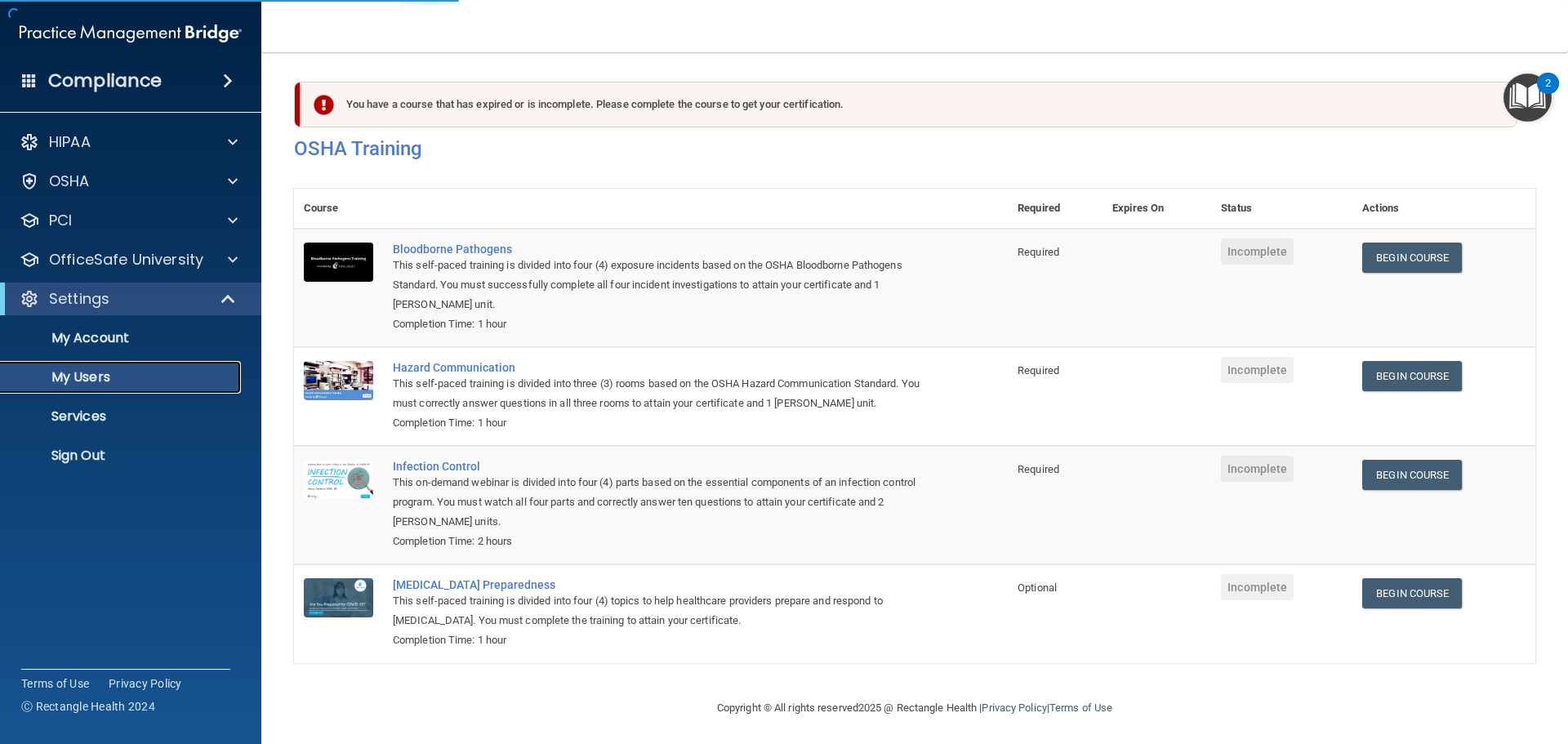
select select "20"
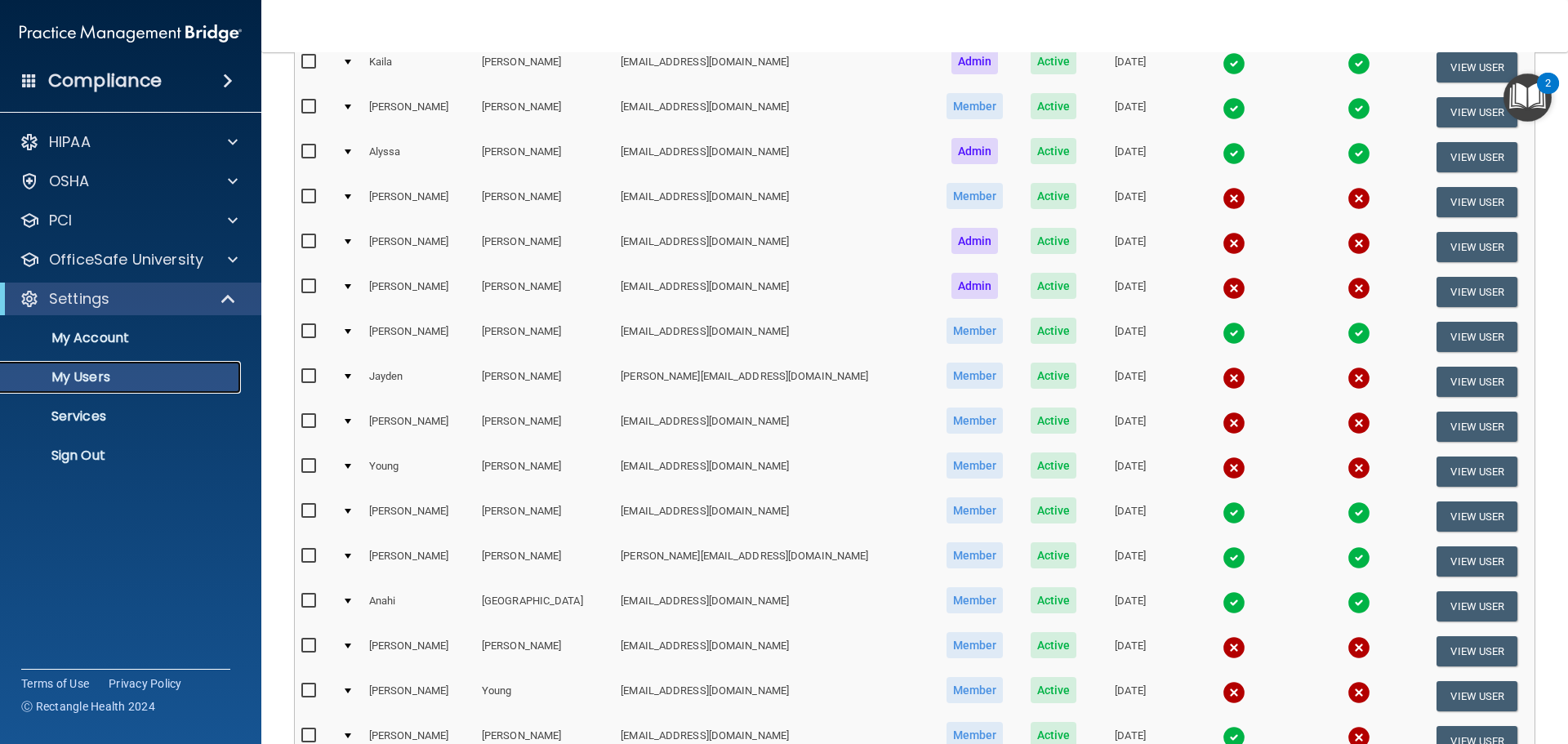
scroll to position [391, 0]
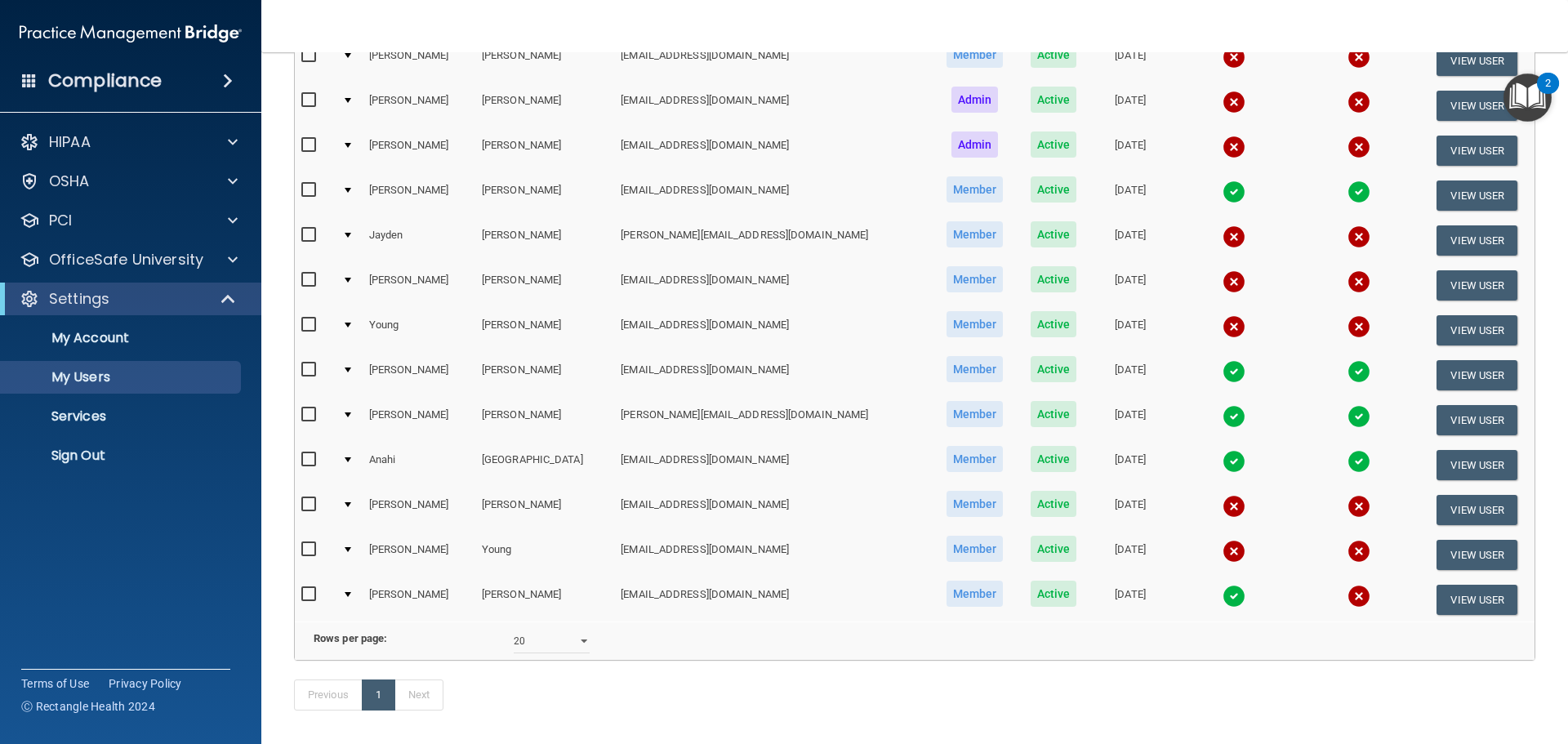
click at [1548, 532] on main "Users Success! New user created. × Error! The user couldn't be created. × Succe…" at bounding box center [914, 398] width 1306 height 692
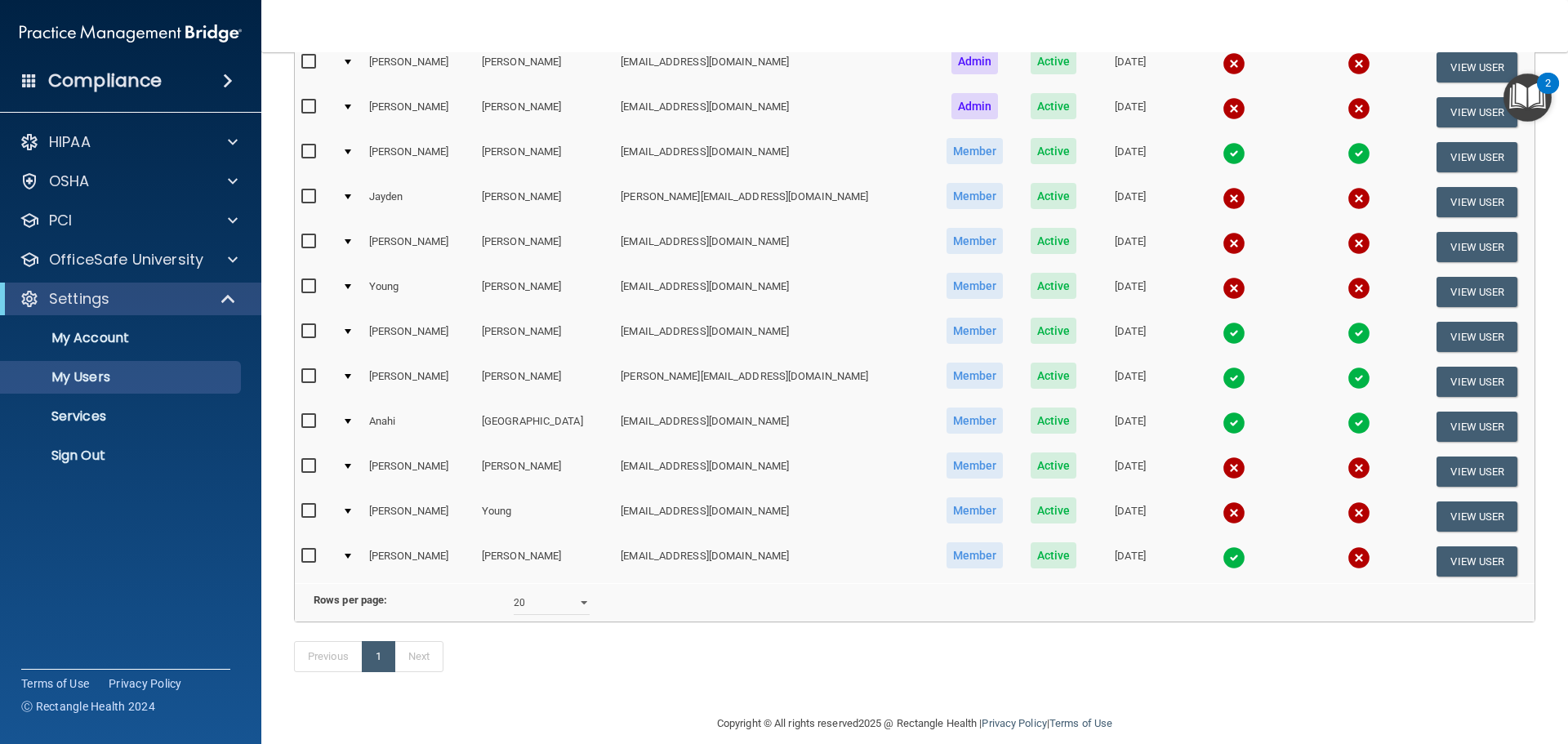
scroll to position [455, 0]
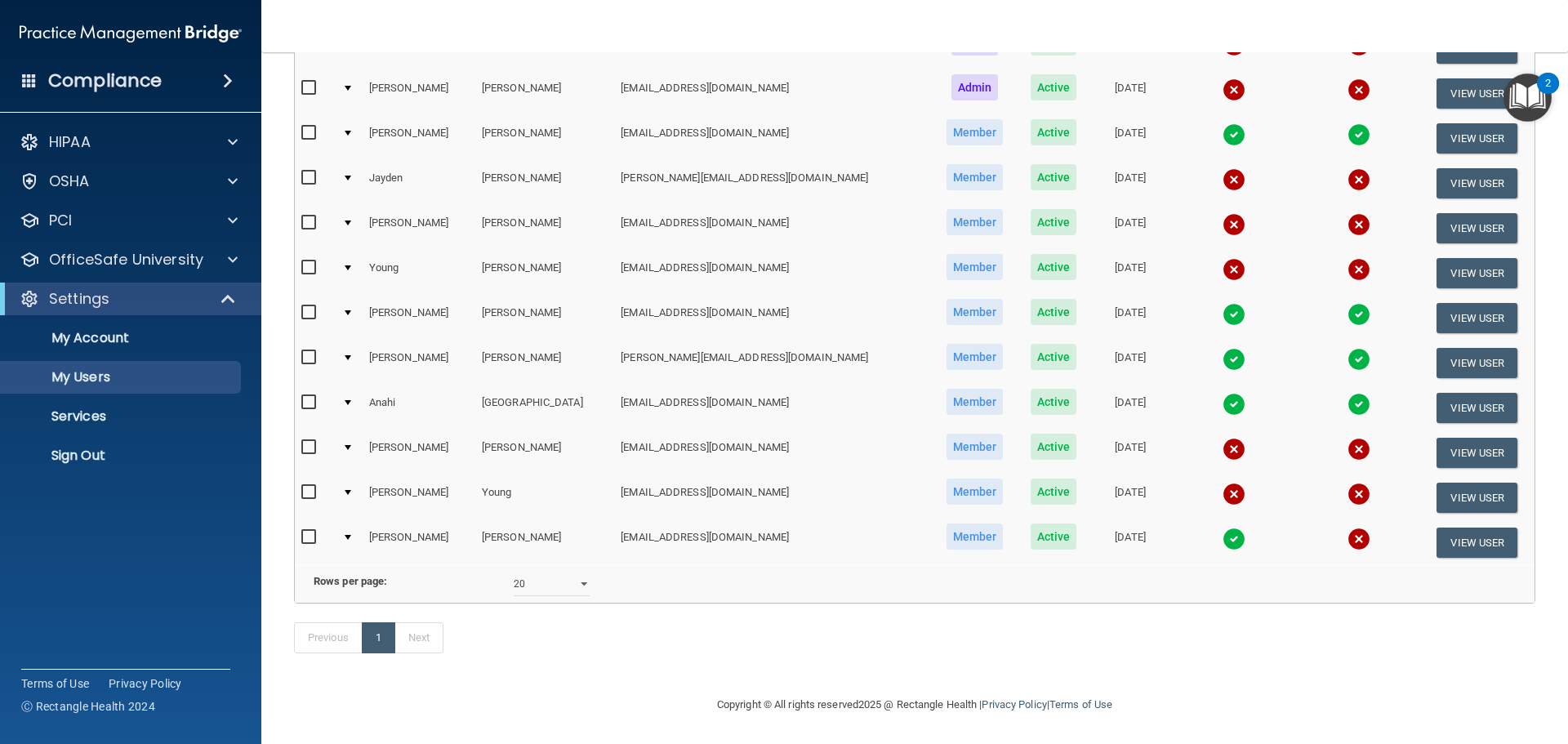
click at [1030, 171] on span "Active" at bounding box center [1054, 177] width 46 height 27
click at [1481, 179] on button "View User" at bounding box center [1476, 183] width 80 height 30
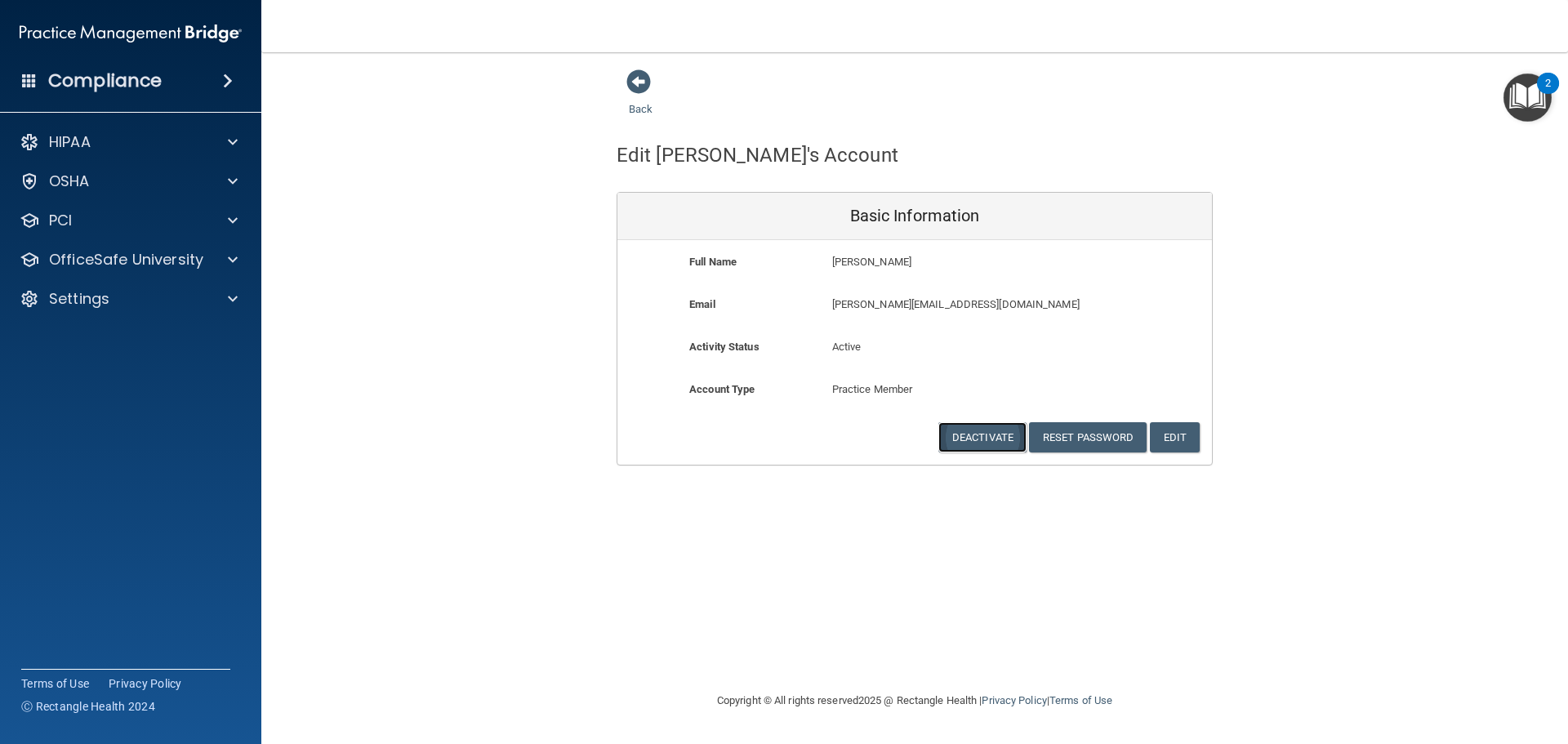
click at [982, 440] on button "Deactivate" at bounding box center [982, 437] width 88 height 30
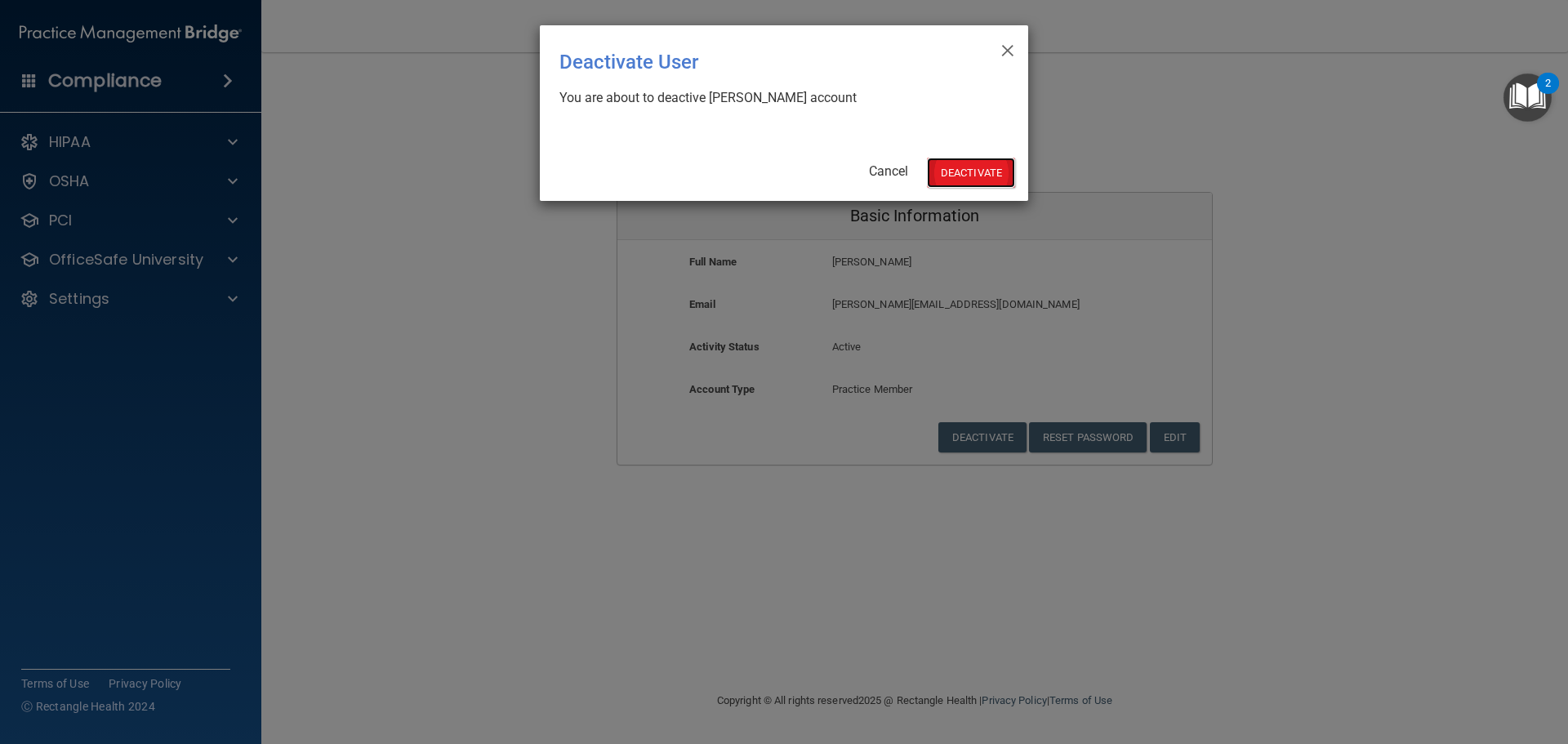
click at [960, 174] on button "Deactivate" at bounding box center [971, 172] width 88 height 30
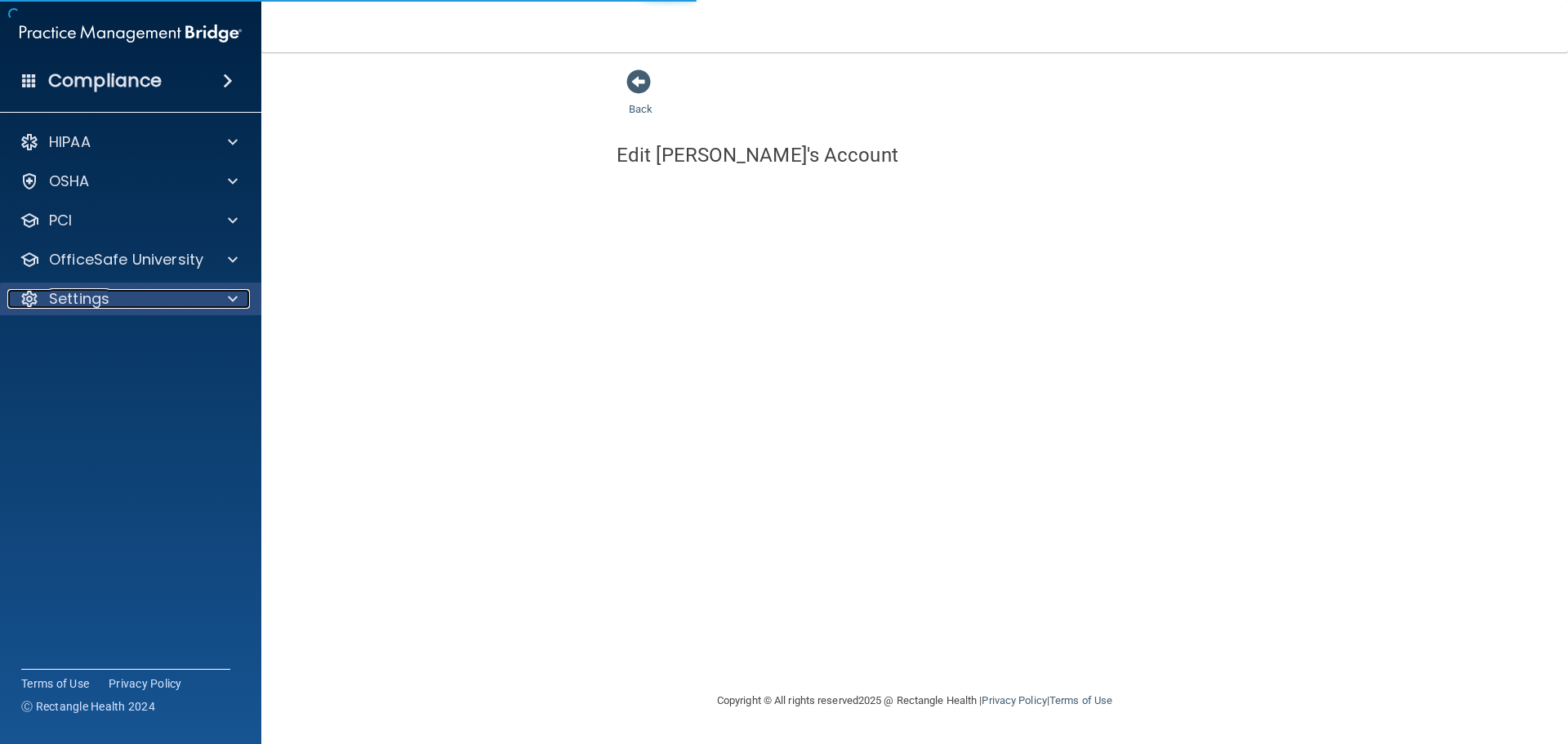
click at [131, 301] on div "Settings" at bounding box center [109, 299] width 203 height 20
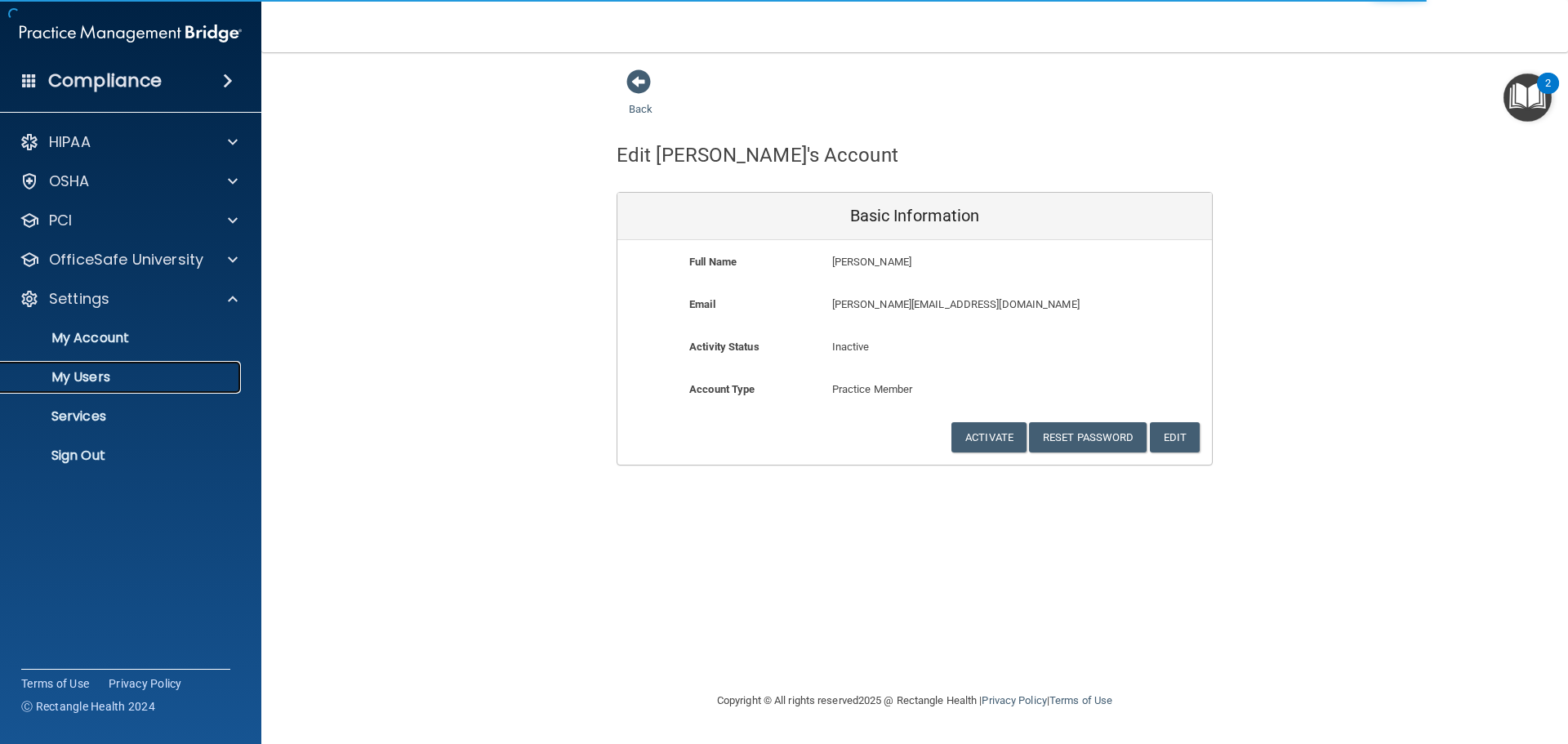
click at [123, 382] on p "My Users" at bounding box center [122, 377] width 223 height 16
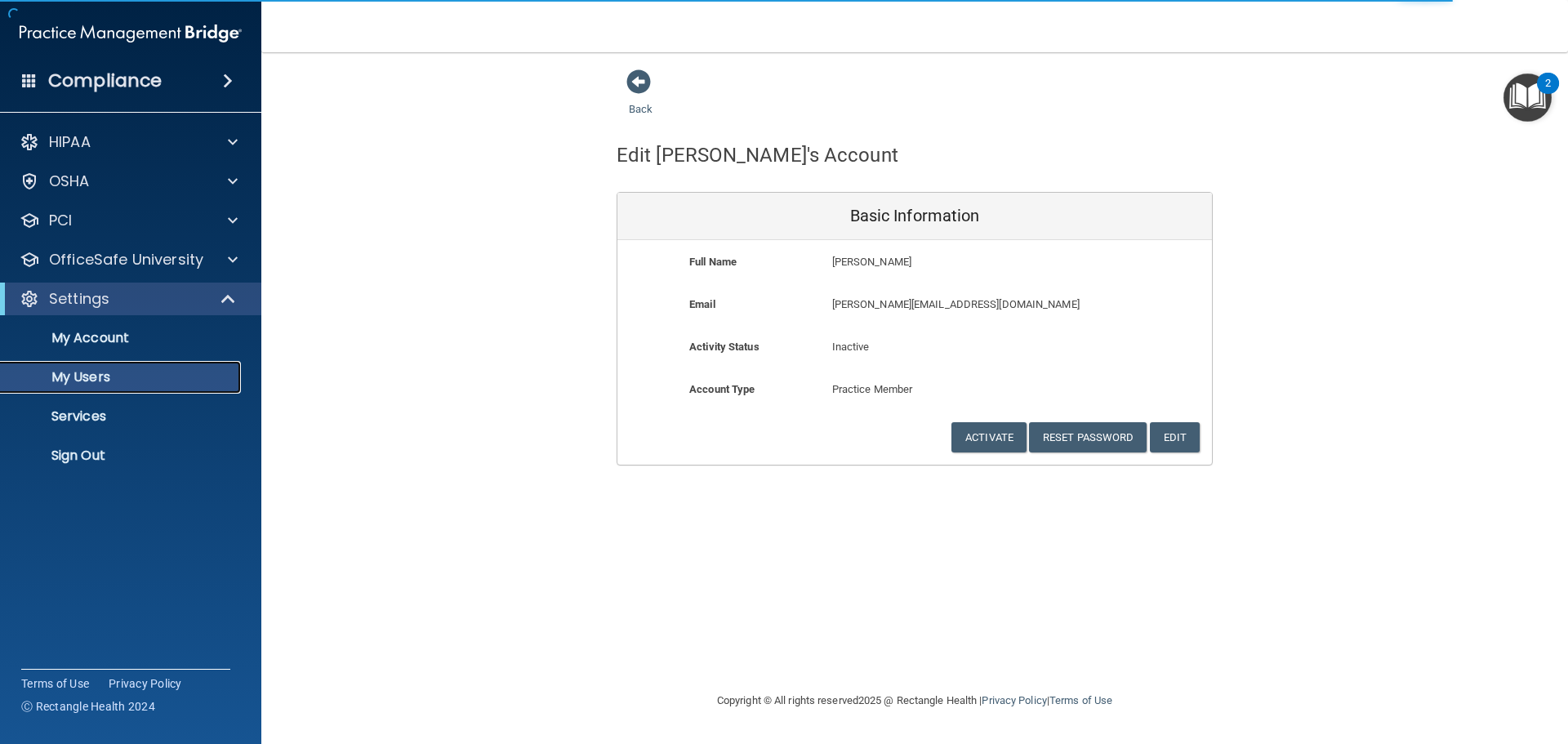
select select "20"
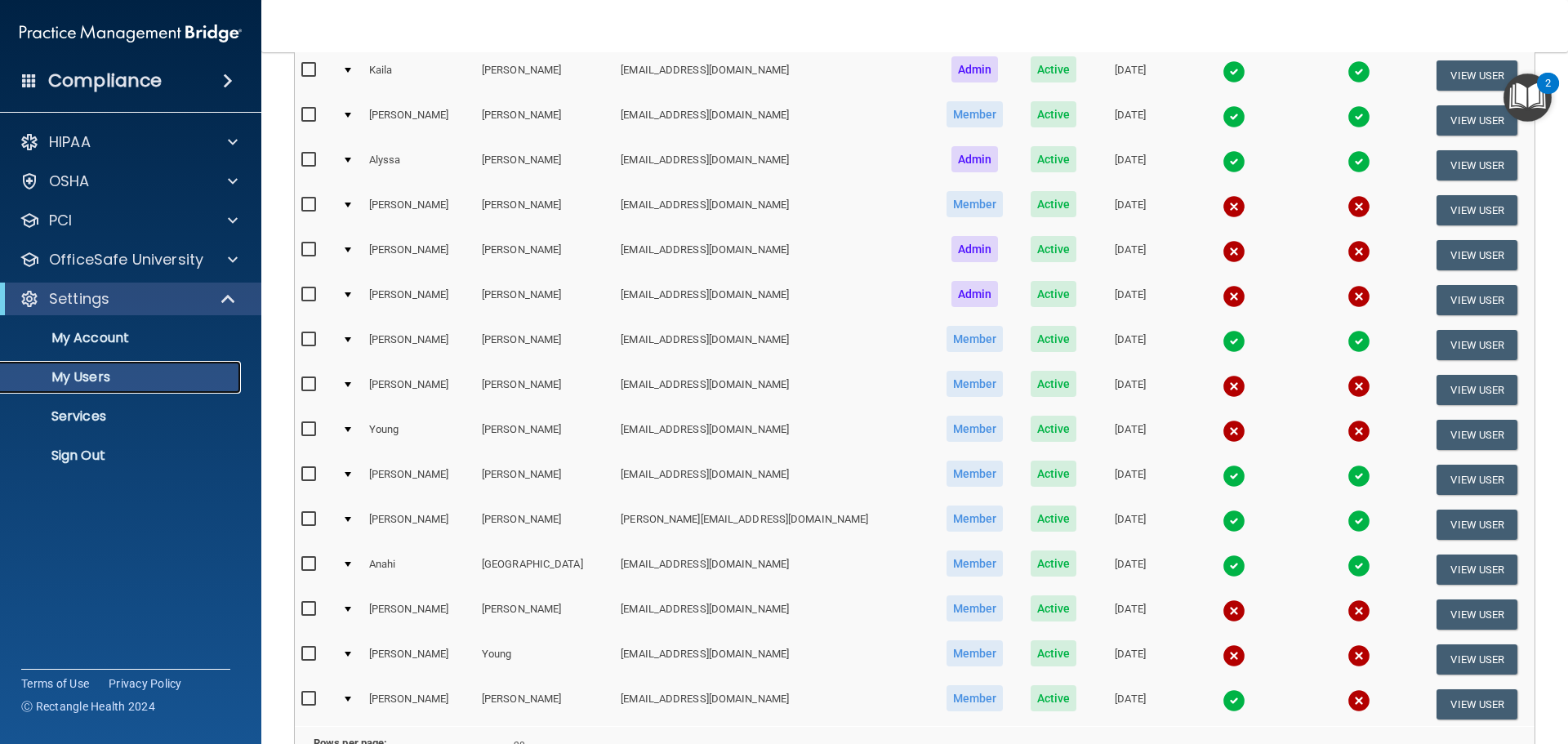
scroll to position [242, 0]
click at [1436, 432] on button "View User" at bounding box center [1476, 433] width 80 height 30
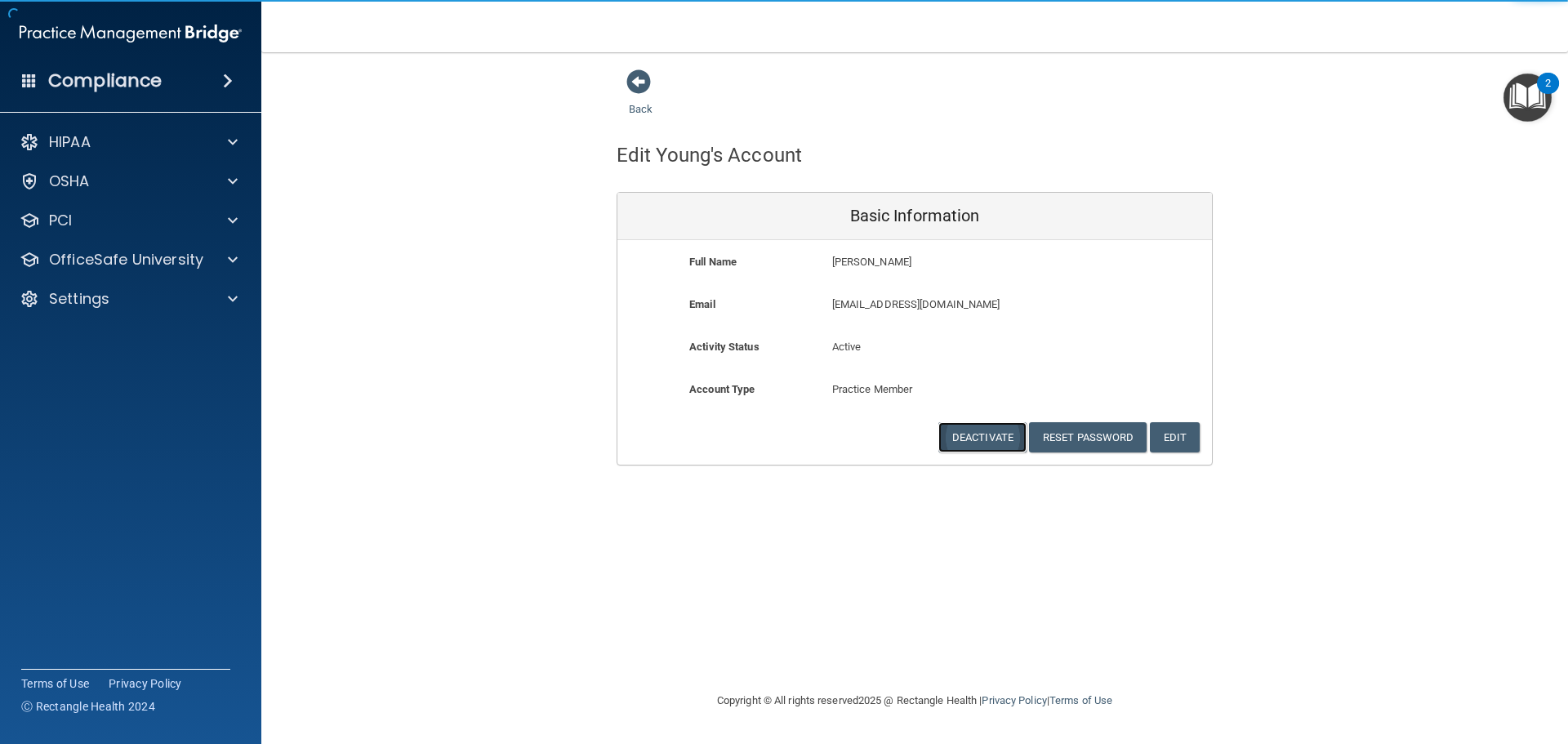
click at [986, 449] on button "Deactivate" at bounding box center [982, 437] width 88 height 30
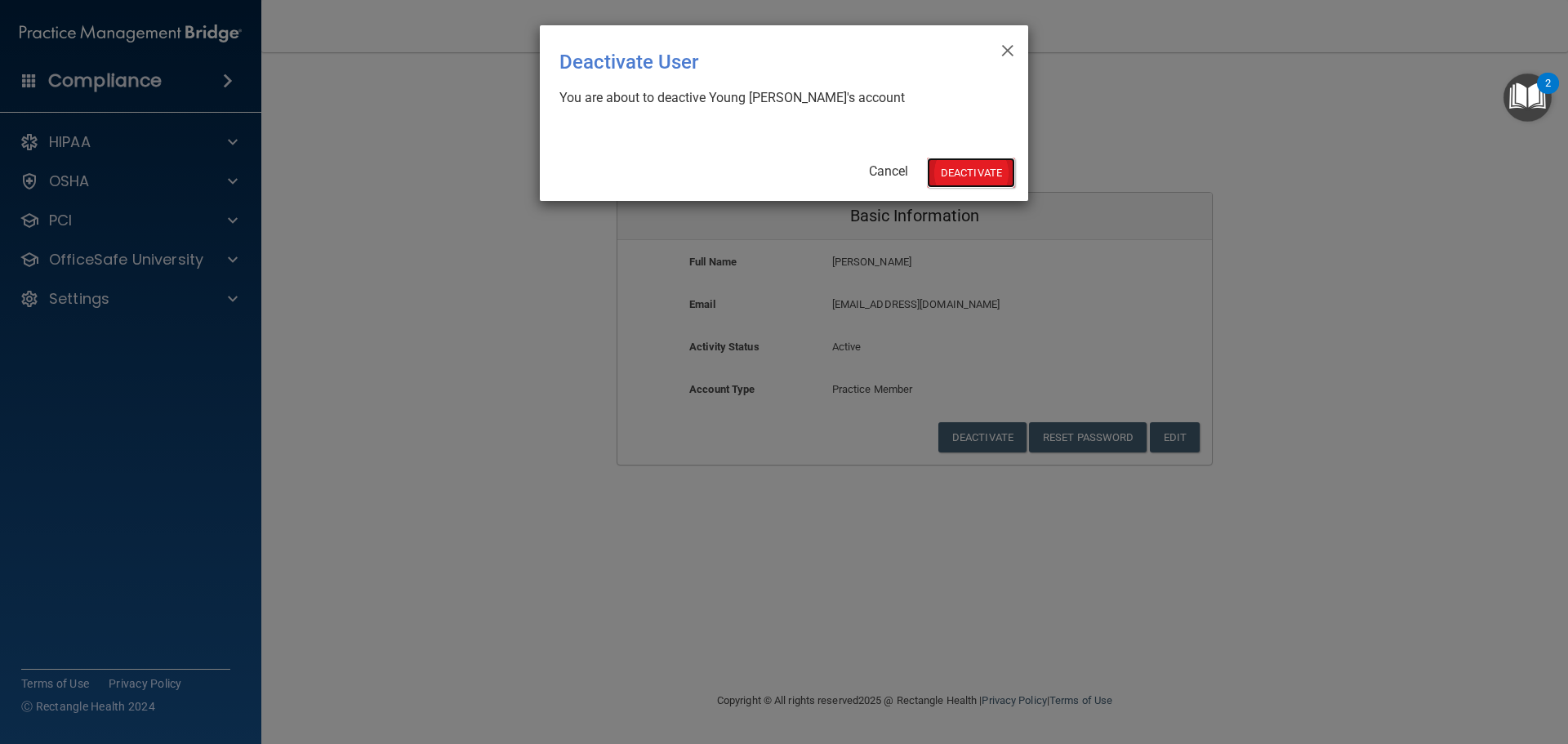
click at [967, 177] on button "Deactivate" at bounding box center [971, 172] width 88 height 30
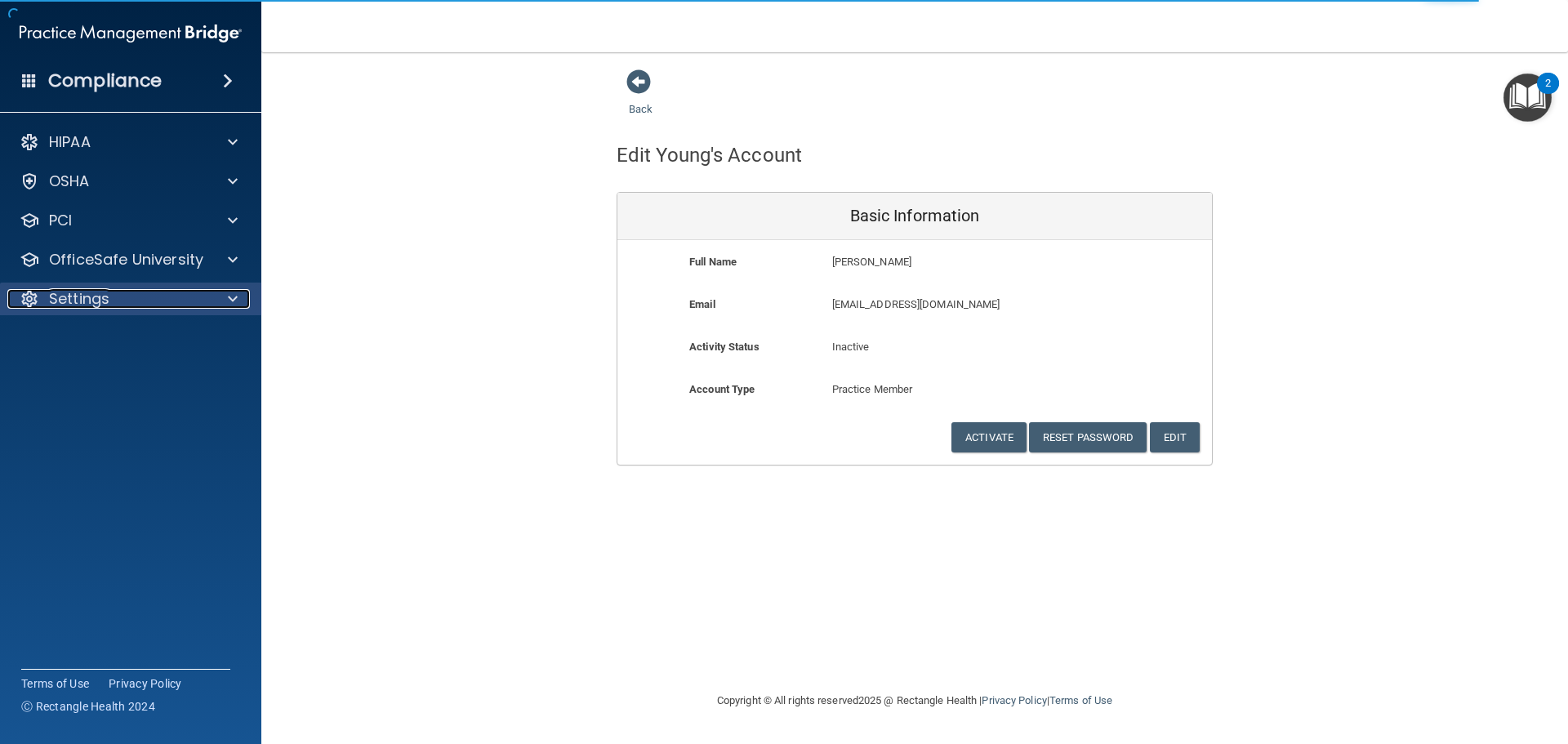
click at [152, 296] on div "Settings" at bounding box center [109, 299] width 203 height 20
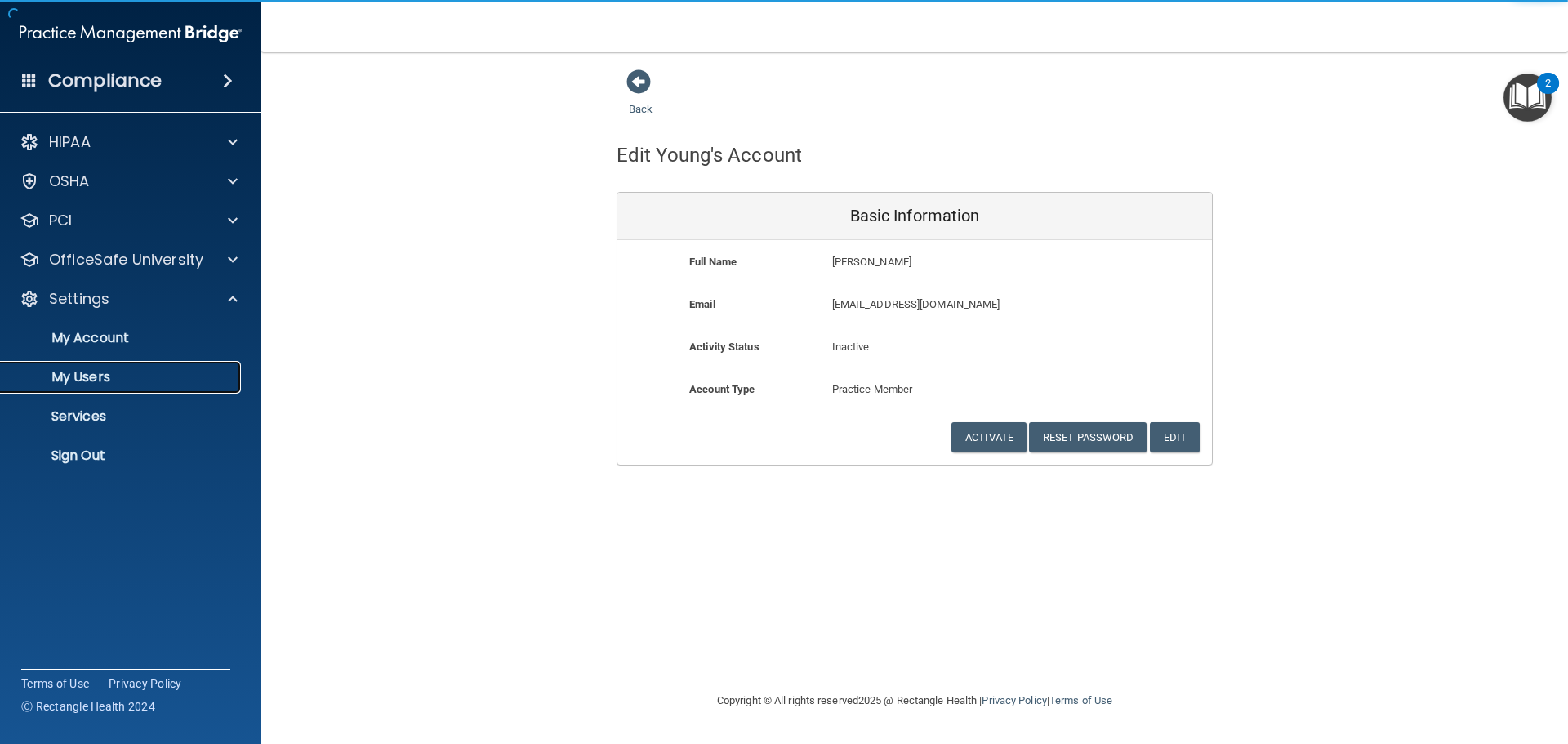
click at [118, 367] on link "My Users" at bounding box center [112, 378] width 258 height 33
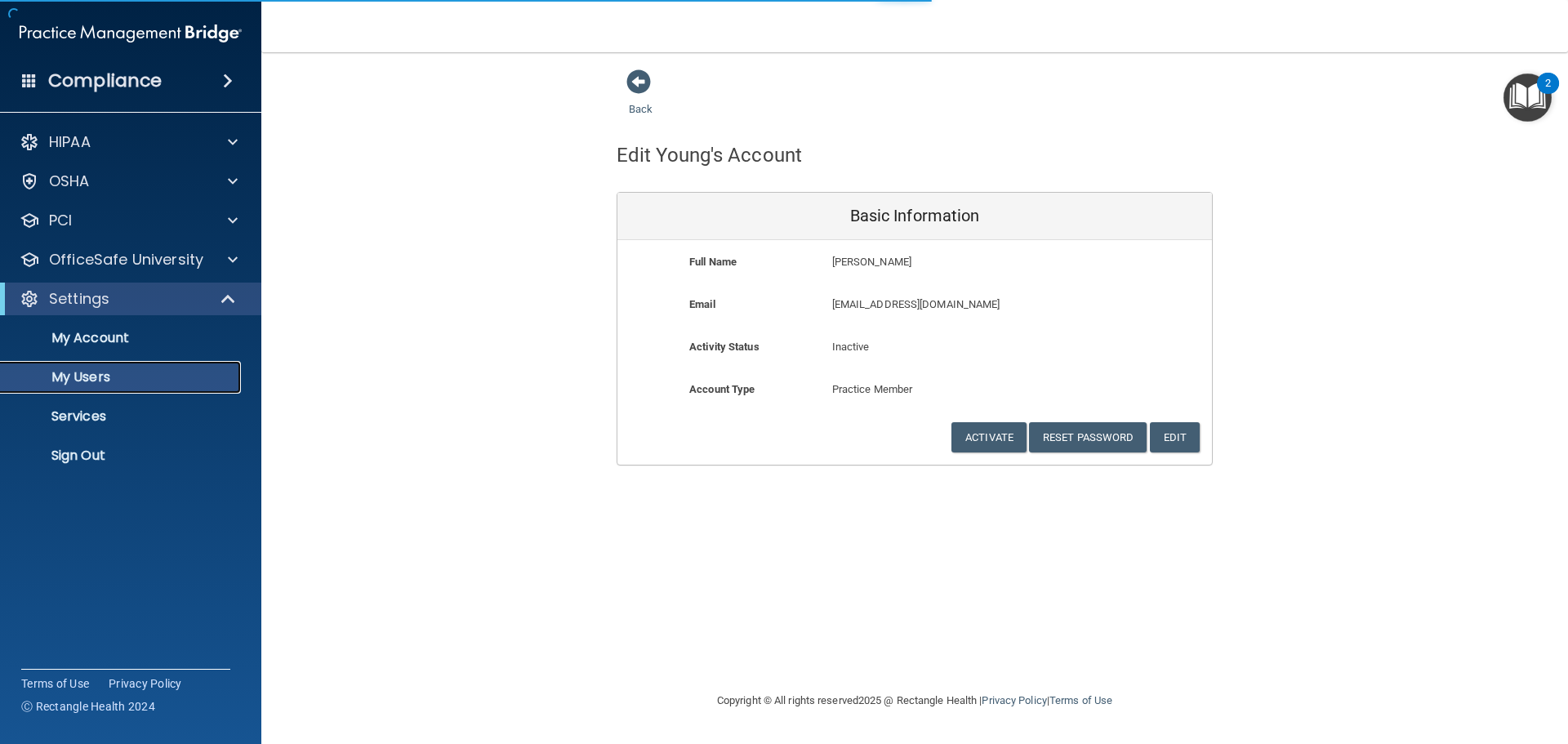
select select "20"
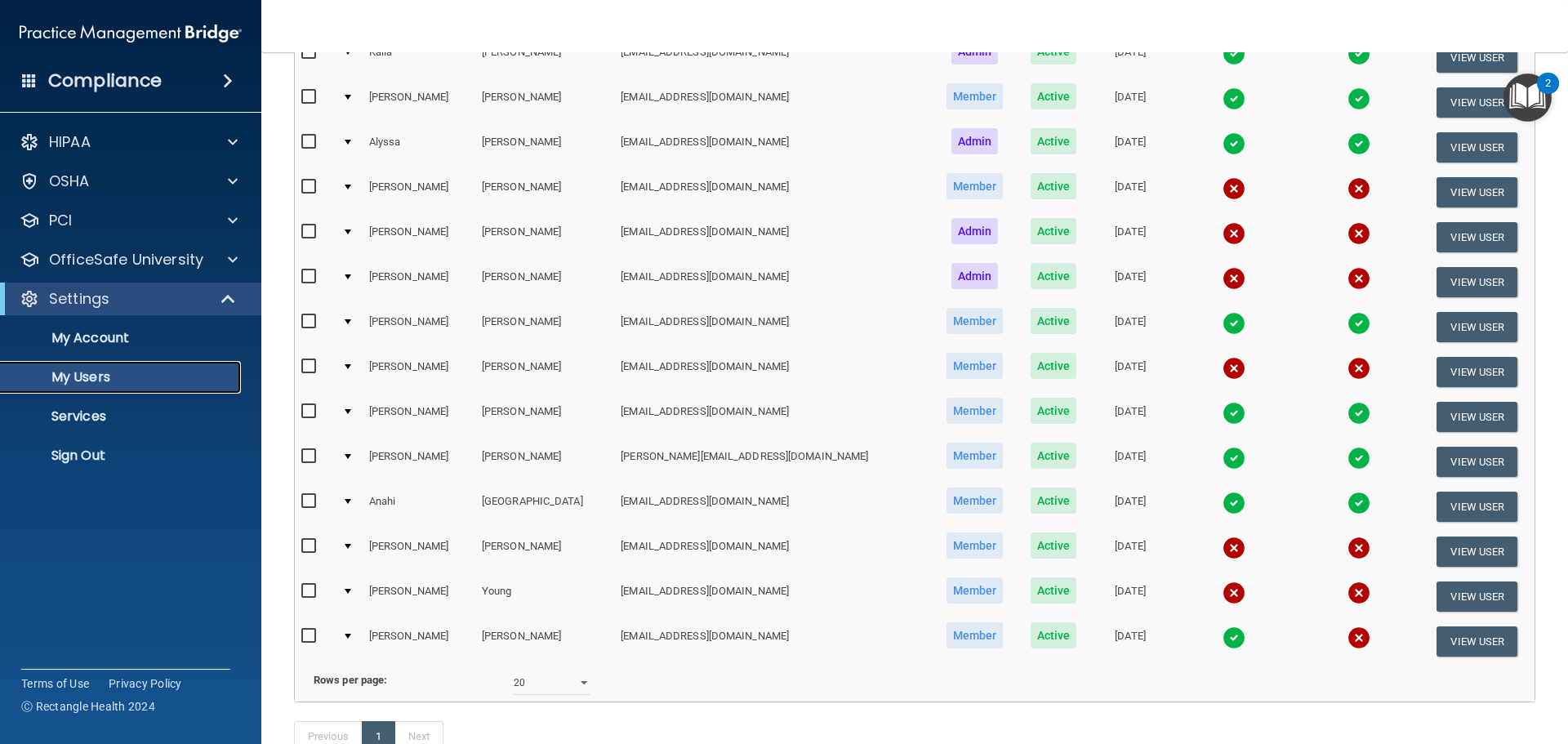
scroll to position [262, 0]
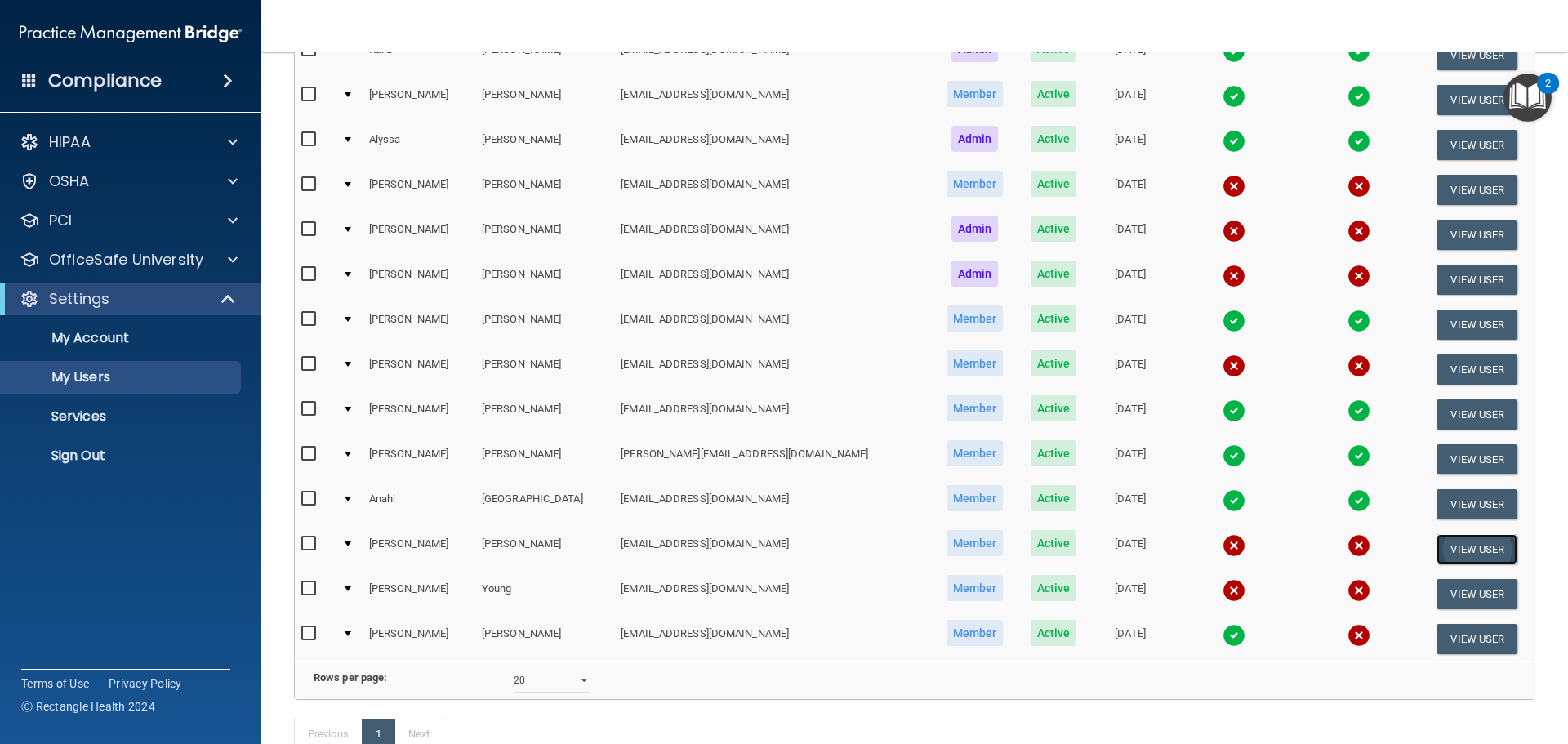
click at [1438, 548] on button "View User" at bounding box center [1476, 549] width 80 height 30
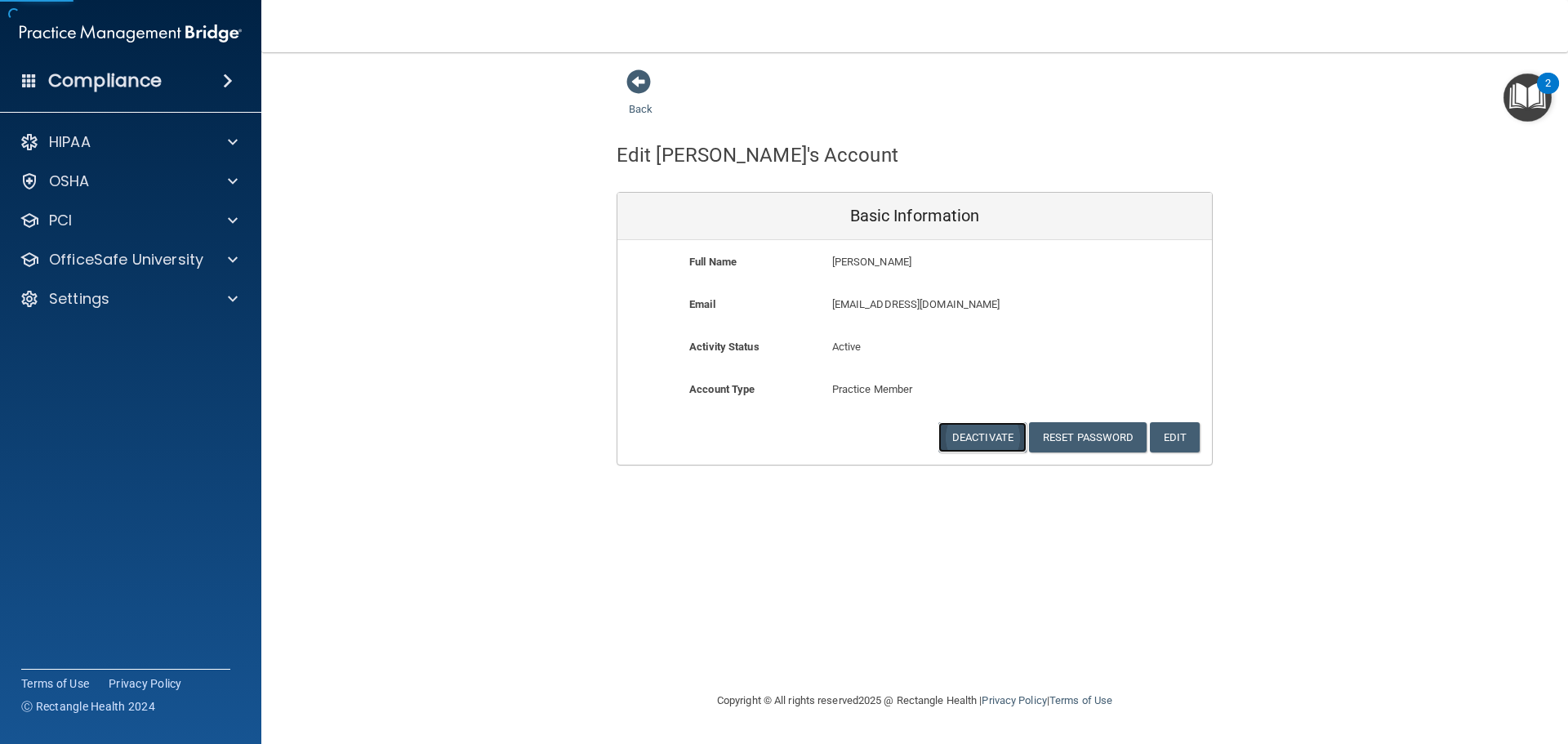
click at [973, 450] on button "Deactivate" at bounding box center [982, 437] width 88 height 30
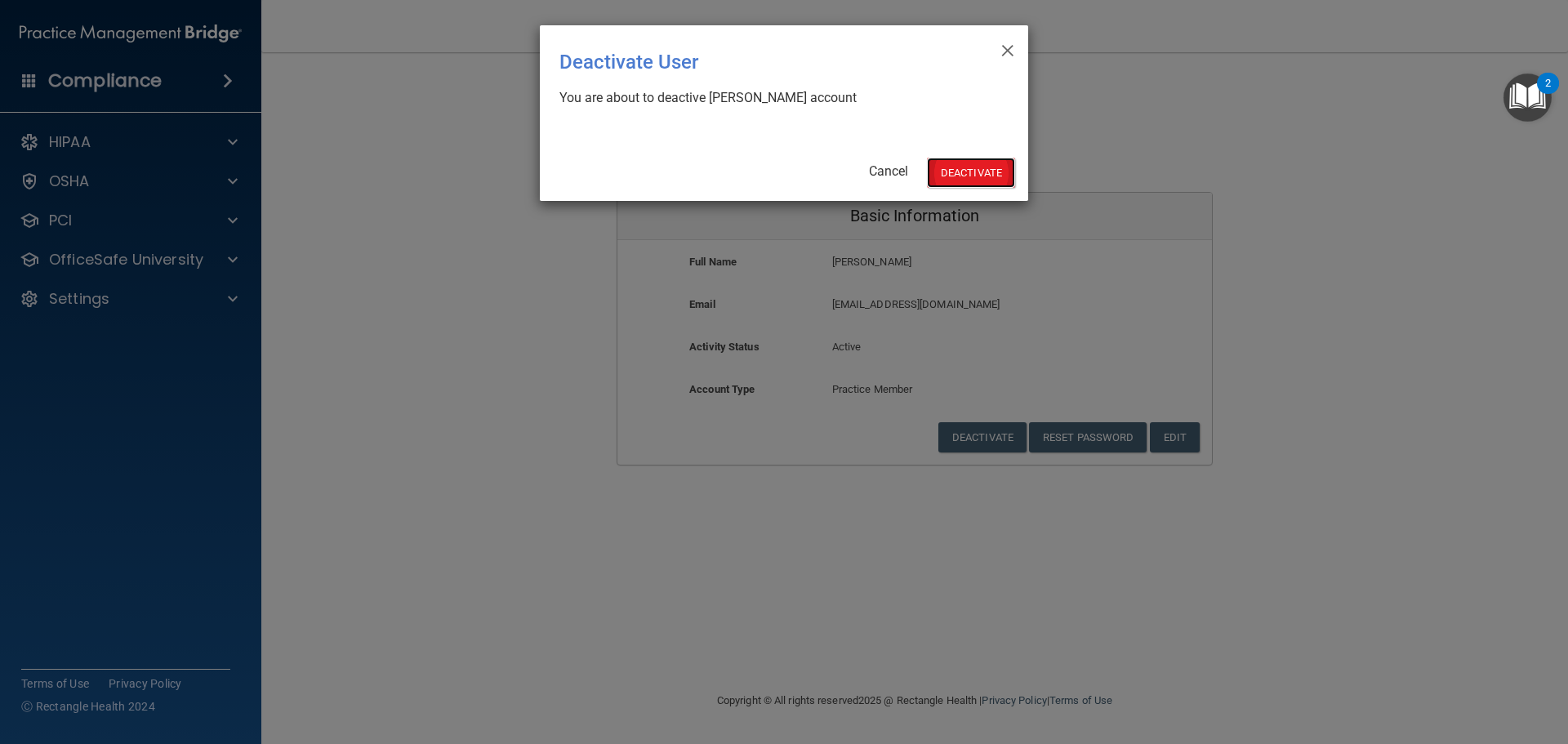
click at [967, 180] on button "Deactivate" at bounding box center [971, 172] width 88 height 30
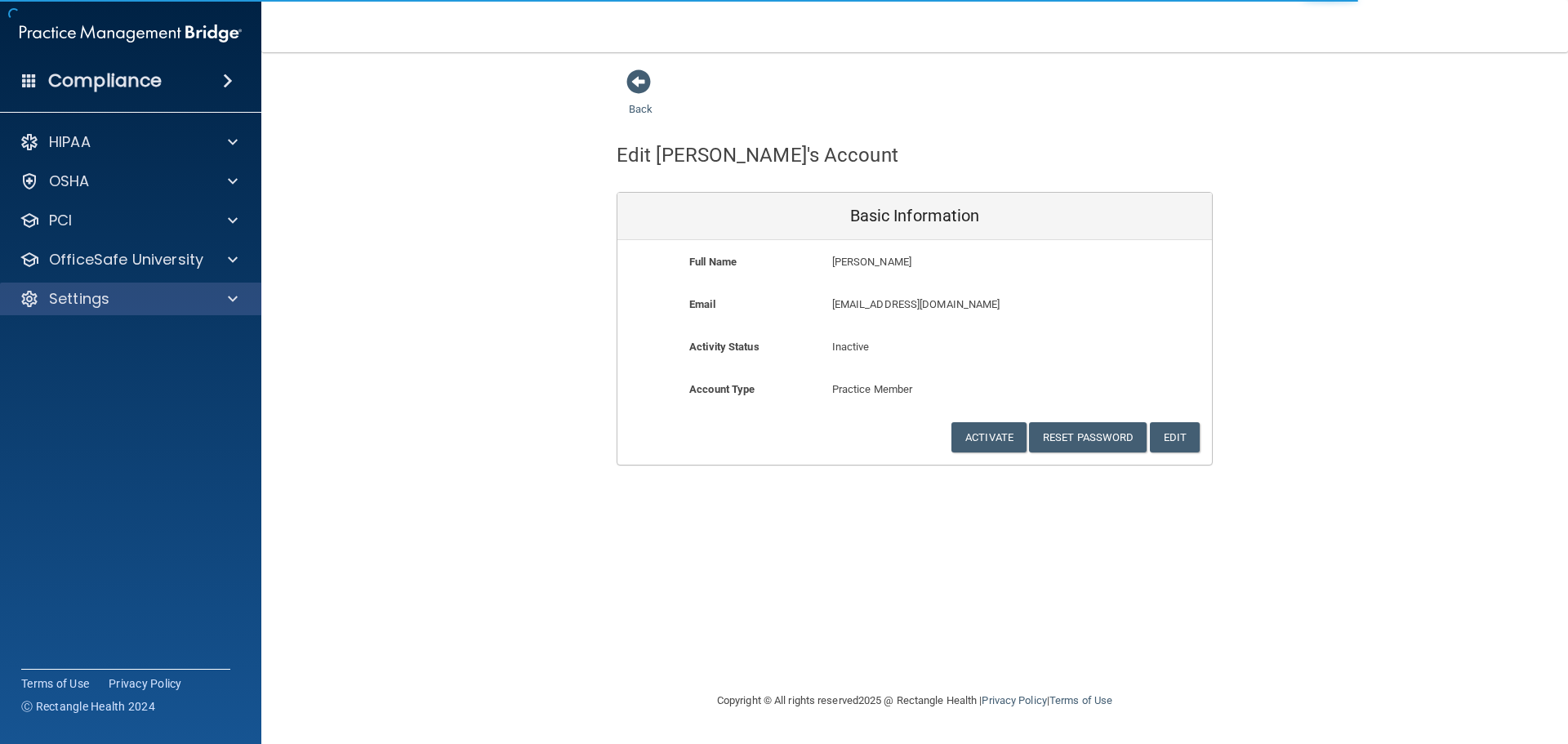
click at [132, 289] on div "Settings" at bounding box center [131, 299] width 262 height 33
click at [138, 298] on div "Settings" at bounding box center [109, 299] width 203 height 20
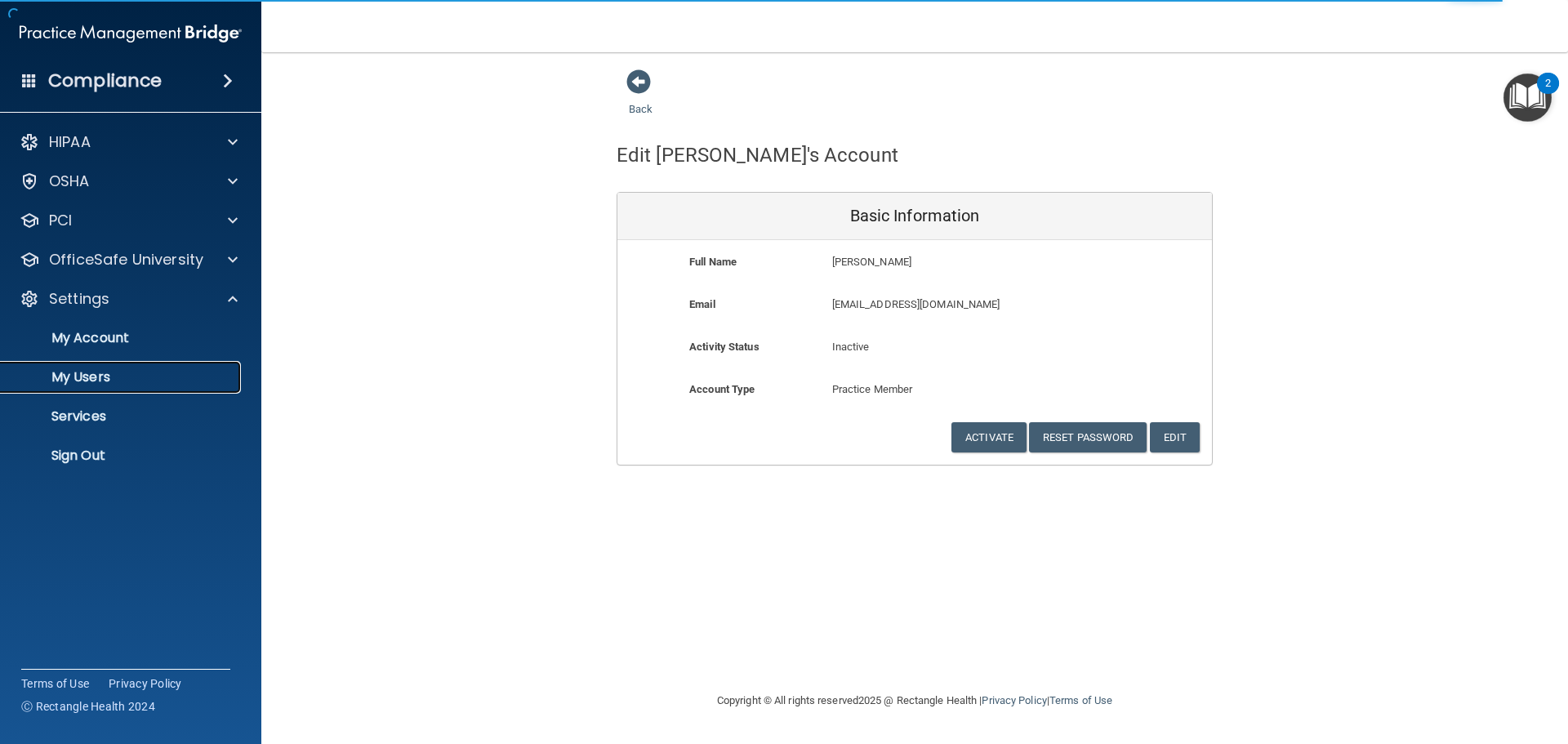
click at [108, 370] on p "My Users" at bounding box center [122, 377] width 223 height 16
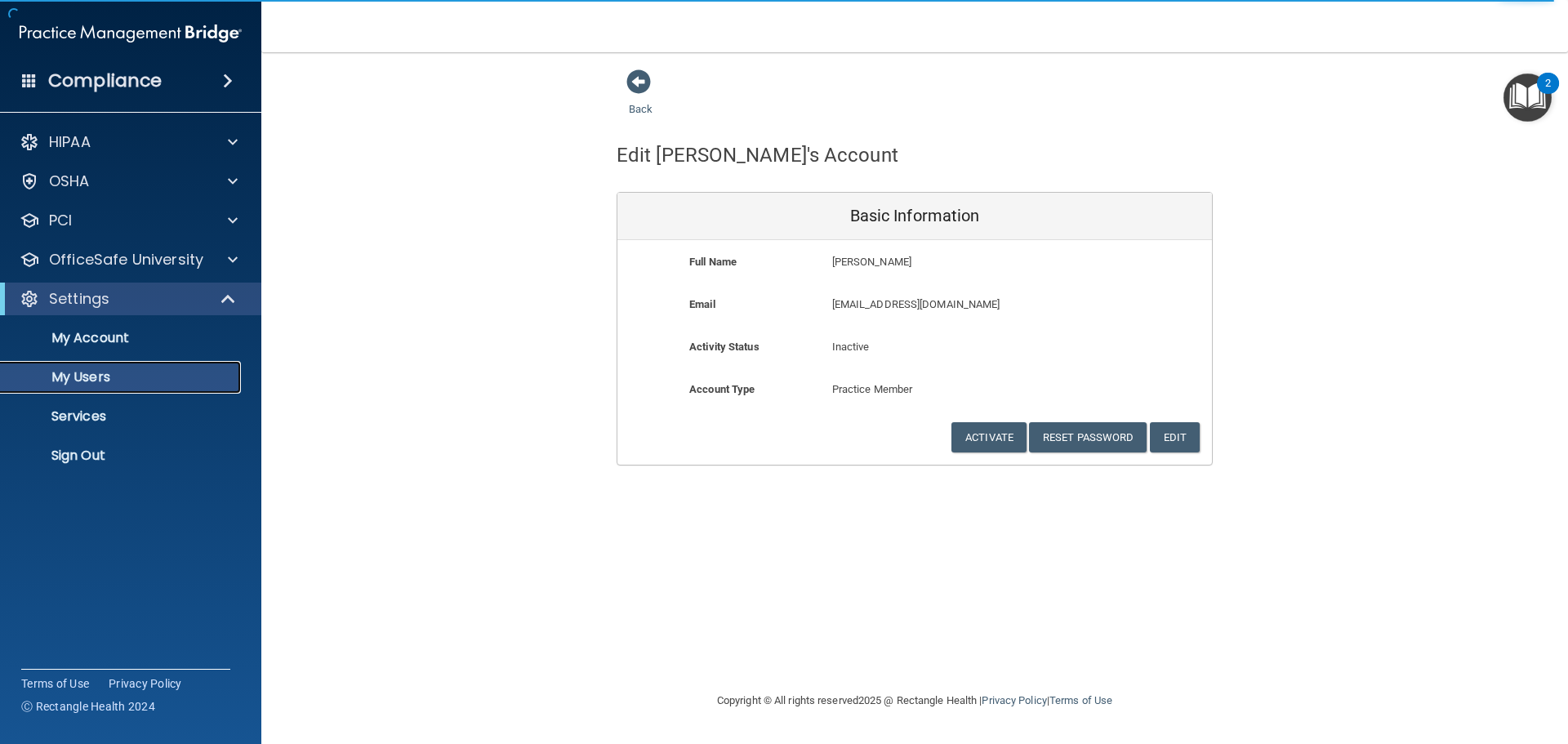
select select "20"
